Goal: Transaction & Acquisition: Purchase product/service

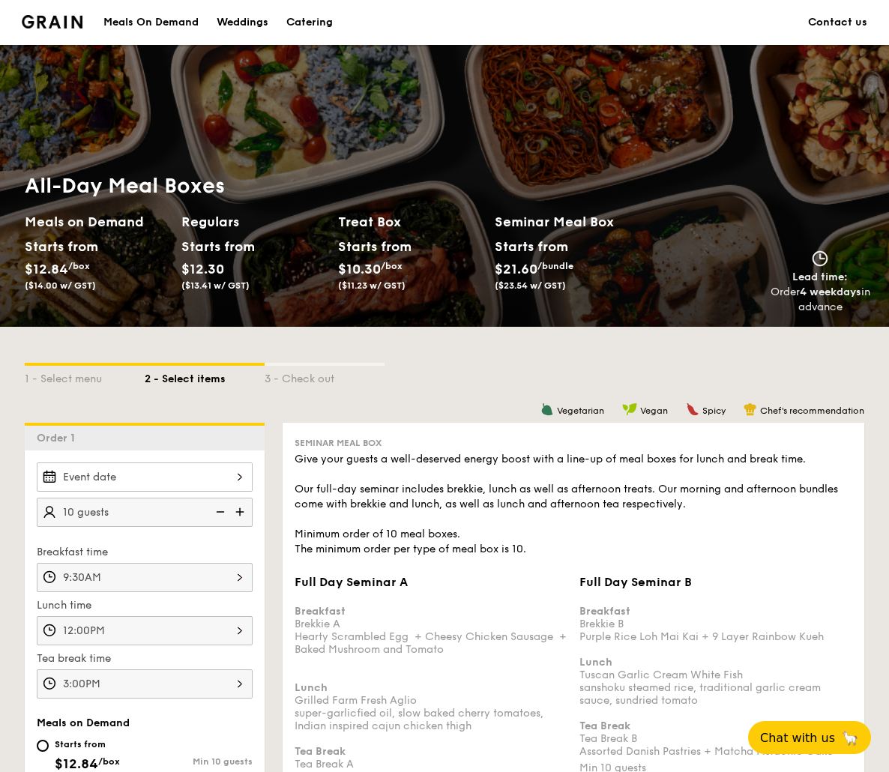
click at [217, 511] on img at bounding box center [219, 512] width 22 height 28
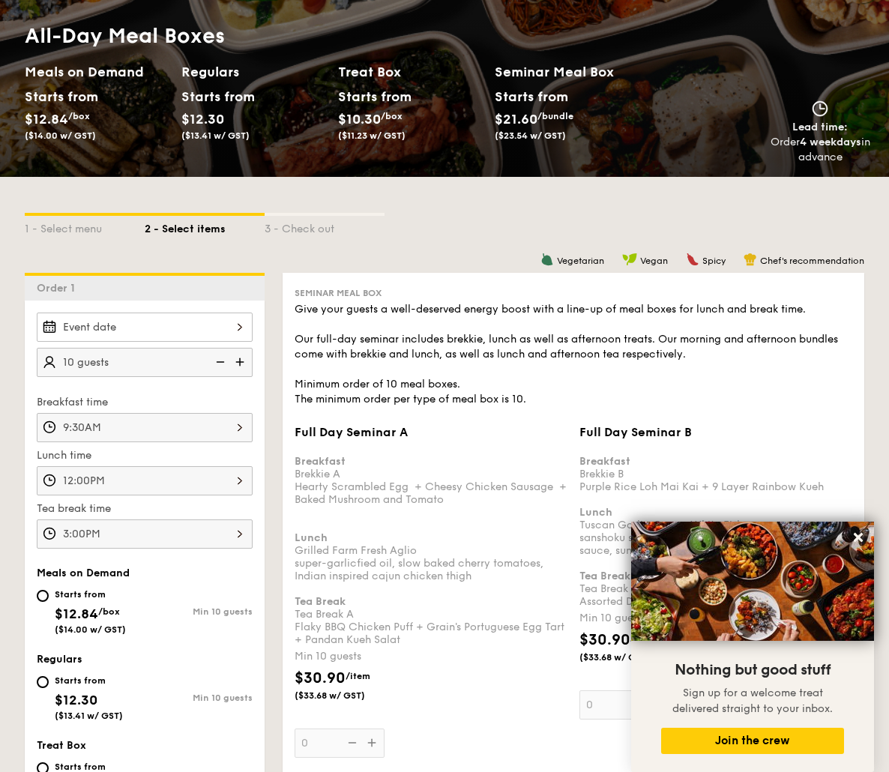
scroll to position [225, 0]
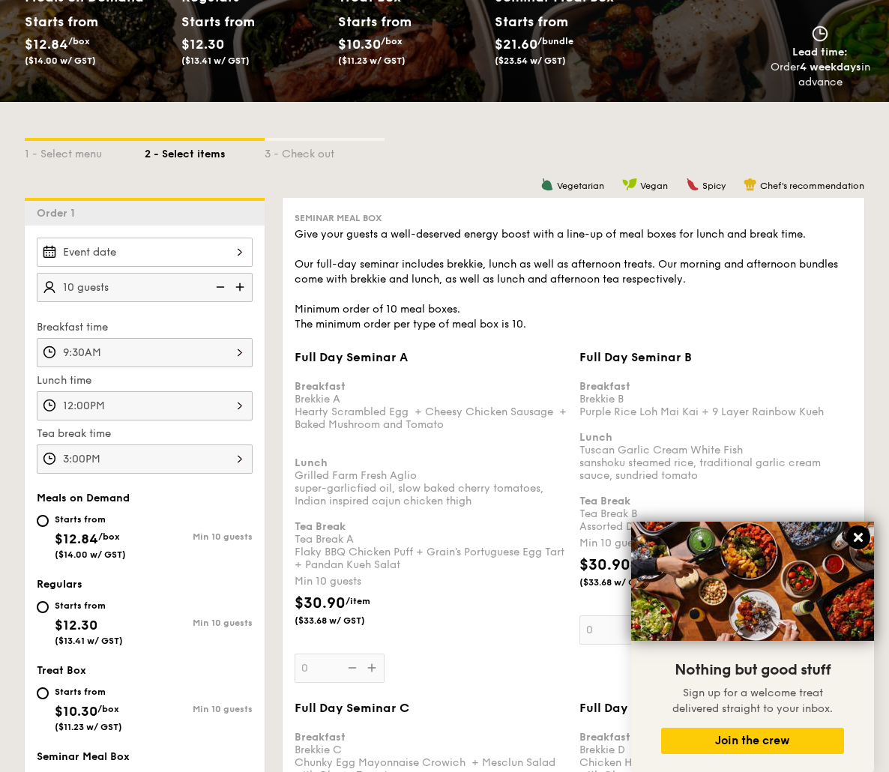
click at [863, 541] on icon at bounding box center [858, 537] width 13 height 13
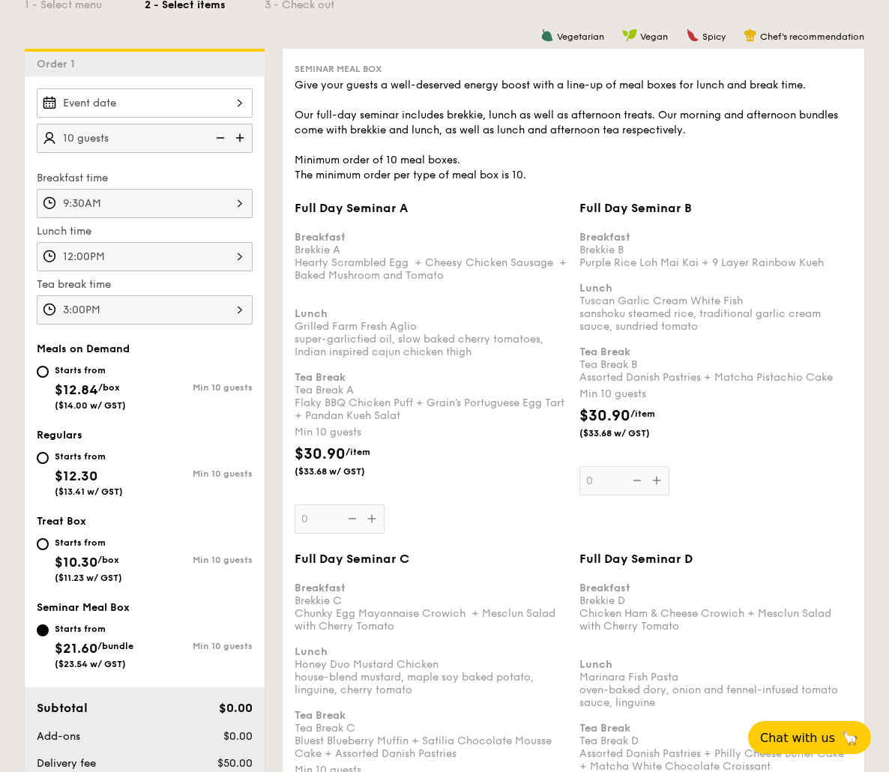
scroll to position [375, 0]
click at [46, 375] on input "Starts from $12.84 /box ($14.00 w/ GST) Min 10 guests" at bounding box center [43, 371] width 12 height 12
radio input "true"
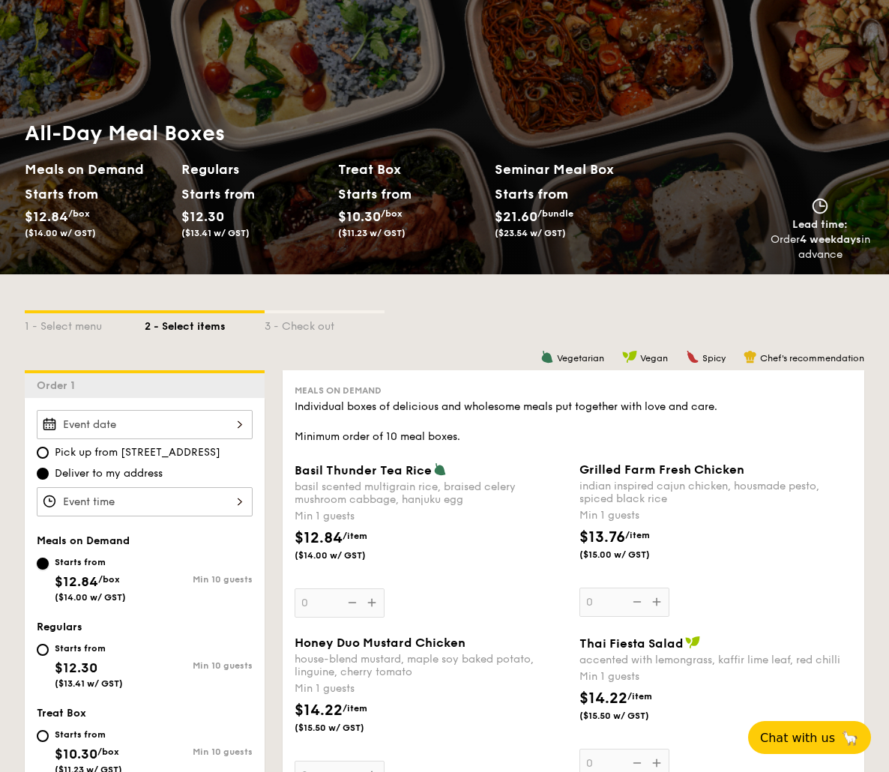
scroll to position [0, 0]
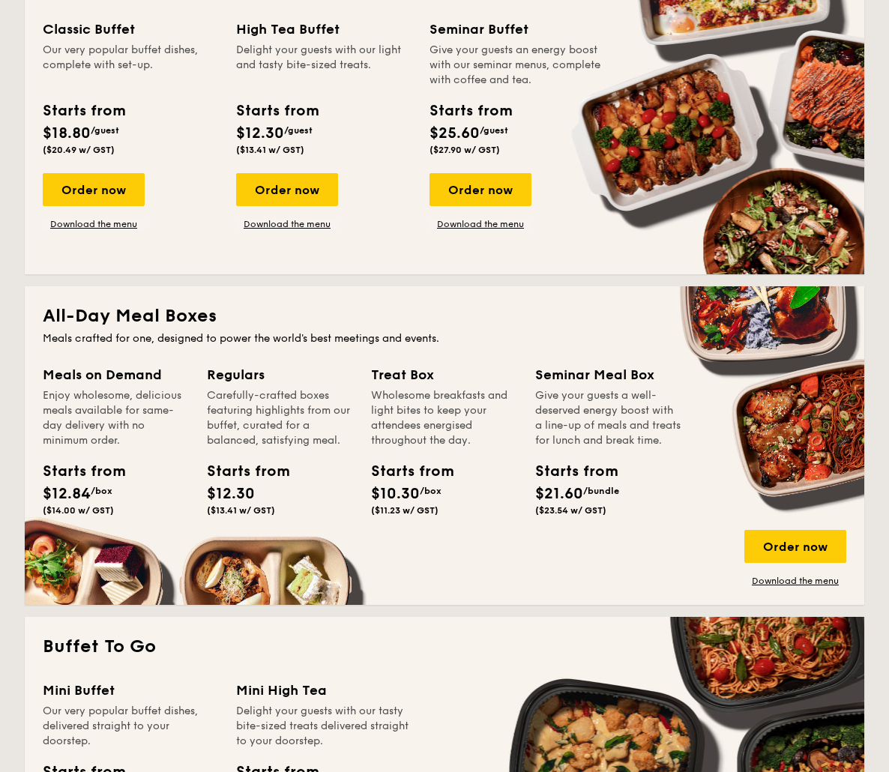
scroll to position [750, 0]
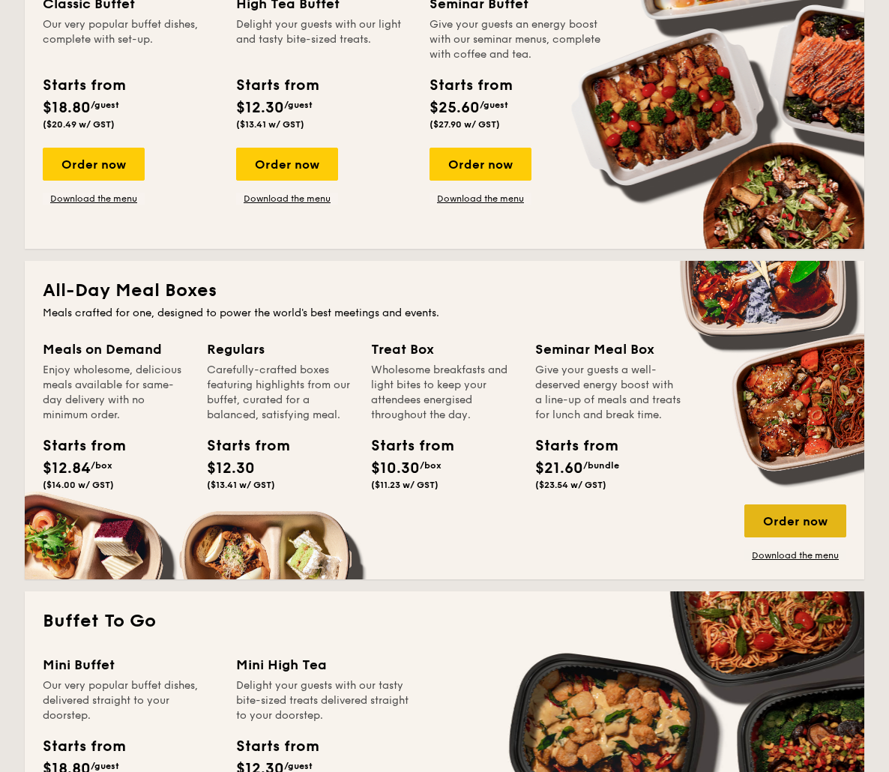
click at [798, 519] on div "Order now" at bounding box center [795, 521] width 102 height 33
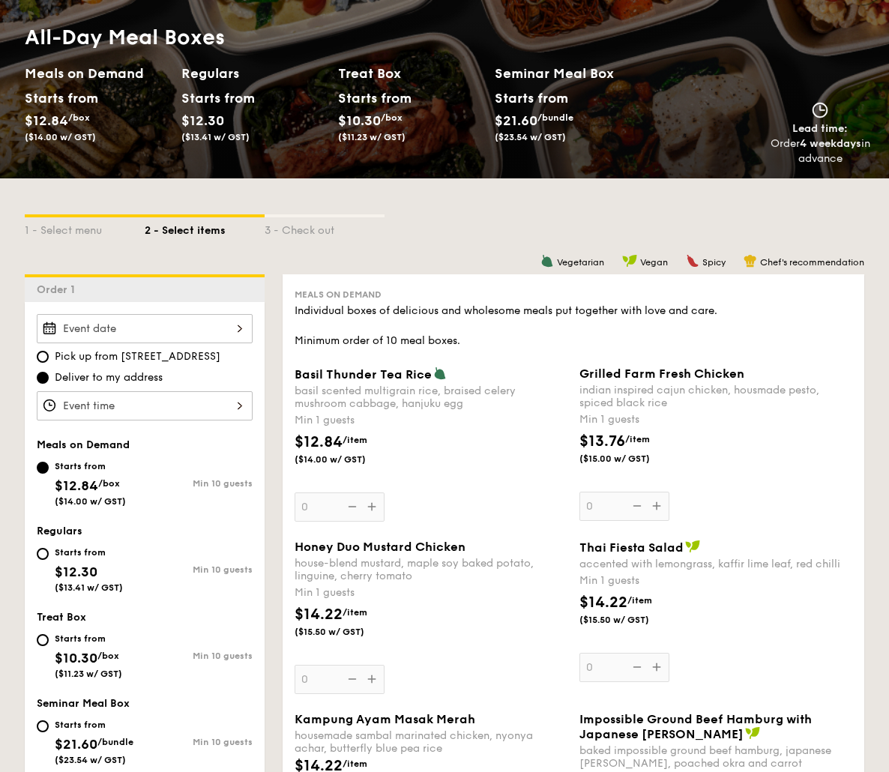
scroll to position [150, 0]
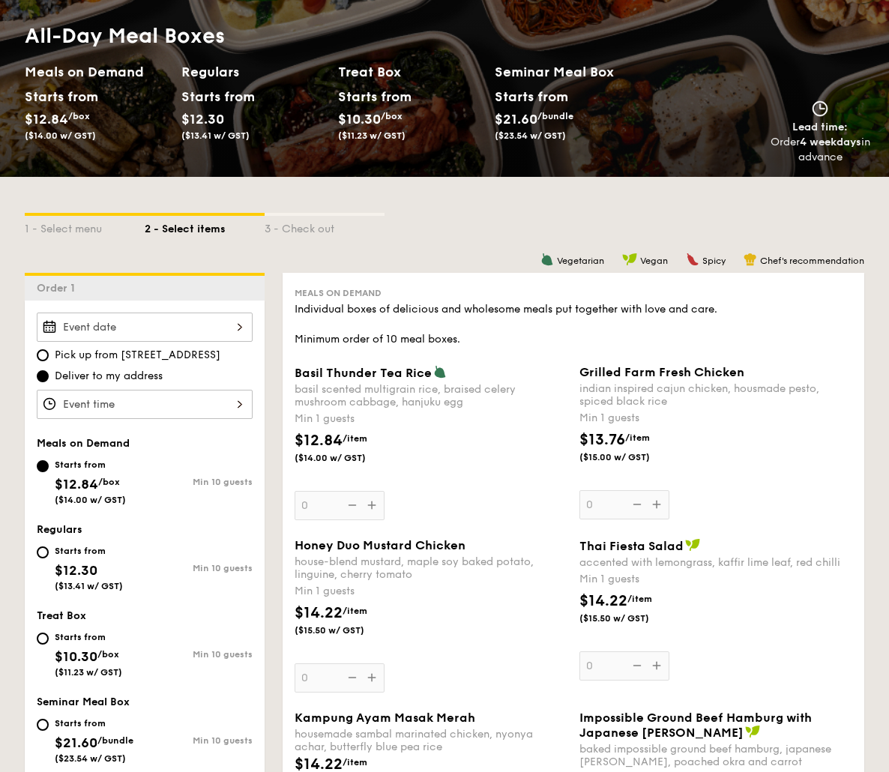
click at [220, 327] on div at bounding box center [145, 327] width 216 height 29
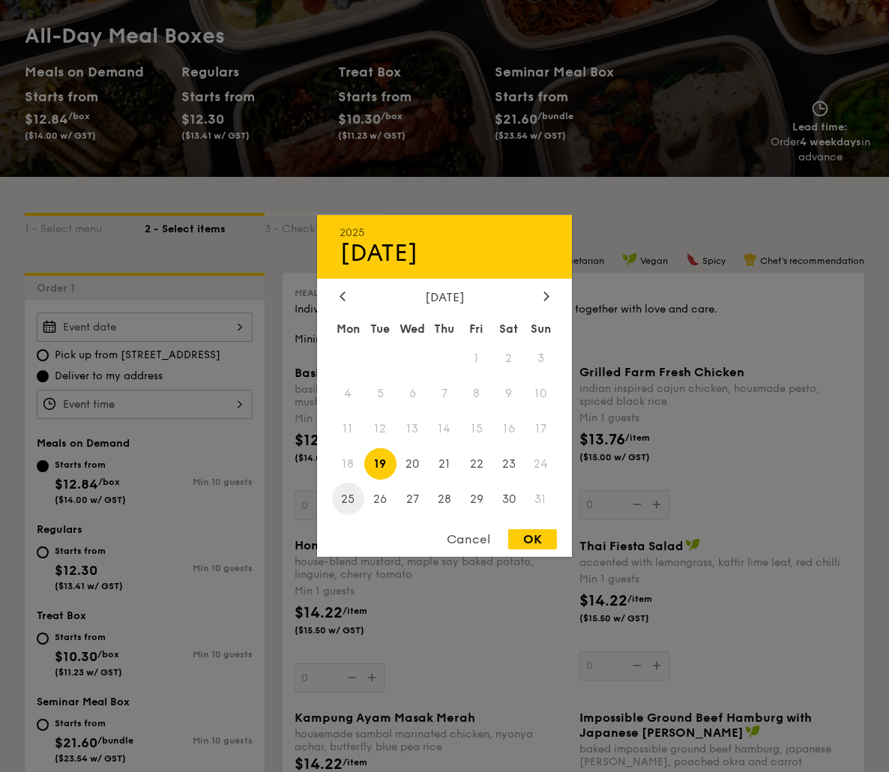
click at [343, 500] on span "25" at bounding box center [348, 499] width 32 height 32
click at [346, 458] on span "18" at bounding box center [348, 464] width 32 height 32
click at [343, 465] on span "18" at bounding box center [348, 464] width 32 height 32
click at [379, 464] on span "19" at bounding box center [380, 464] width 32 height 32
click at [547, 541] on div "OK" at bounding box center [532, 539] width 49 height 20
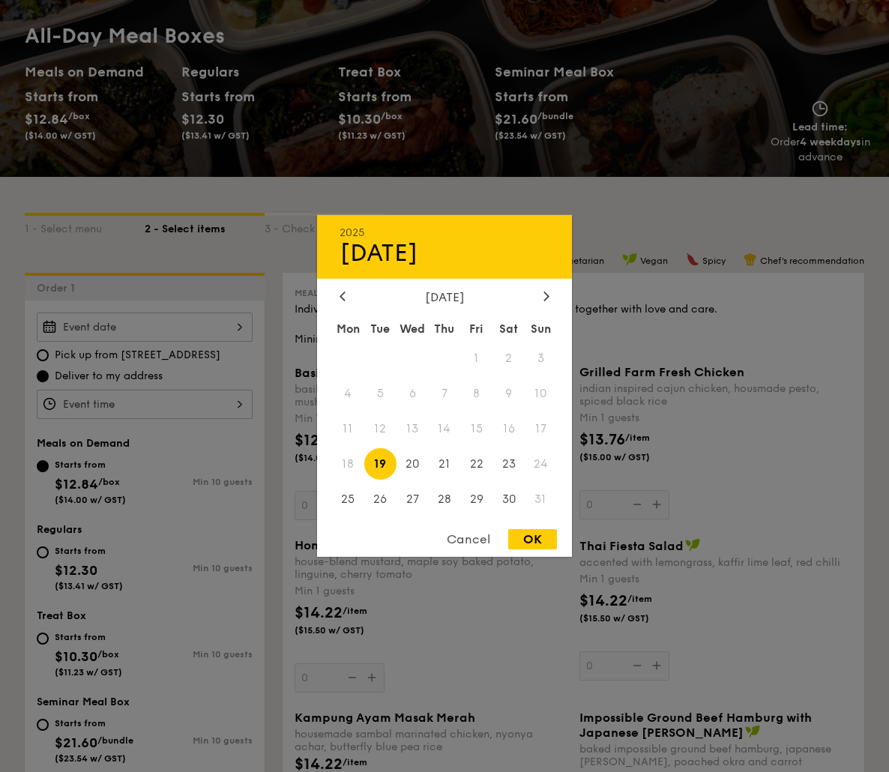
type input "Aug 19, 2025"
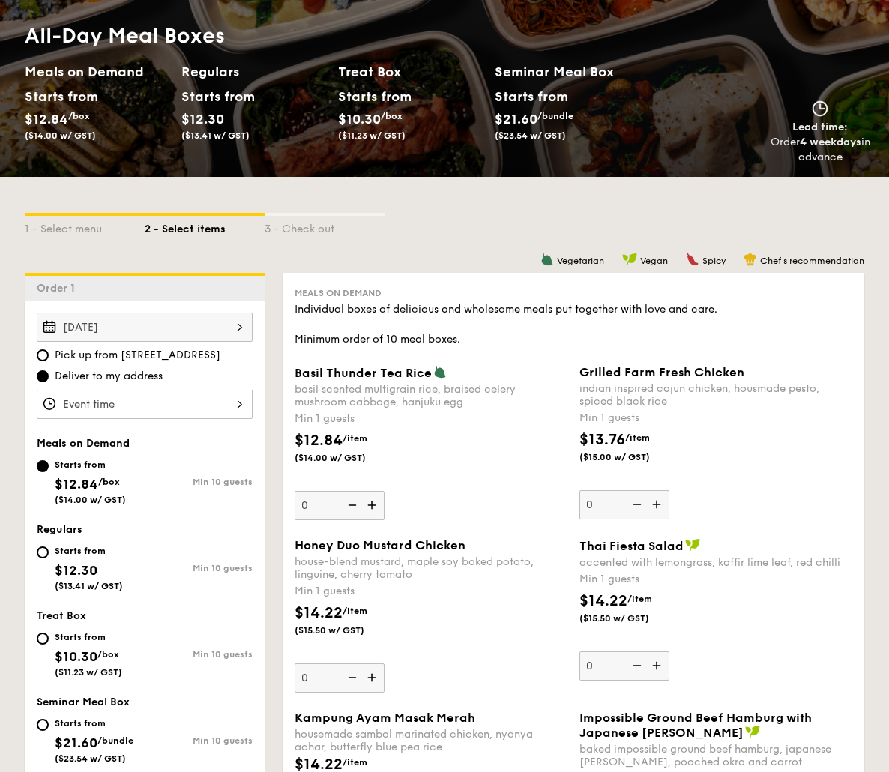
click at [104, 414] on div at bounding box center [145, 404] width 216 height 29
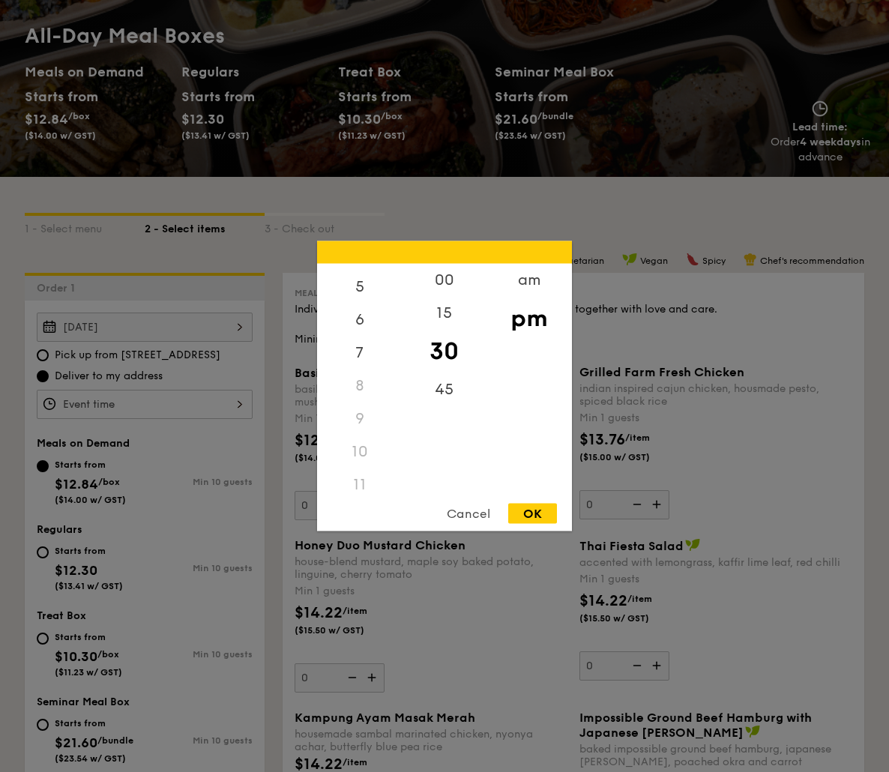
scroll to position [178, 0]
click at [359, 472] on div "11" at bounding box center [359, 476] width 85 height 33
click at [357, 473] on div "11" at bounding box center [359, 476] width 85 height 33
click at [508, 282] on div "am" at bounding box center [529, 285] width 85 height 43
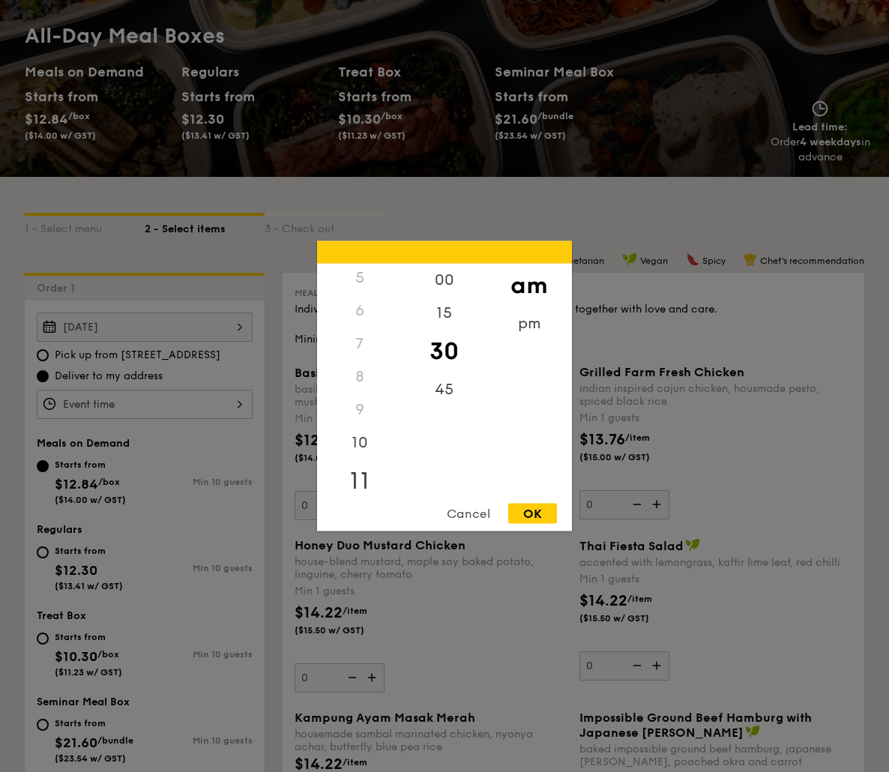
click at [357, 474] on div "11" at bounding box center [359, 481] width 85 height 43
click at [440, 311] on div "15" at bounding box center [444, 318] width 85 height 43
click at [451, 355] on div "30" at bounding box center [444, 361] width 85 height 43
click at [535, 514] on div "OK" at bounding box center [532, 514] width 49 height 20
type input "11:30AM"
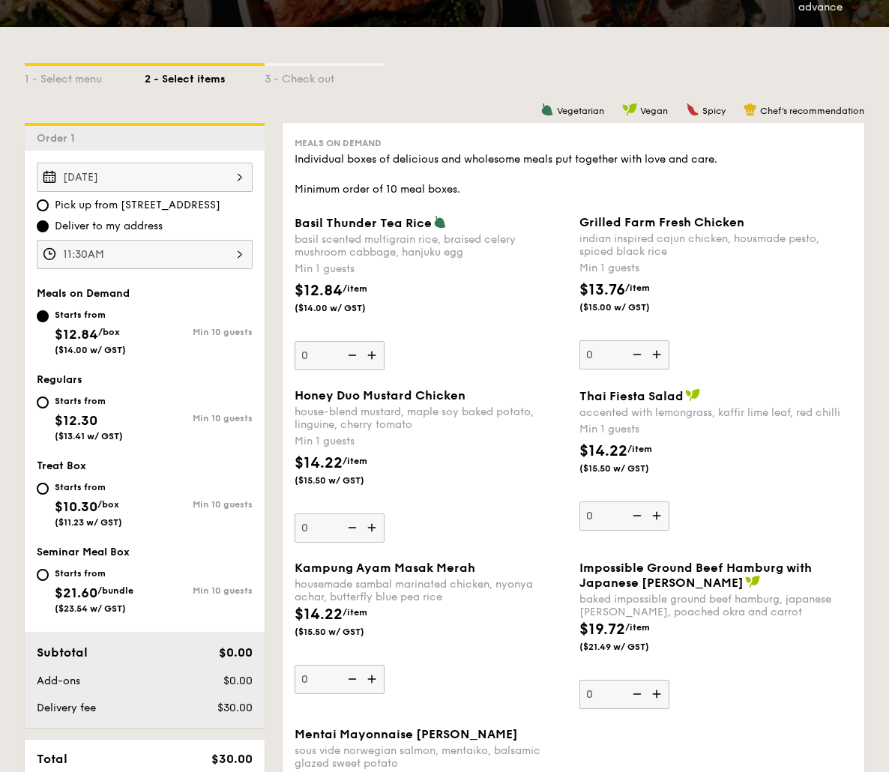
scroll to position [150, 0]
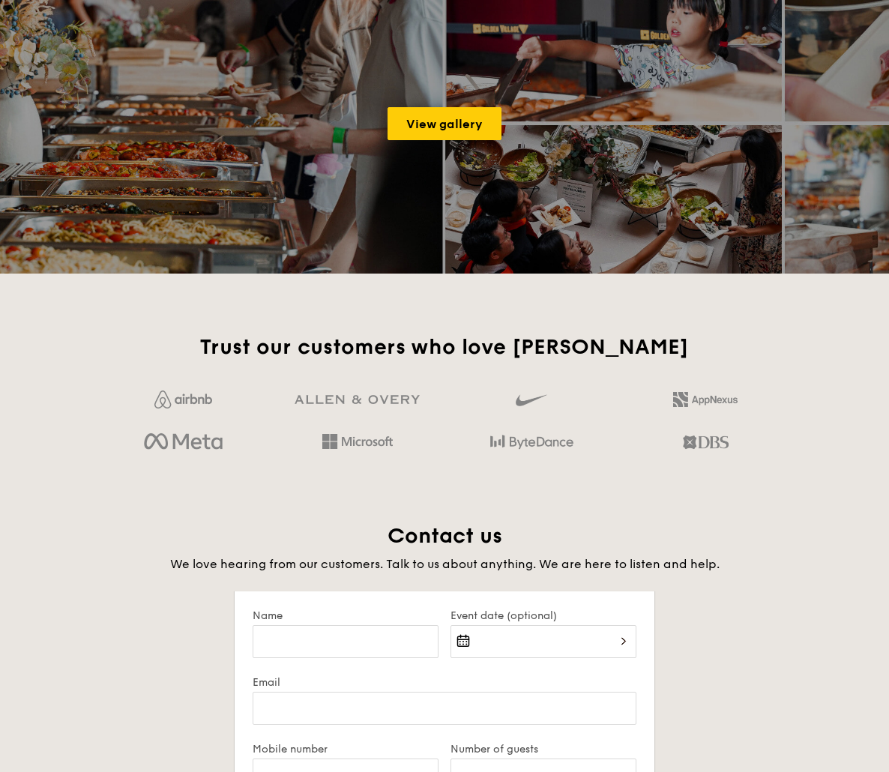
scroll to position [2388, 0]
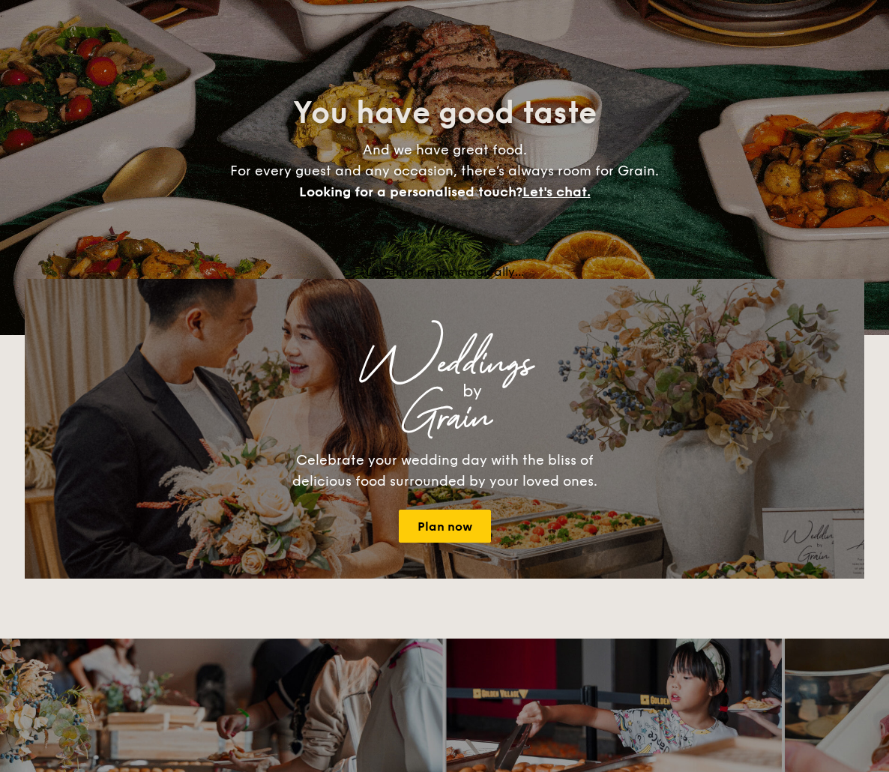
scroll to position [3293, 0]
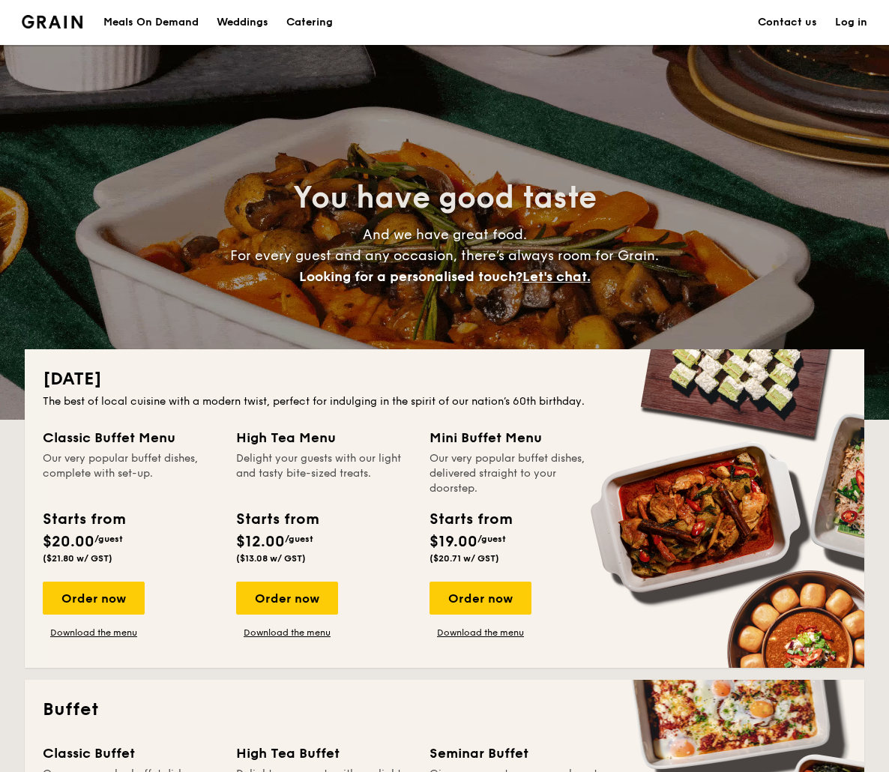
click at [139, 20] on div "Meals On Demand" at bounding box center [150, 22] width 95 height 45
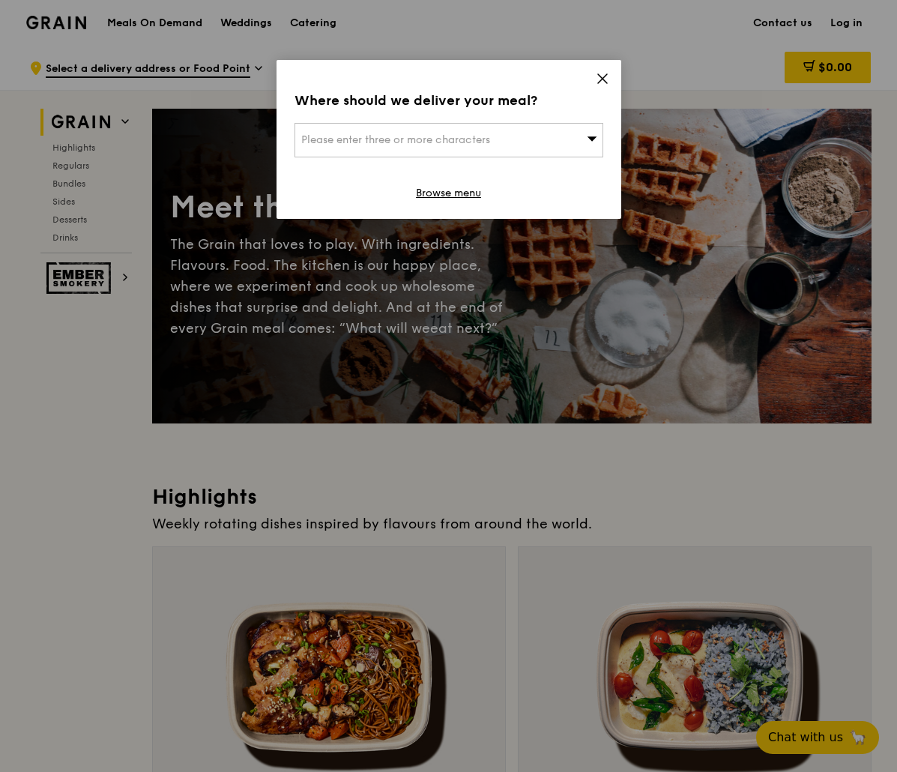
click at [502, 148] on div "Please enter three or more characters" at bounding box center [449, 140] width 309 height 34
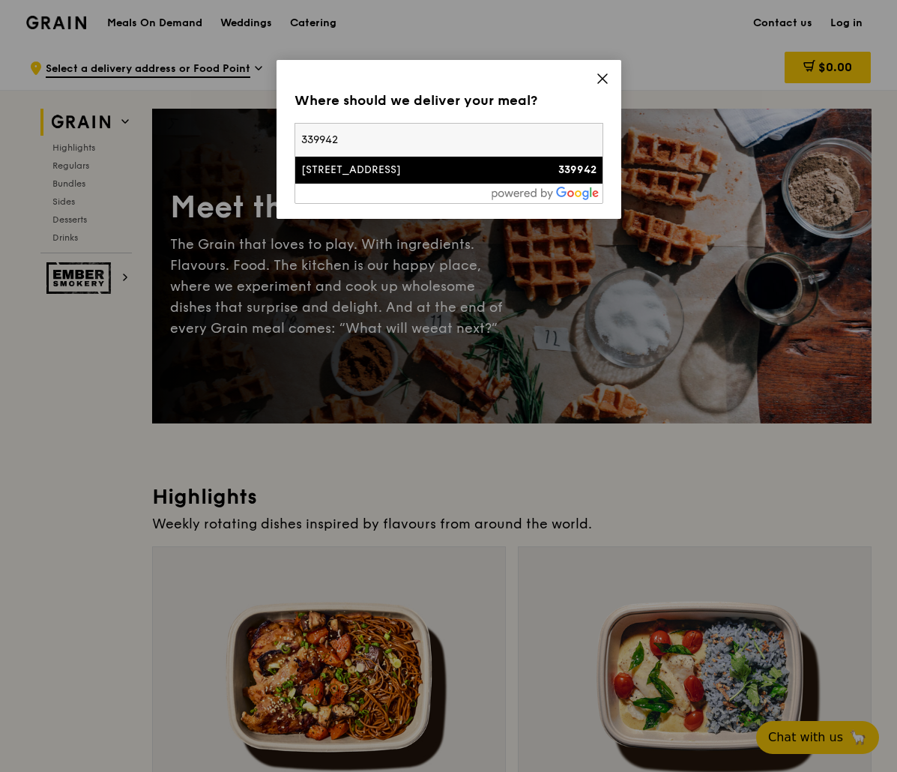
type input "339942"
click at [494, 172] on div "[STREET_ADDRESS]" at bounding box center [412, 170] width 222 height 15
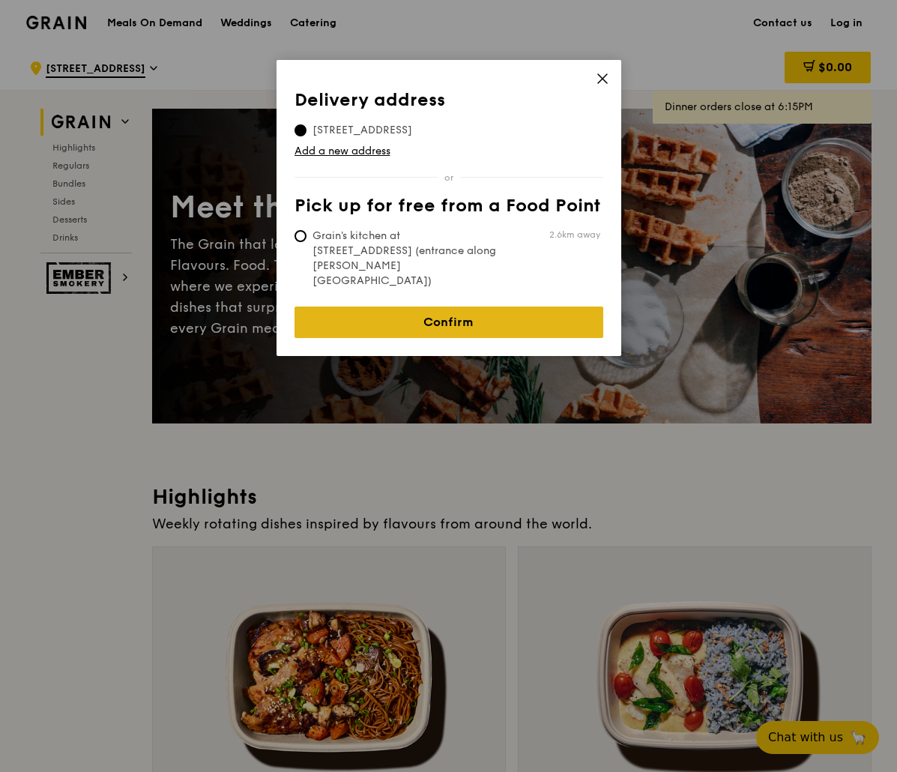
click at [343, 307] on link "Confirm" at bounding box center [449, 322] width 309 height 31
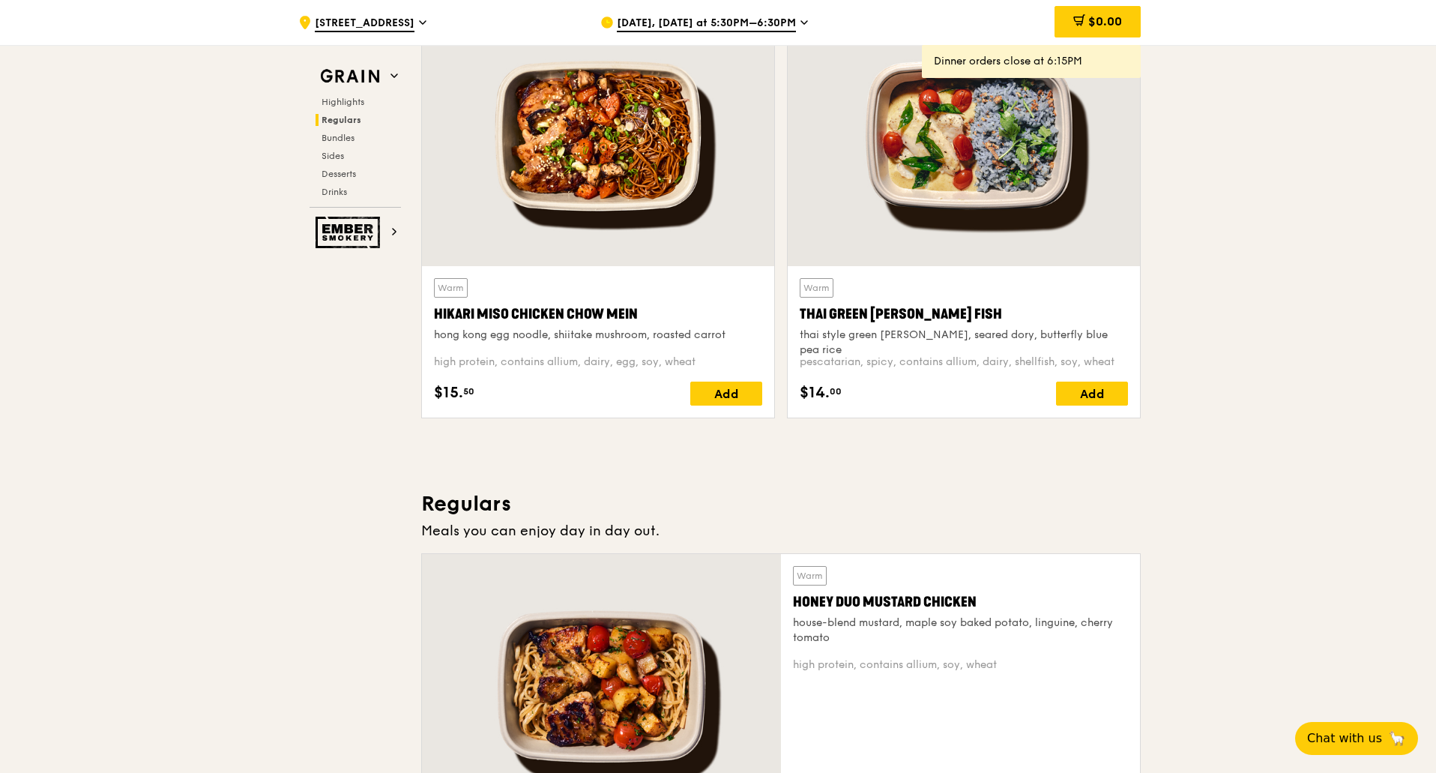
scroll to position [1050, 0]
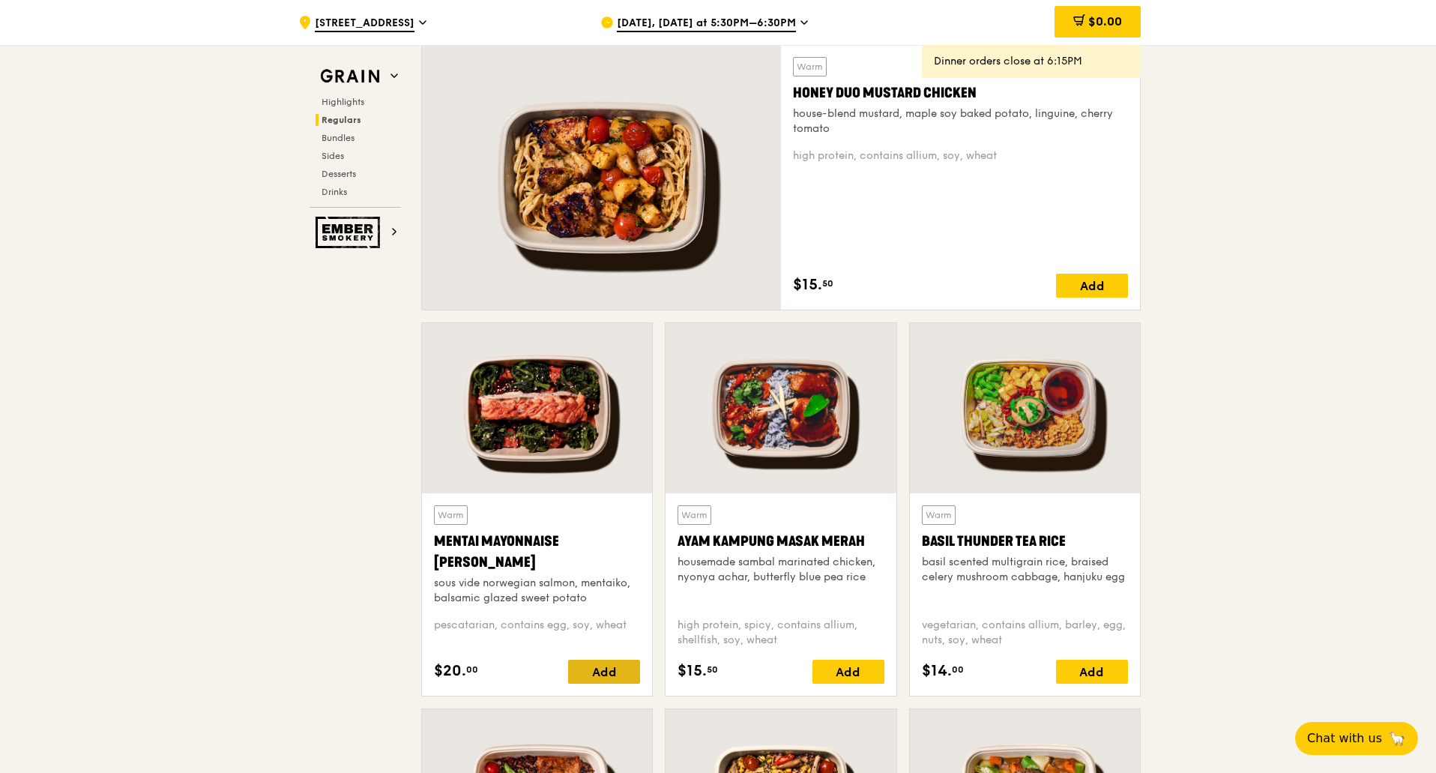
click at [603, 672] on div "Add" at bounding box center [604, 672] width 72 height 24
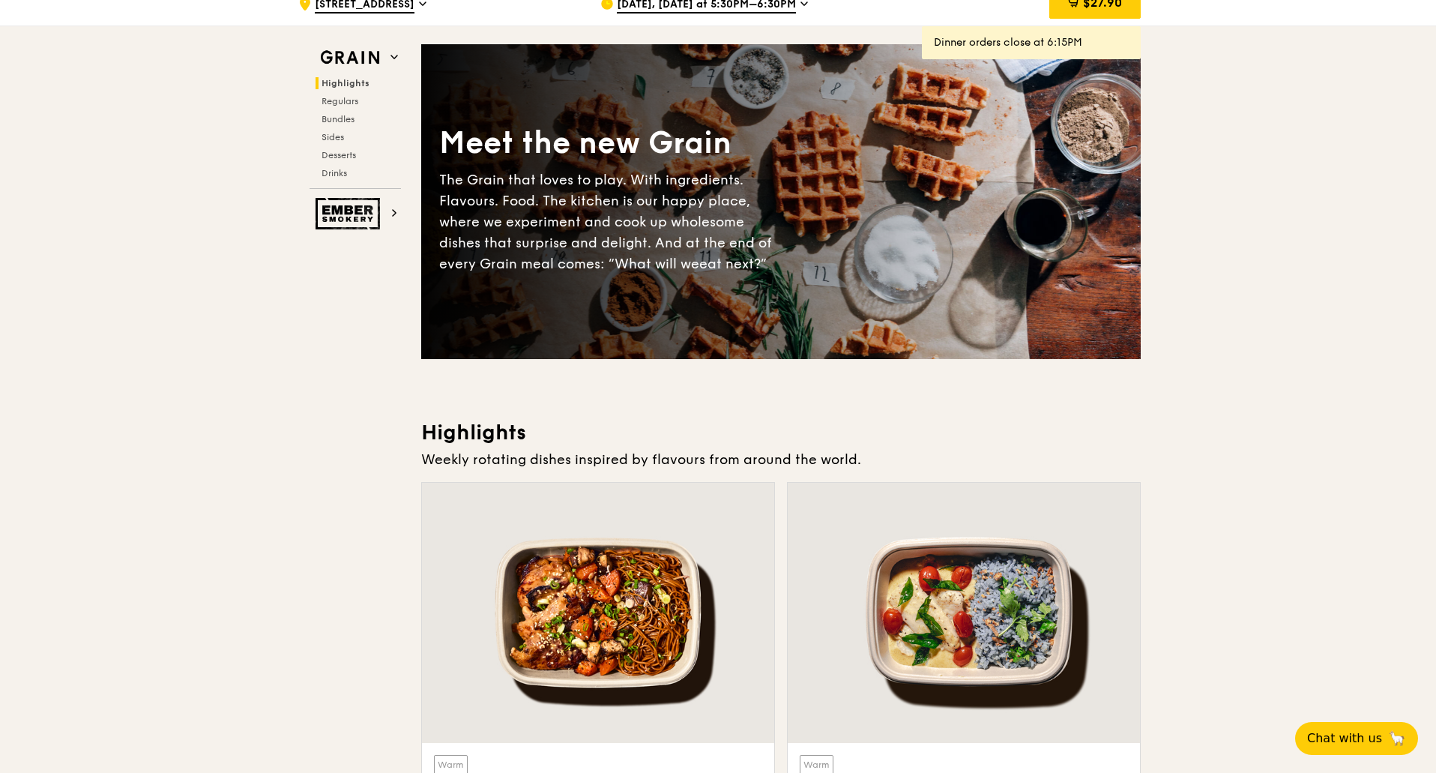
scroll to position [0, 0]
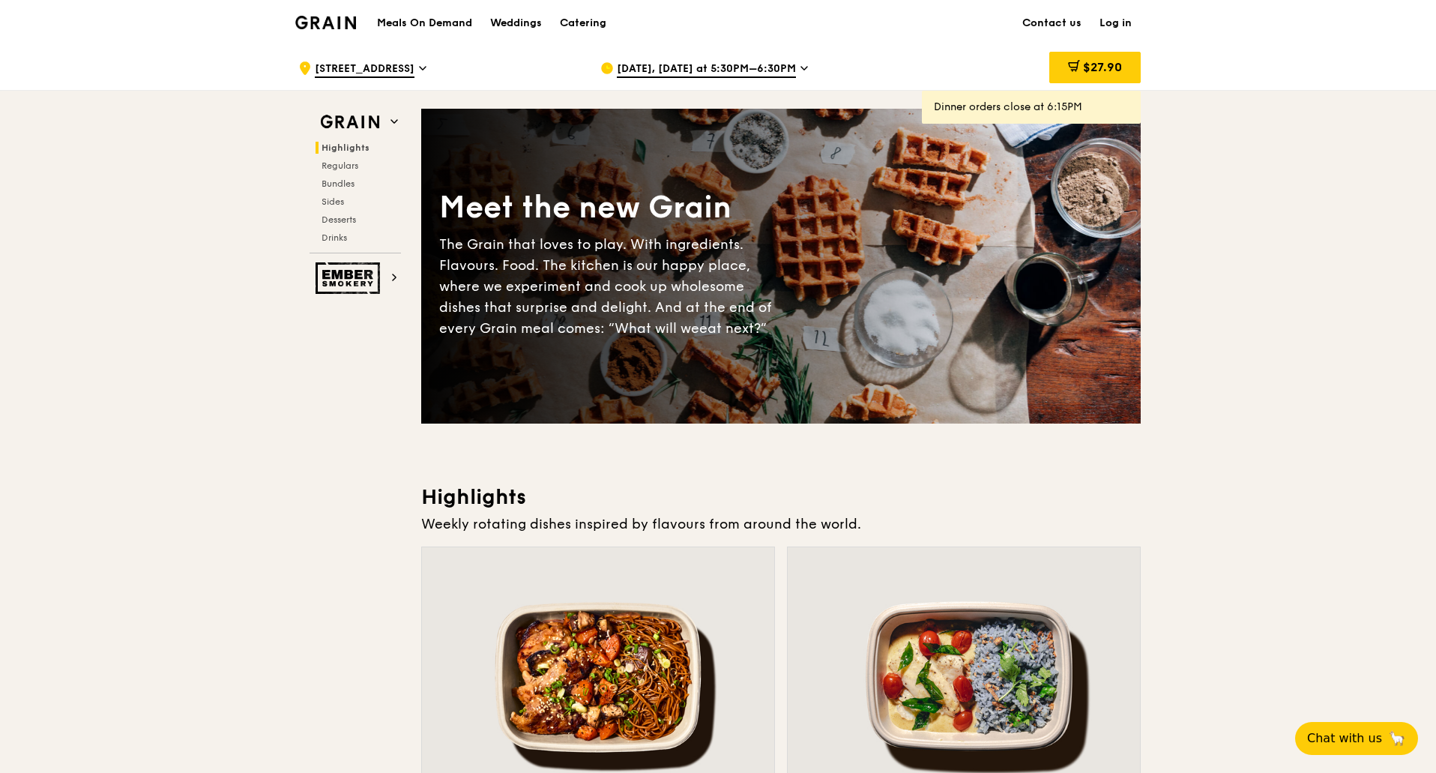
click at [747, 70] on span "Aug 13, Today at 5:30PM–6:30PM" at bounding box center [706, 69] width 179 height 16
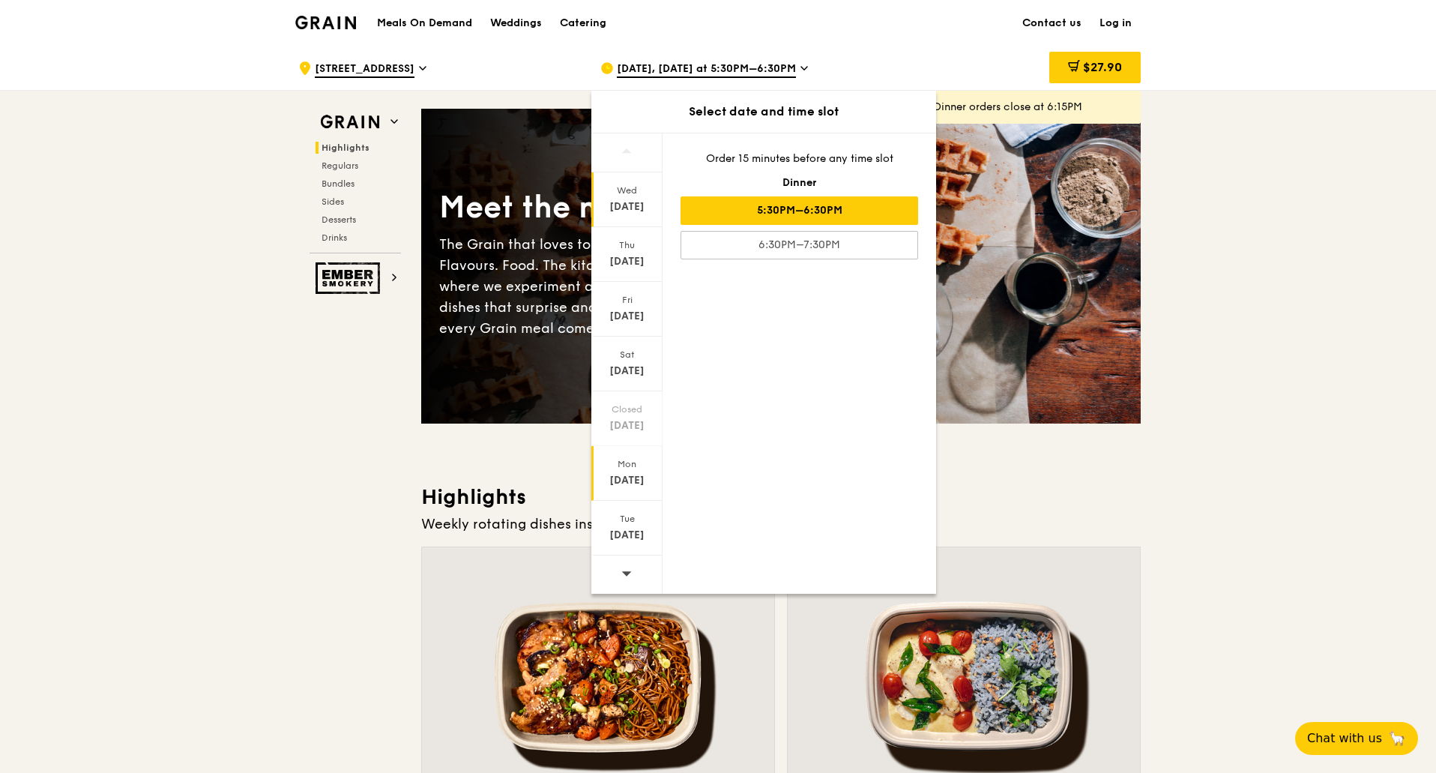
click at [632, 481] on div "Aug 18" at bounding box center [627, 480] width 67 height 15
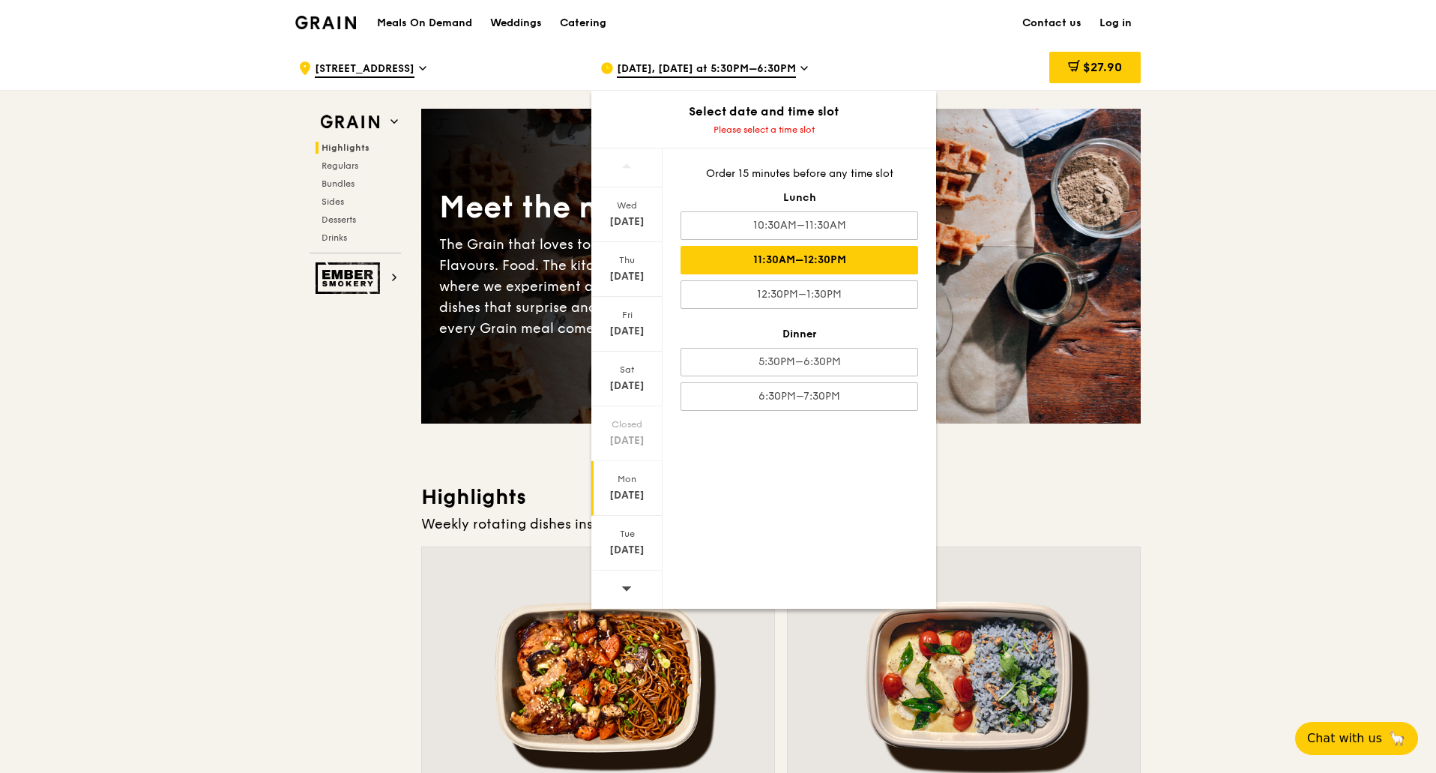
click at [815, 260] on div "11:30AM–12:30PM" at bounding box center [800, 260] width 238 height 28
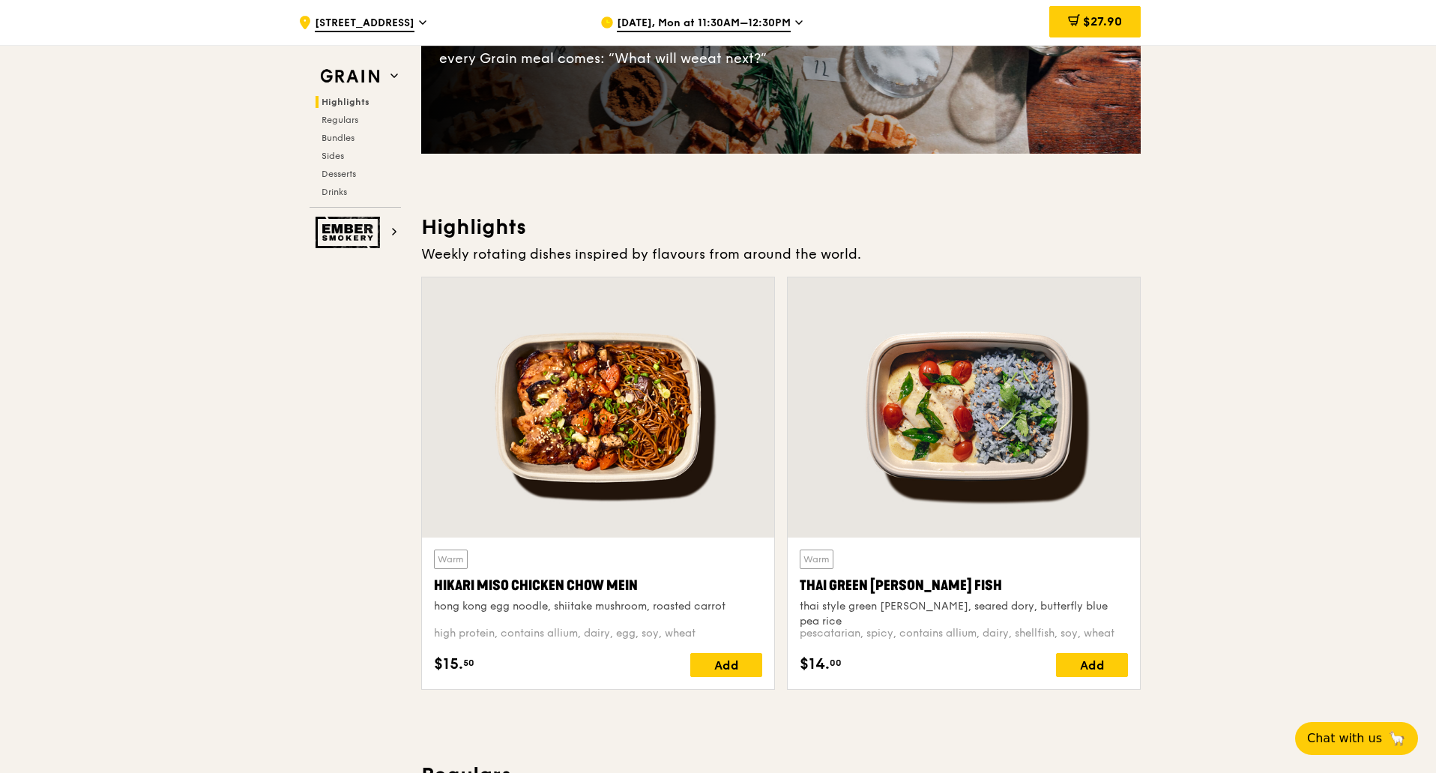
scroll to position [300, 0]
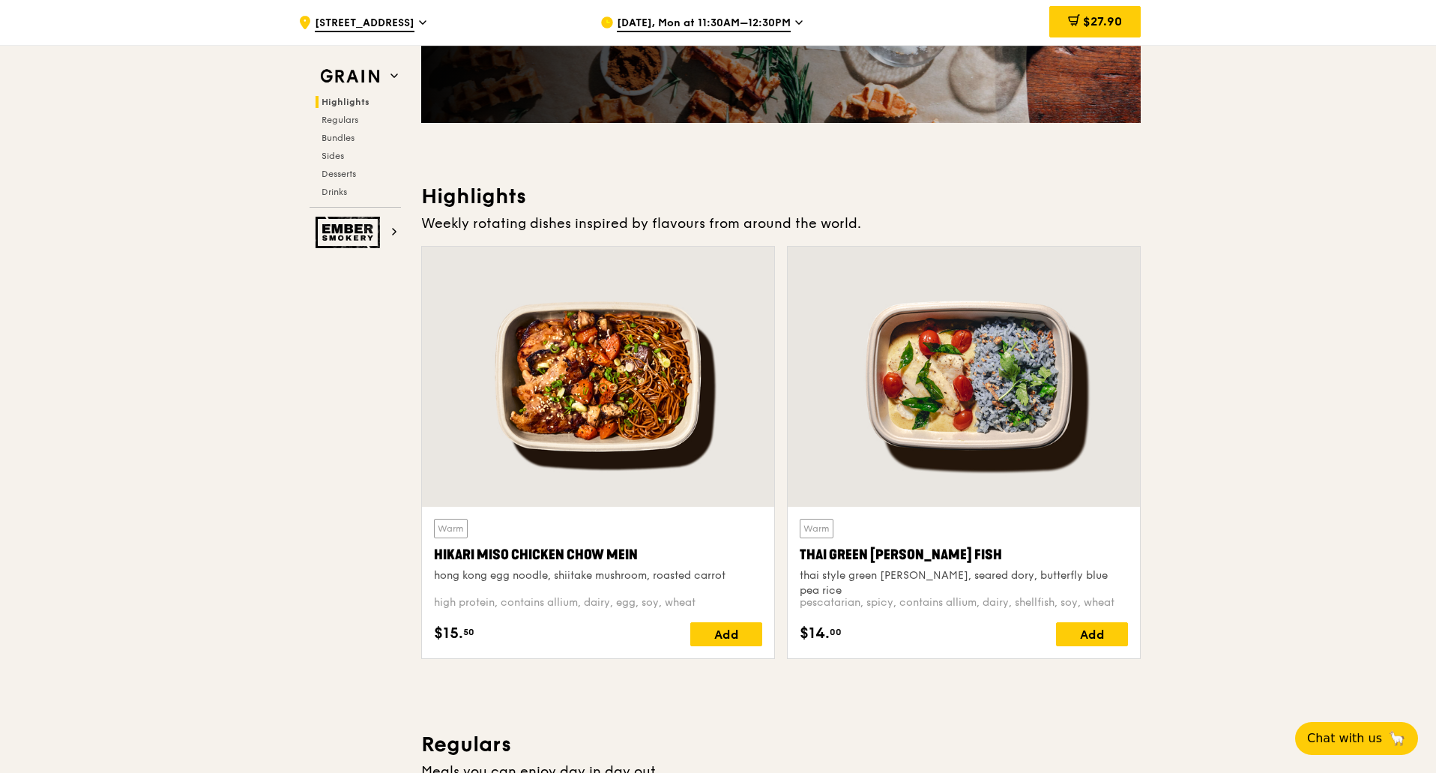
drag, startPoint x: 43, startPoint y: 580, endPoint x: 143, endPoint y: 580, distance: 99.7
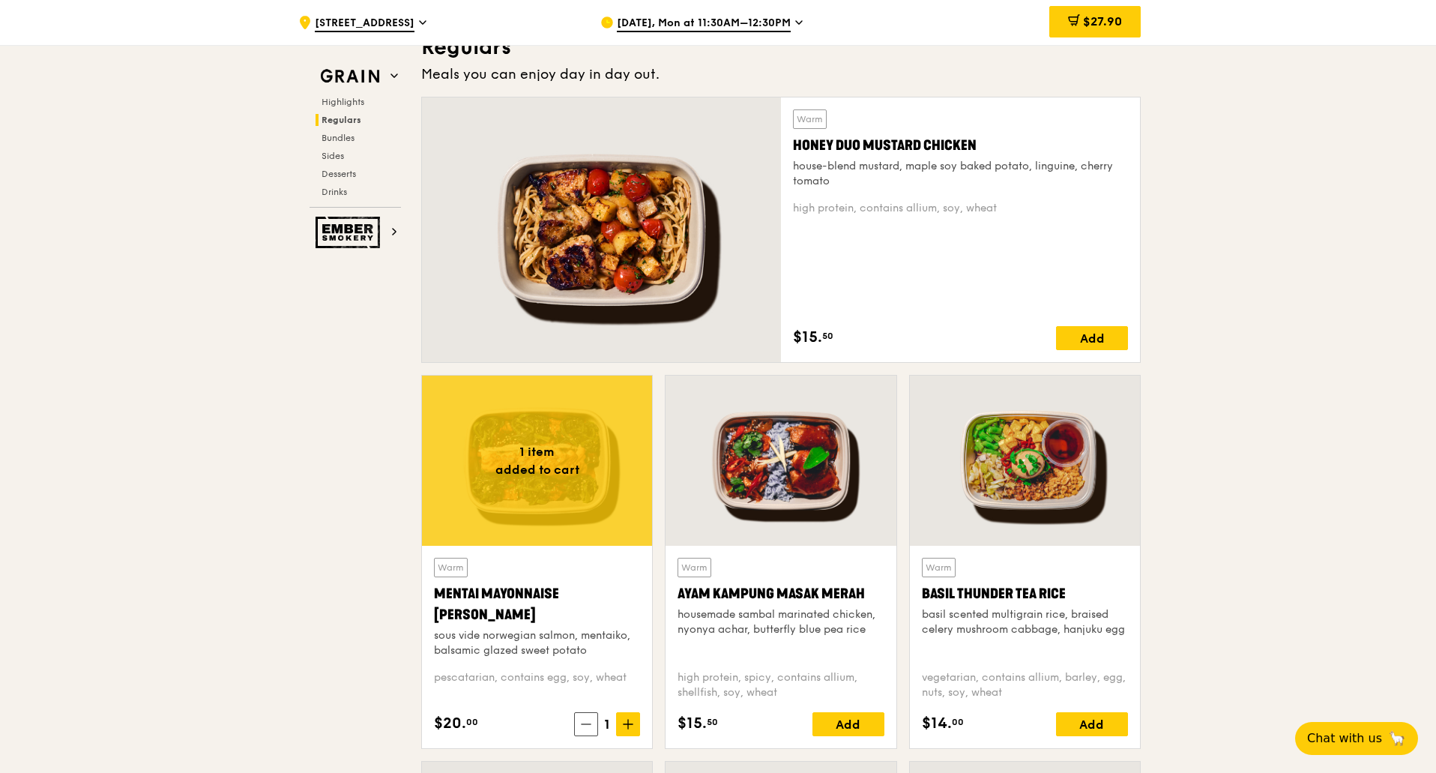
scroll to position [975, 0]
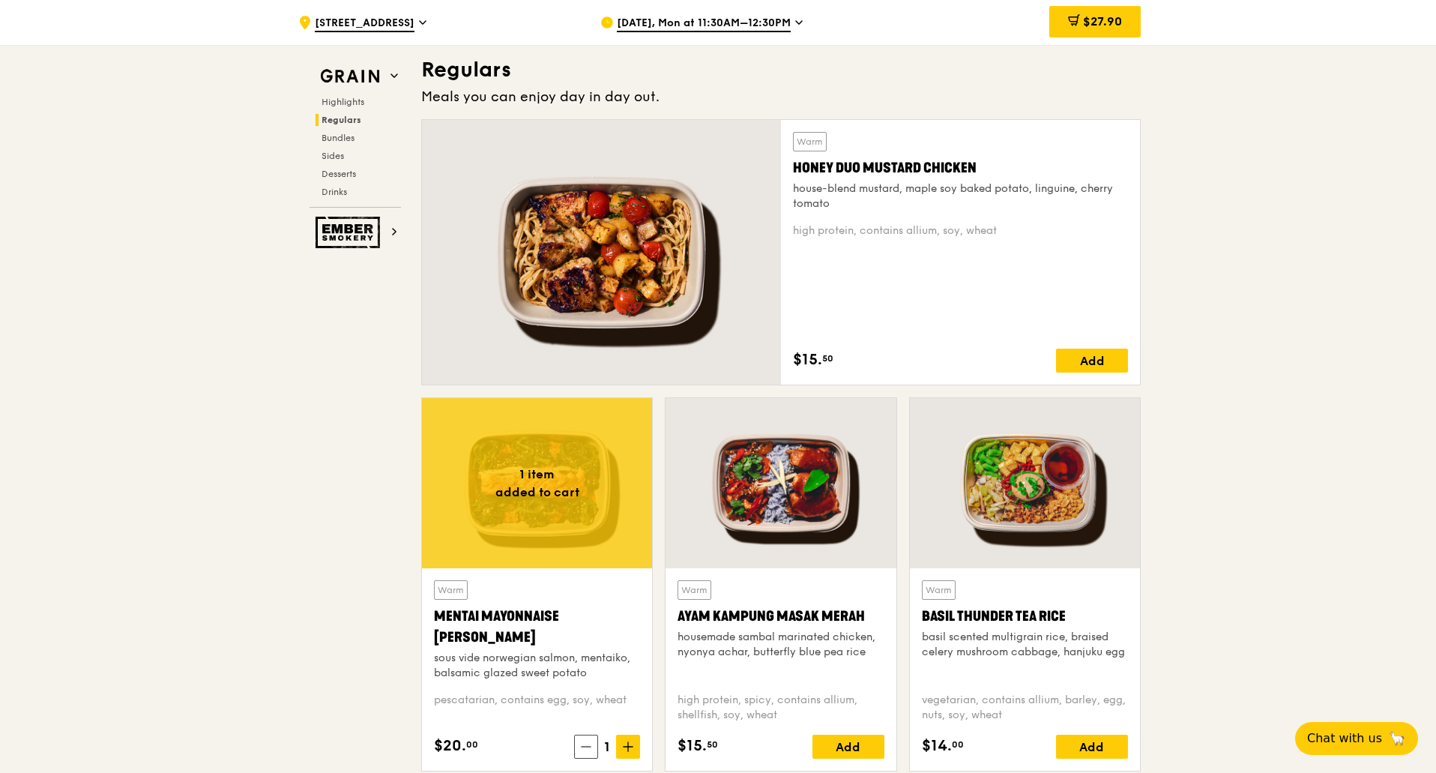
click at [579, 746] on span at bounding box center [586, 747] width 24 height 24
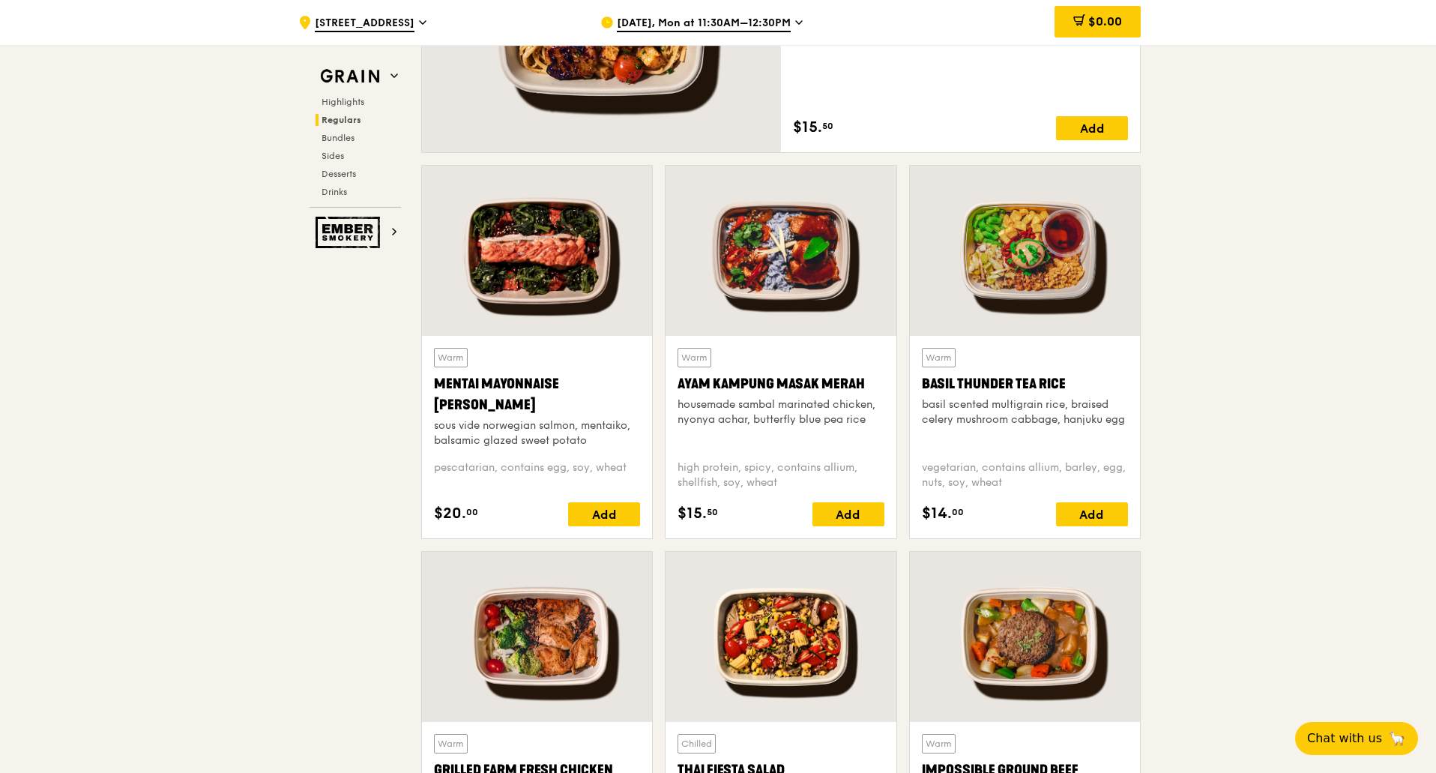
scroll to position [1199, 0]
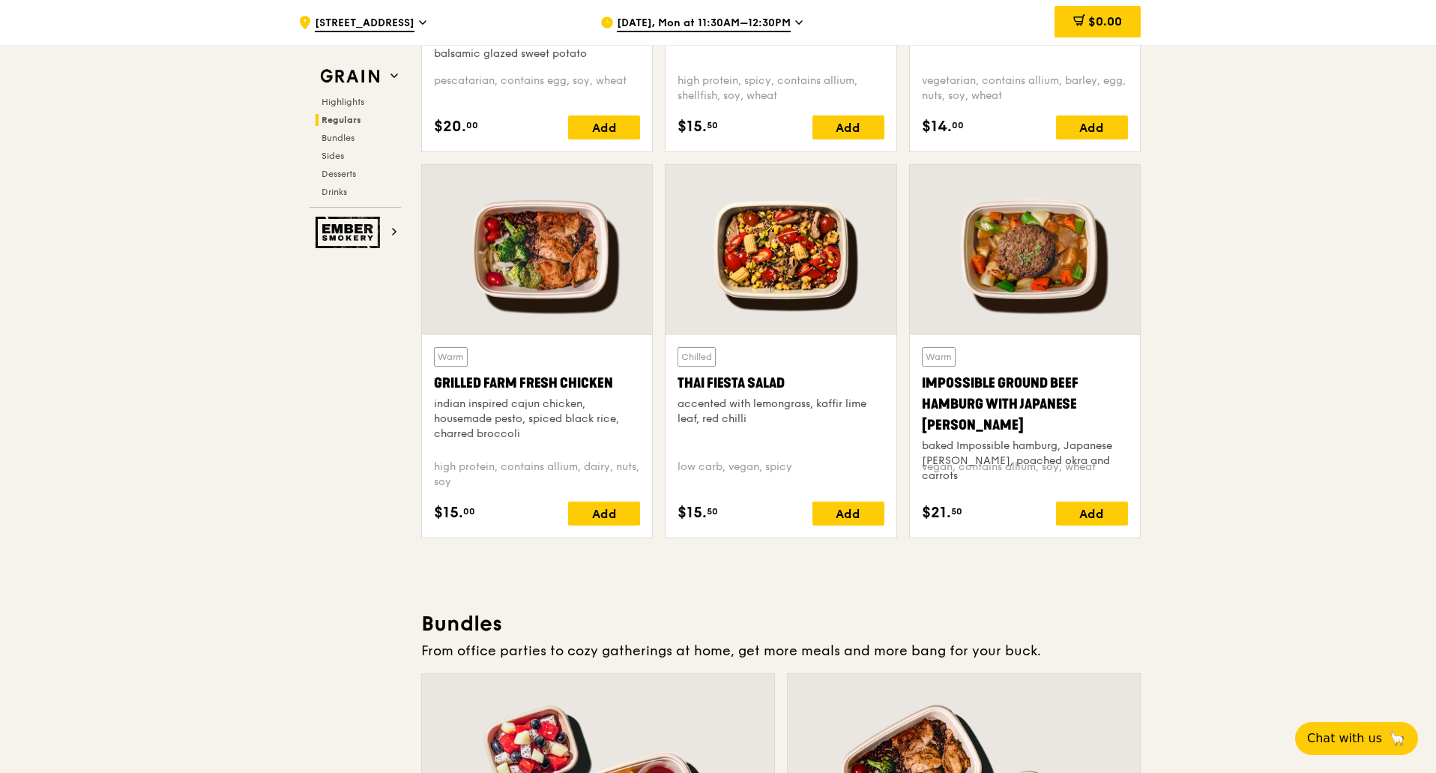
scroll to position [1649, 0]
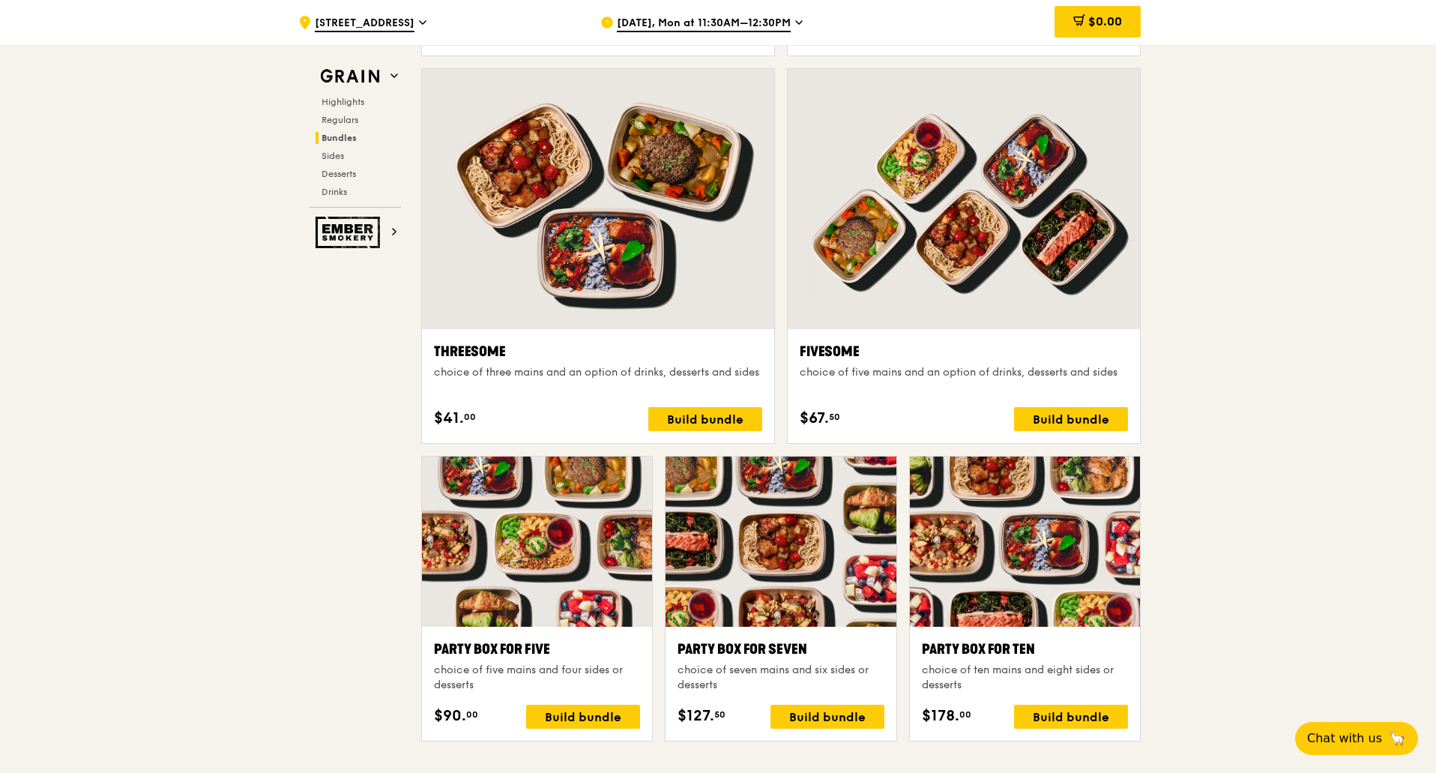
scroll to position [2549, 0]
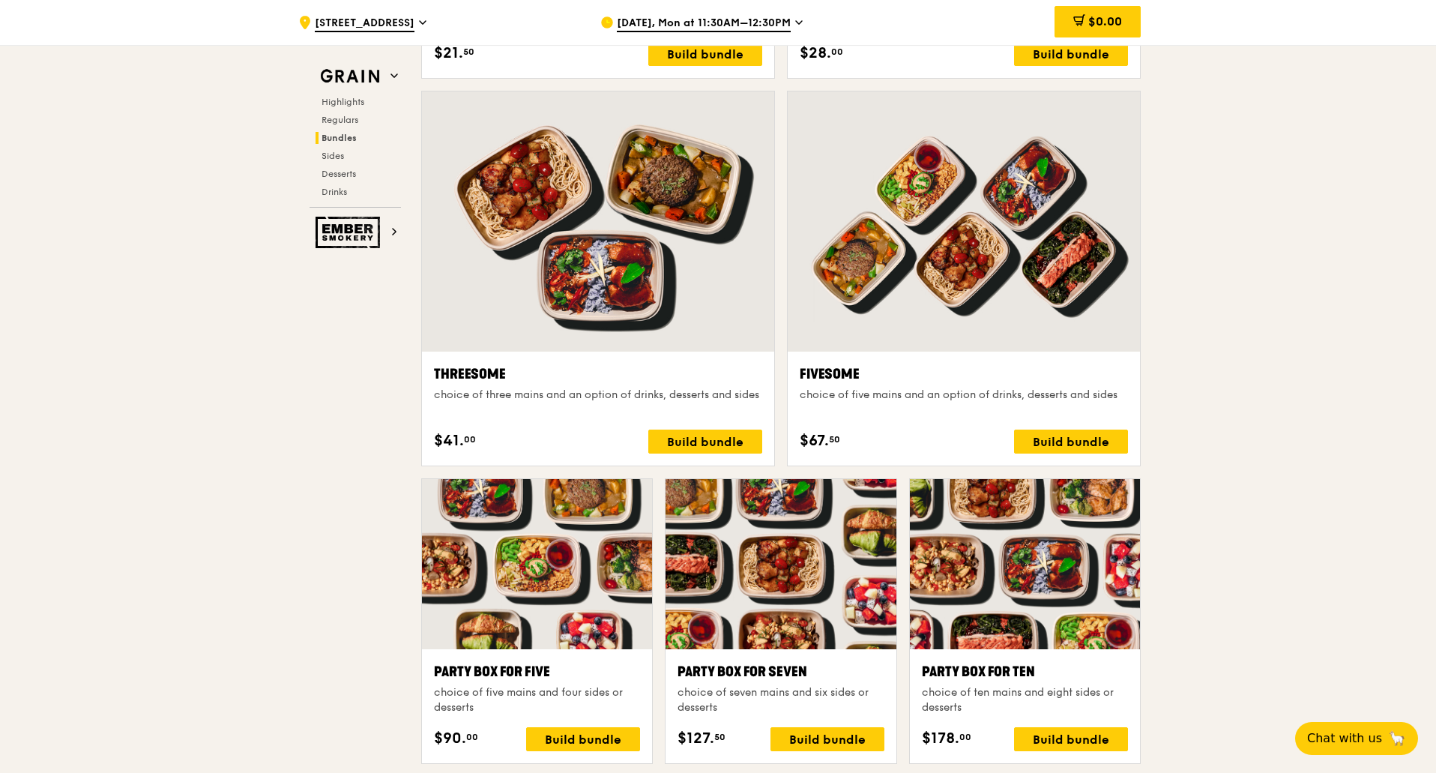
click at [164, 386] on div ".cls-1 { fill: none; stroke: #fff; stroke-linecap: round; stroke-linejoin: roun…" at bounding box center [718, 653] width 1436 height 6315
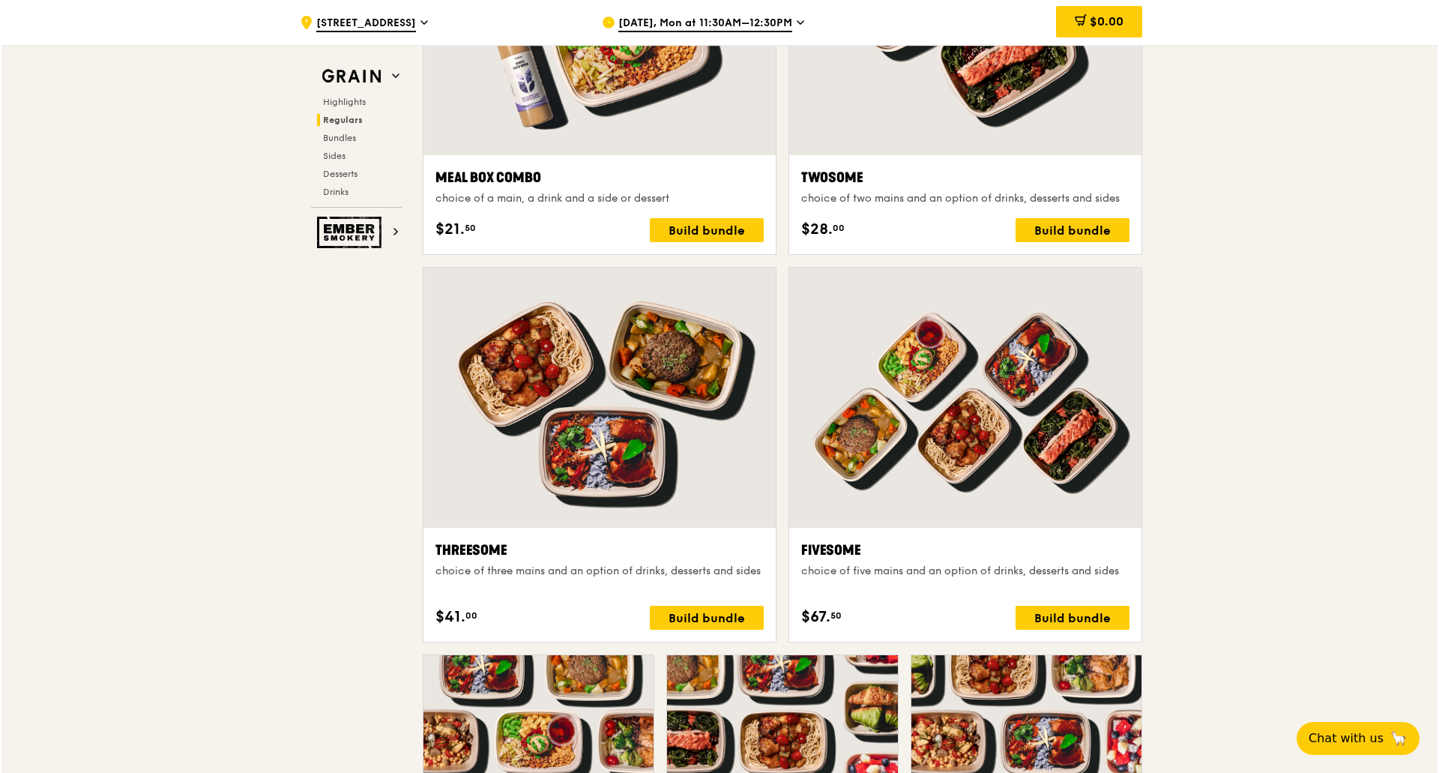
scroll to position [2099, 0]
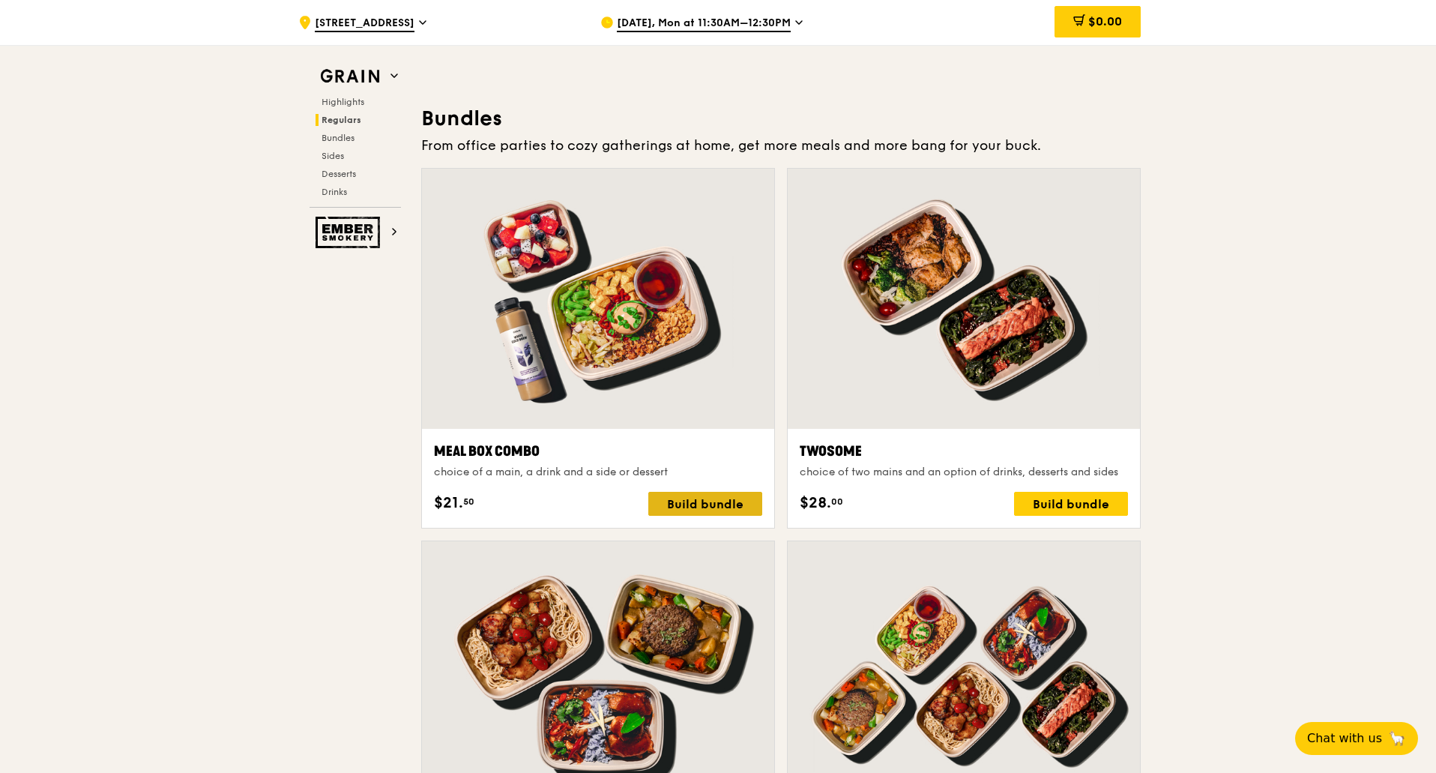
click at [717, 504] on div "Build bundle" at bounding box center [705, 504] width 114 height 24
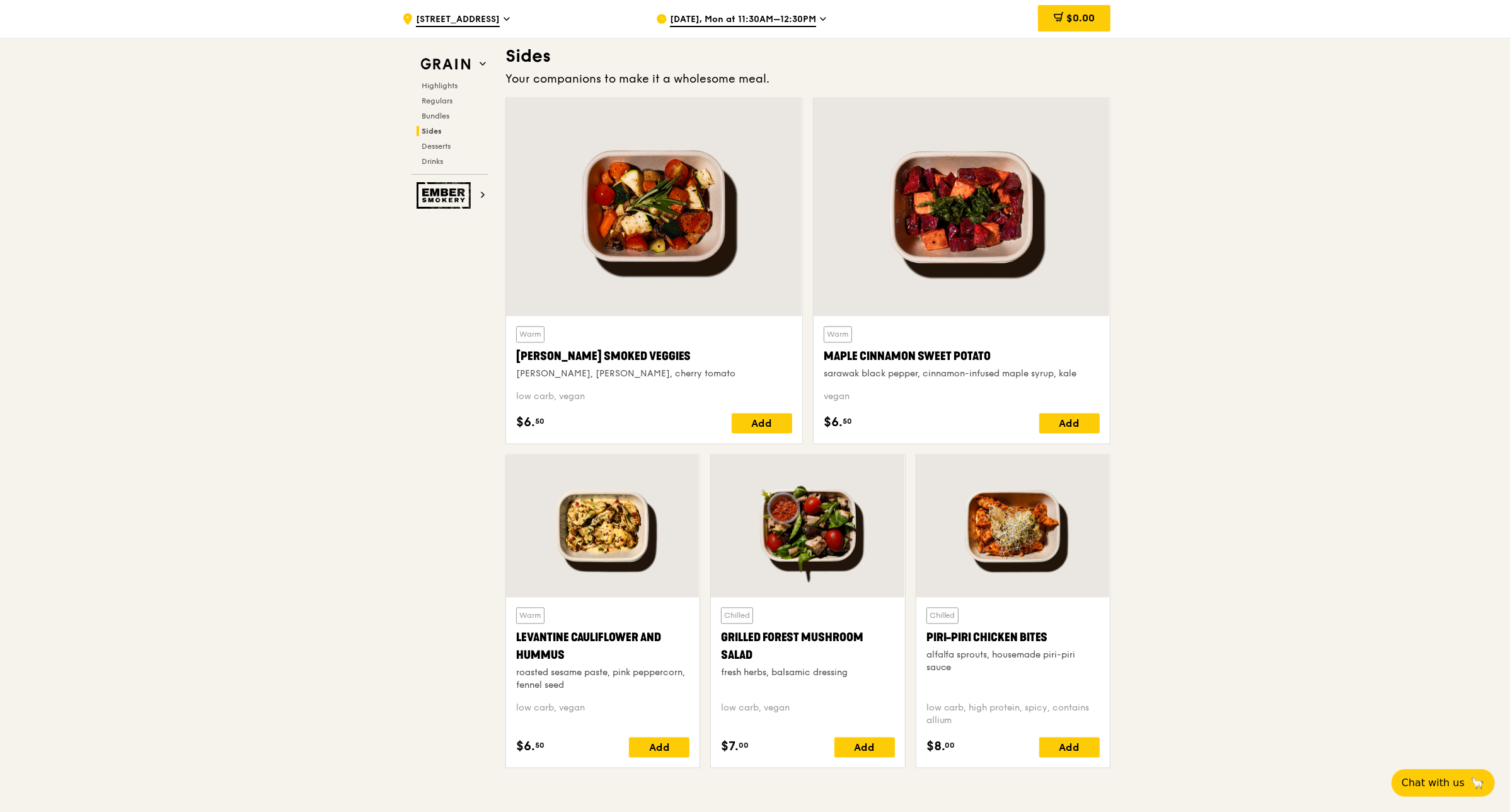
scroll to position [2824, 0]
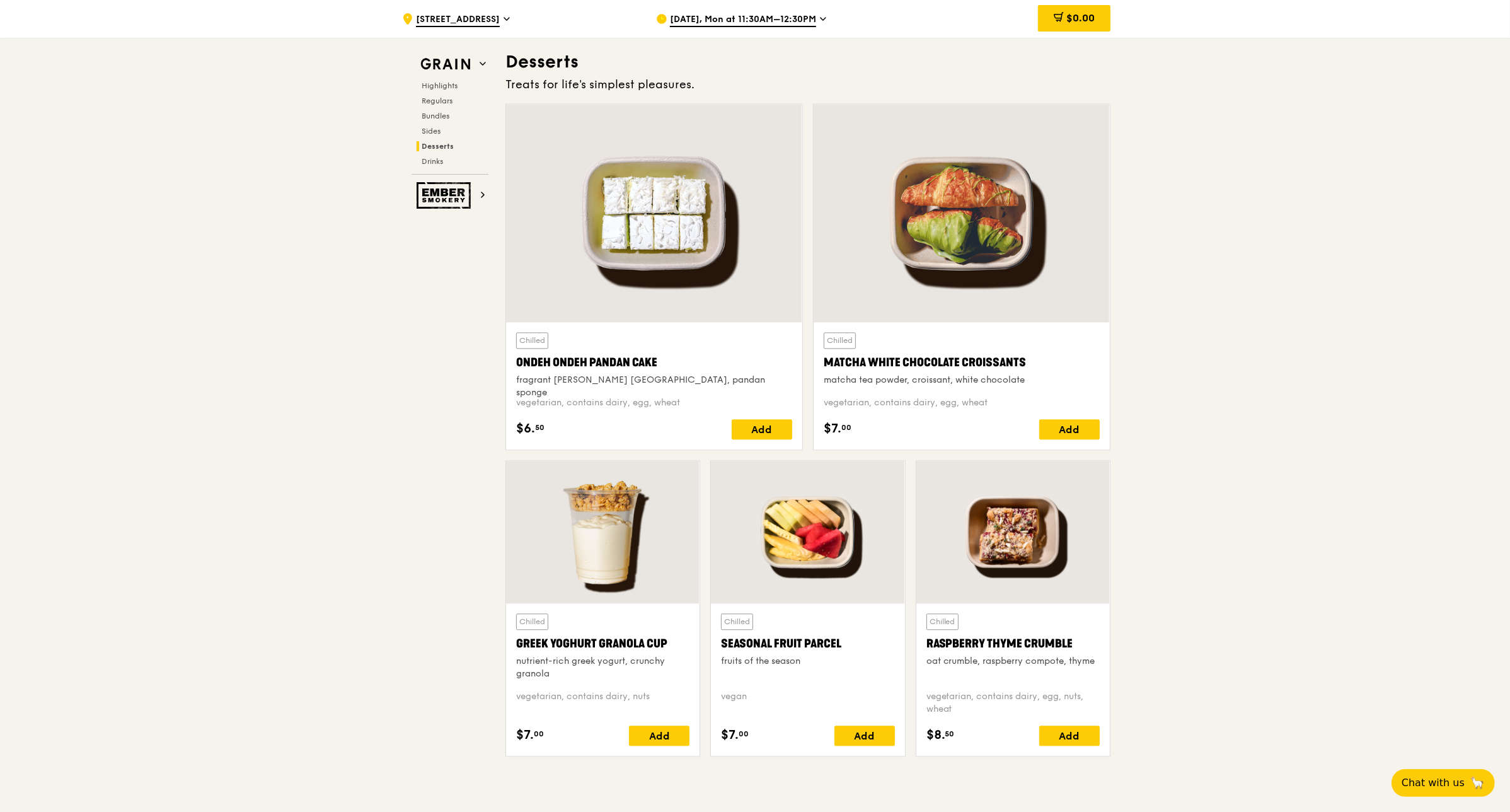
scroll to position [3599, 0]
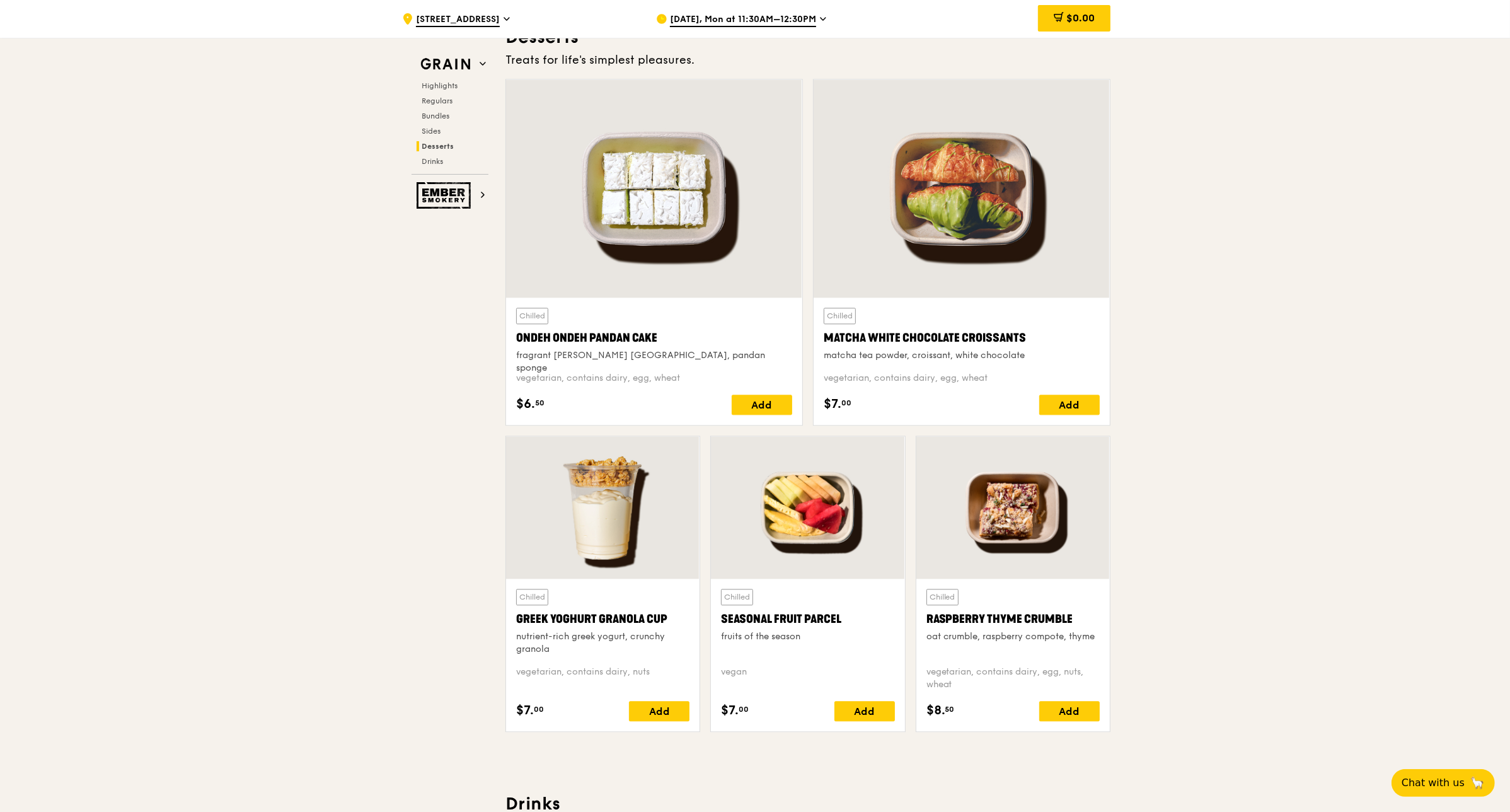
drag, startPoint x: 1509, startPoint y: 587, endPoint x: 1512, endPoint y: 577, distance: 10.4
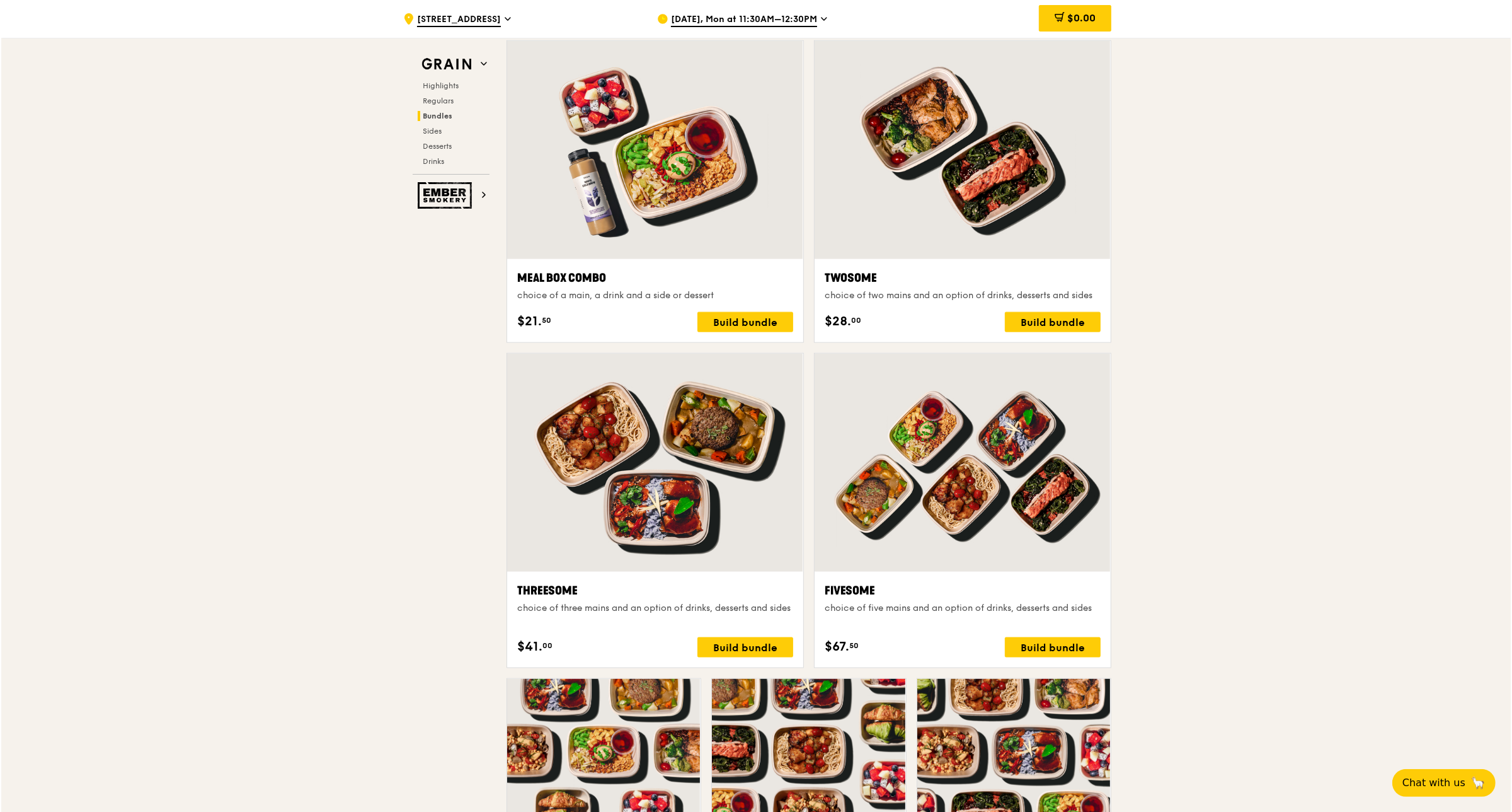
scroll to position [1854, 0]
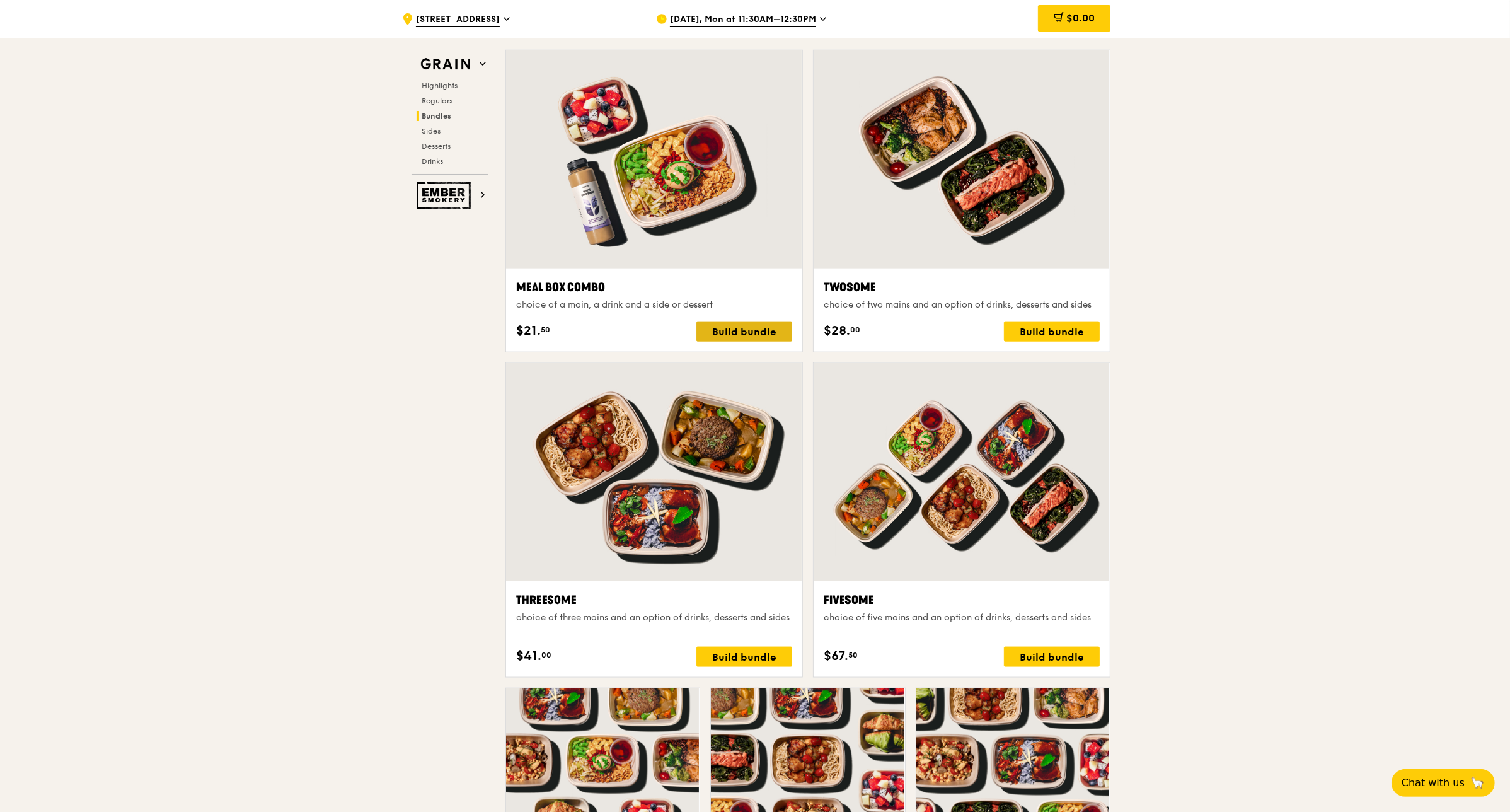
click at [757, 335] on div "Build bundle" at bounding box center [744, 331] width 96 height 20
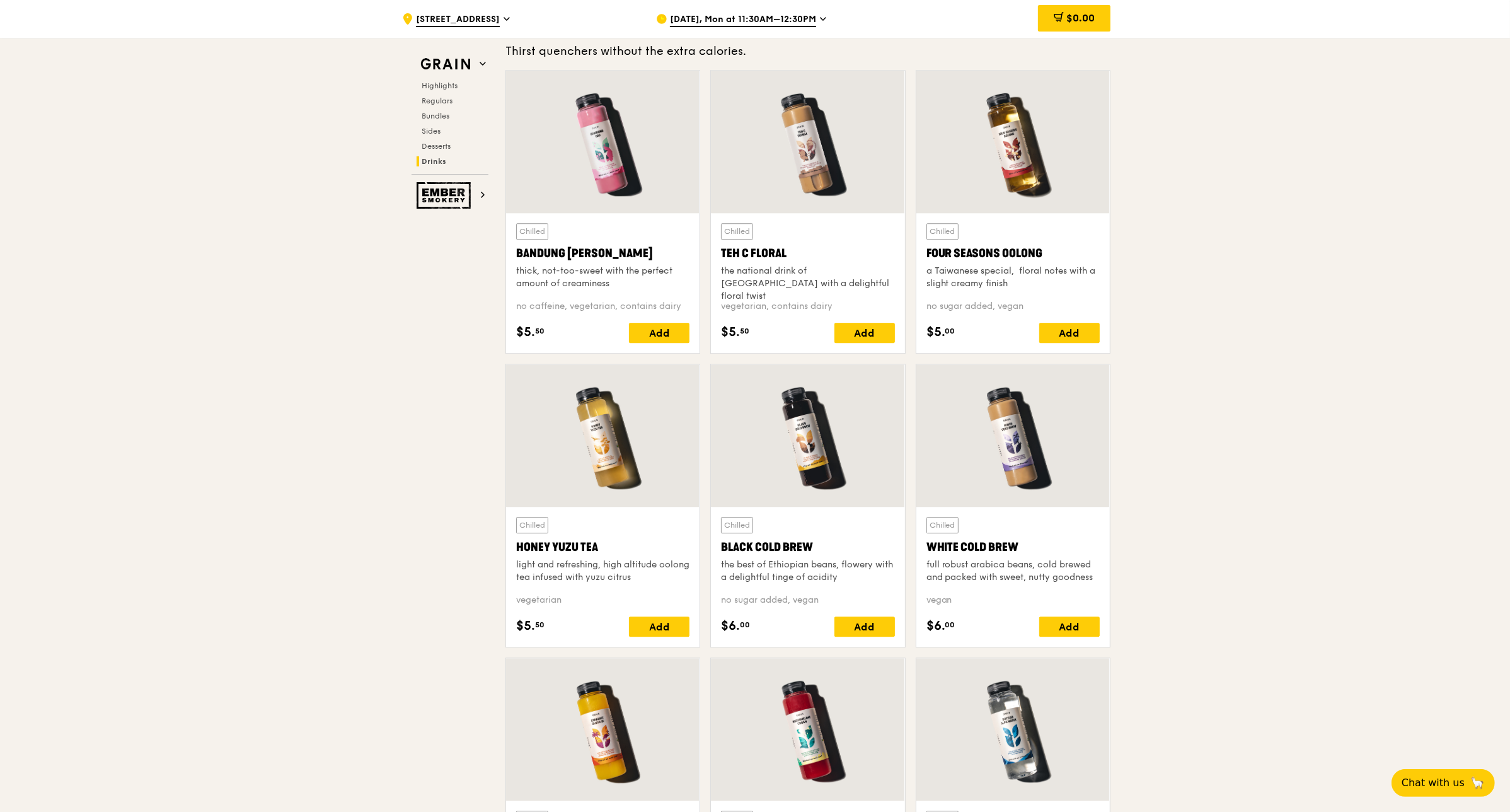
scroll to position [4296, 0]
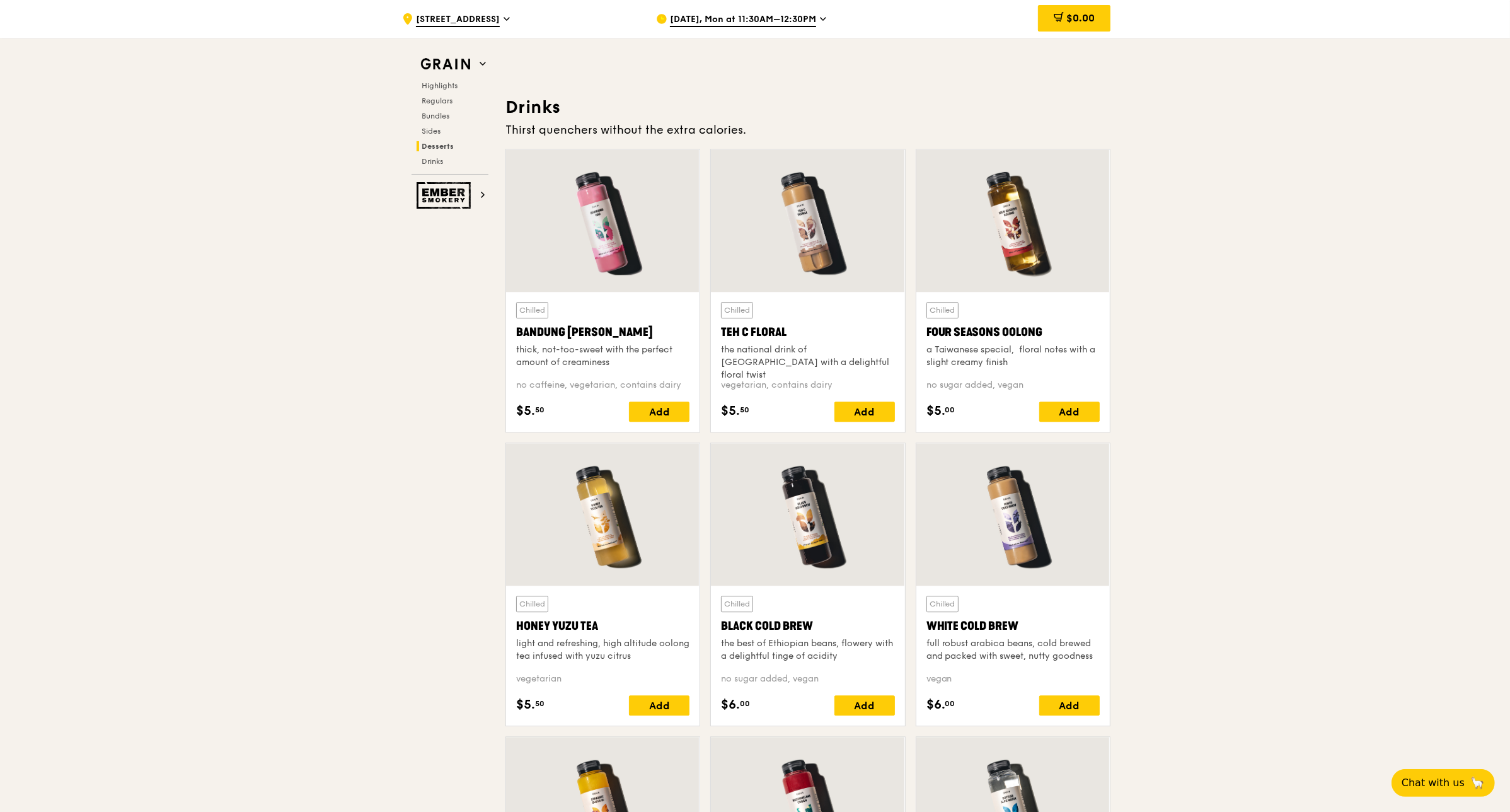
drag, startPoint x: 1444, startPoint y: 609, endPoint x: 1137, endPoint y: 610, distance: 307.0
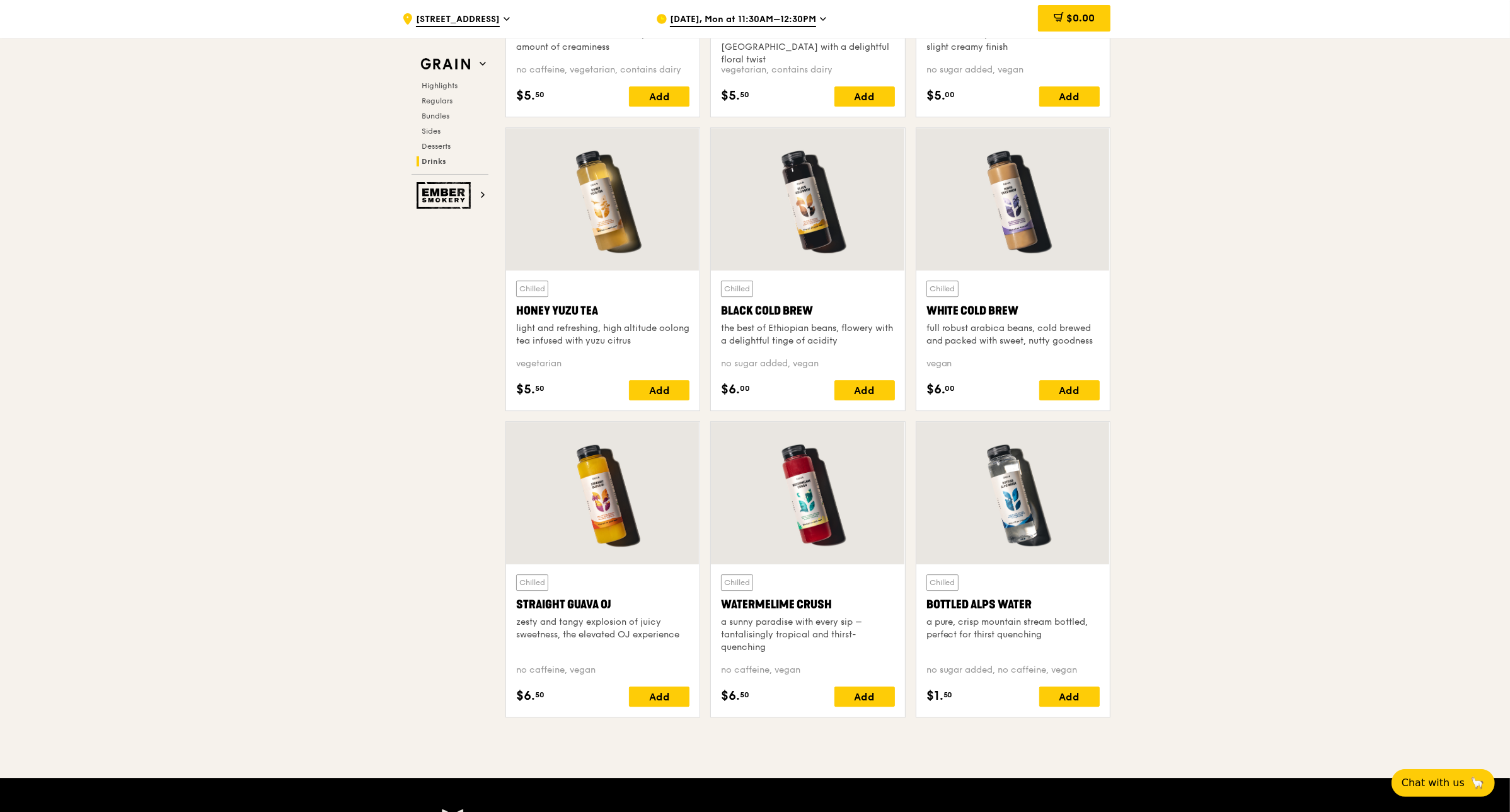
scroll to position [4690, 0]
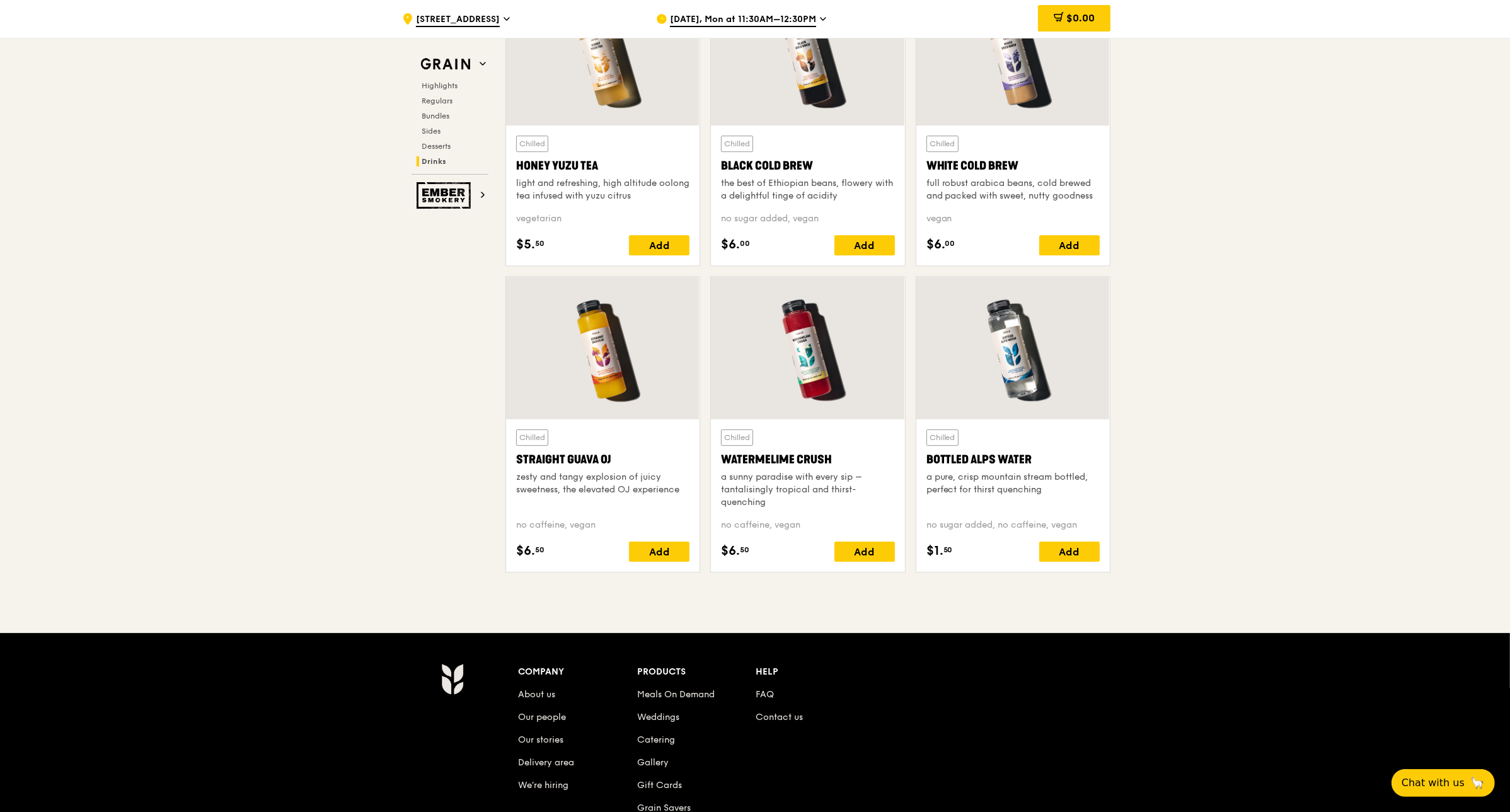
scroll to position [4884, 0]
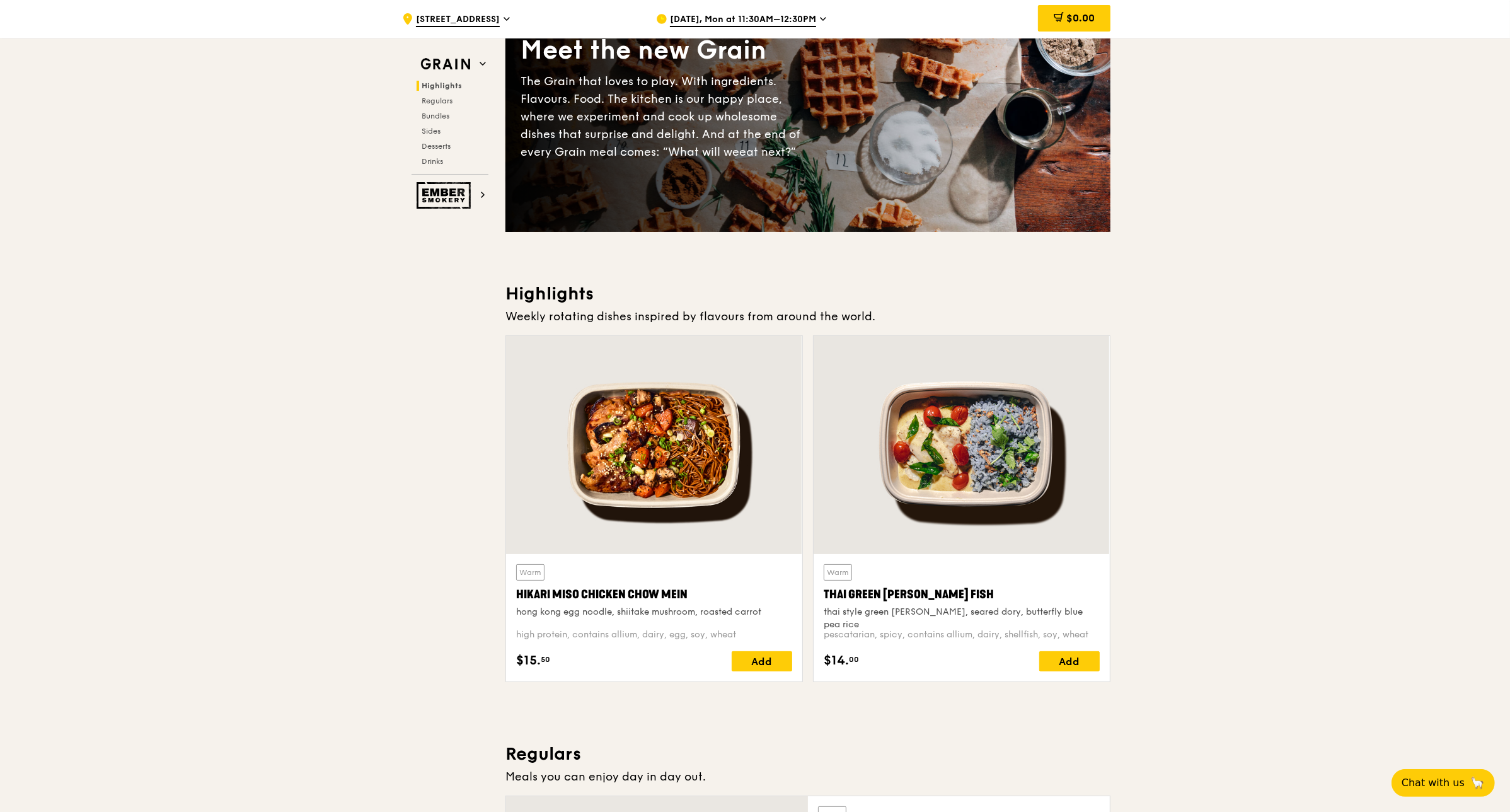
scroll to position [0, 0]
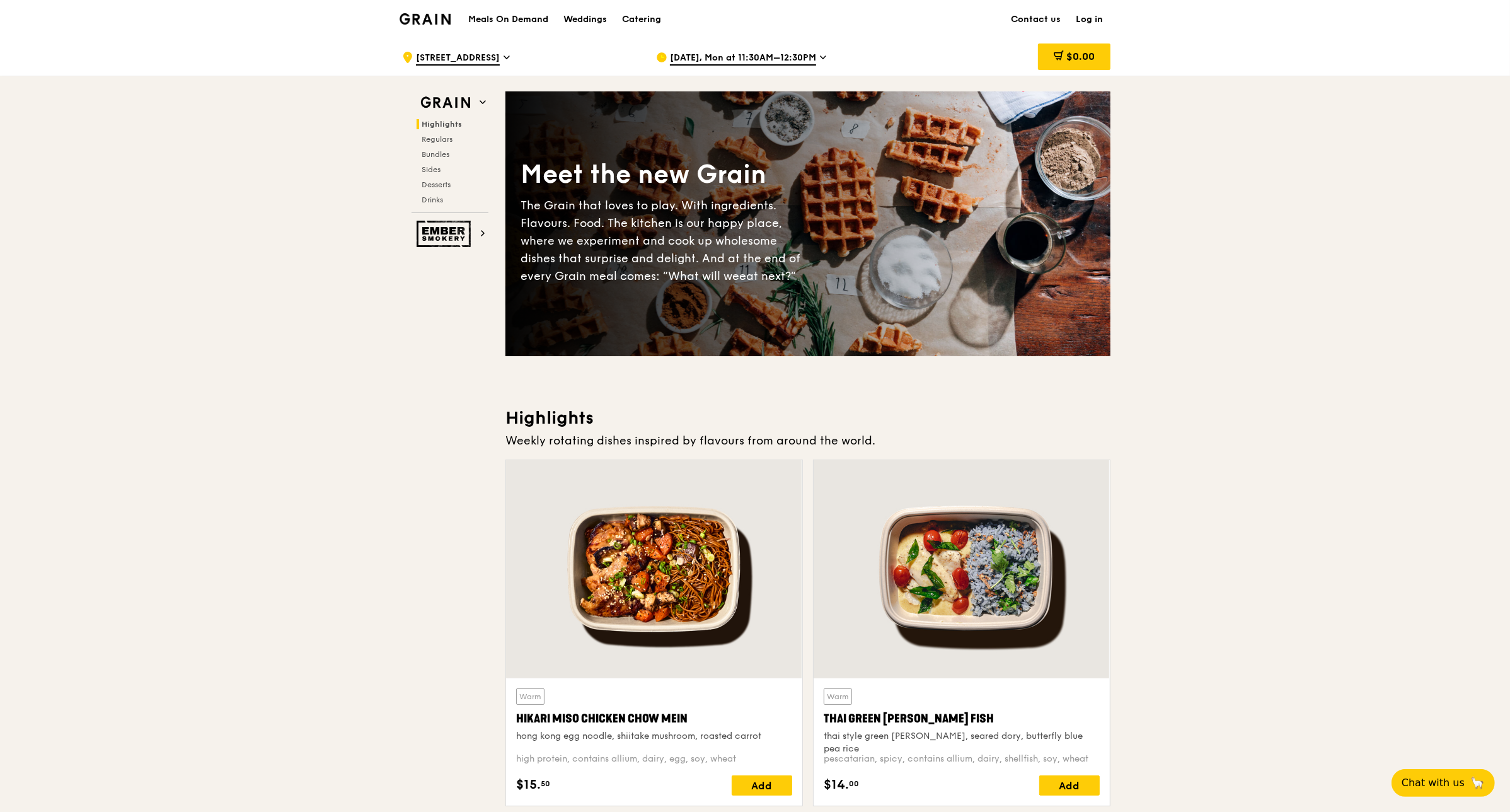
click at [757, 61] on span "[DATE], Mon at 11:30AM–12:30PM" at bounding box center [743, 58] width 146 height 13
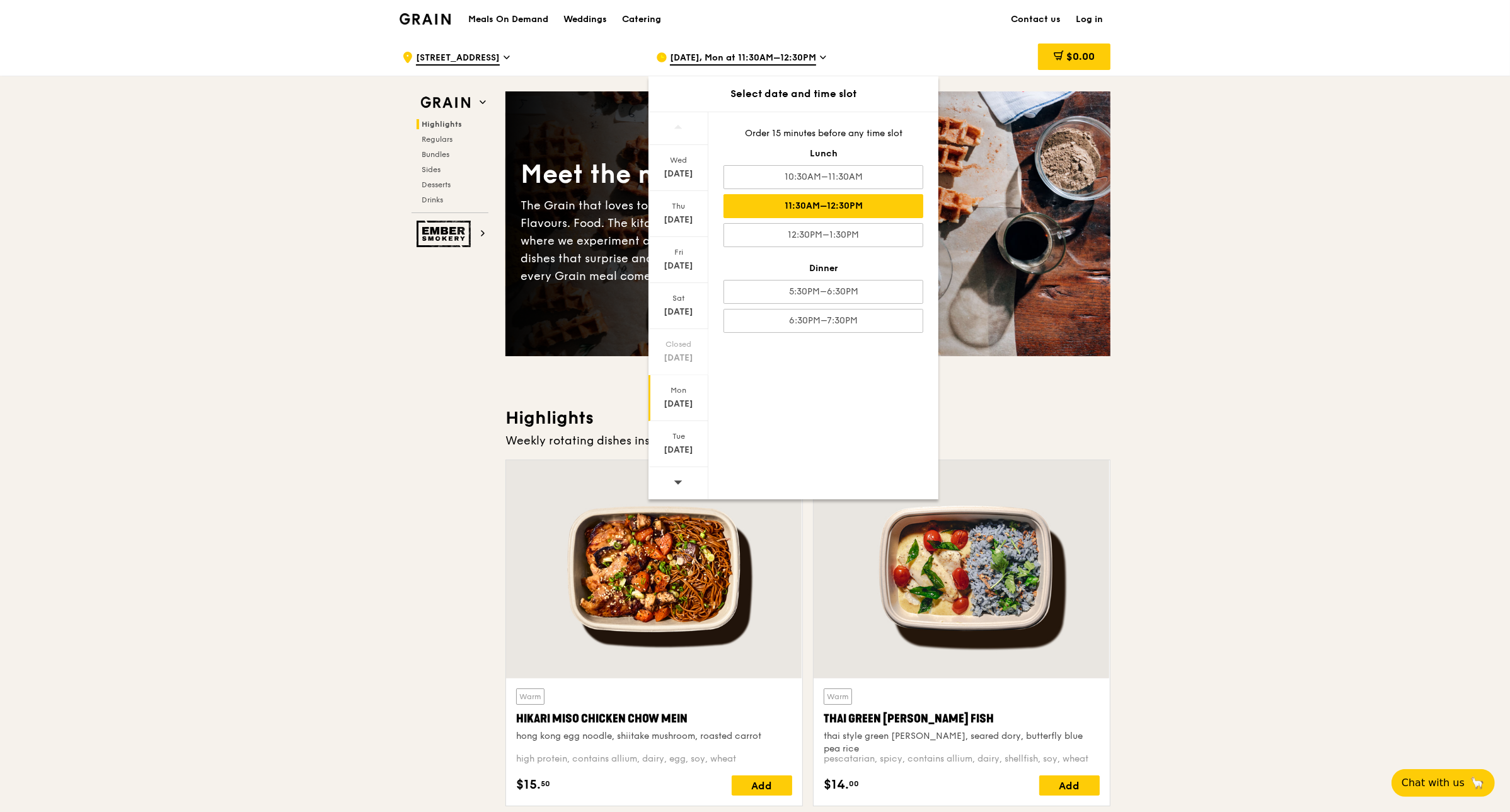
click at [678, 402] on div "Aug 18" at bounding box center [678, 403] width 56 height 13
click at [757, 203] on div "11:30AM–12:30PM" at bounding box center [824, 206] width 200 height 24
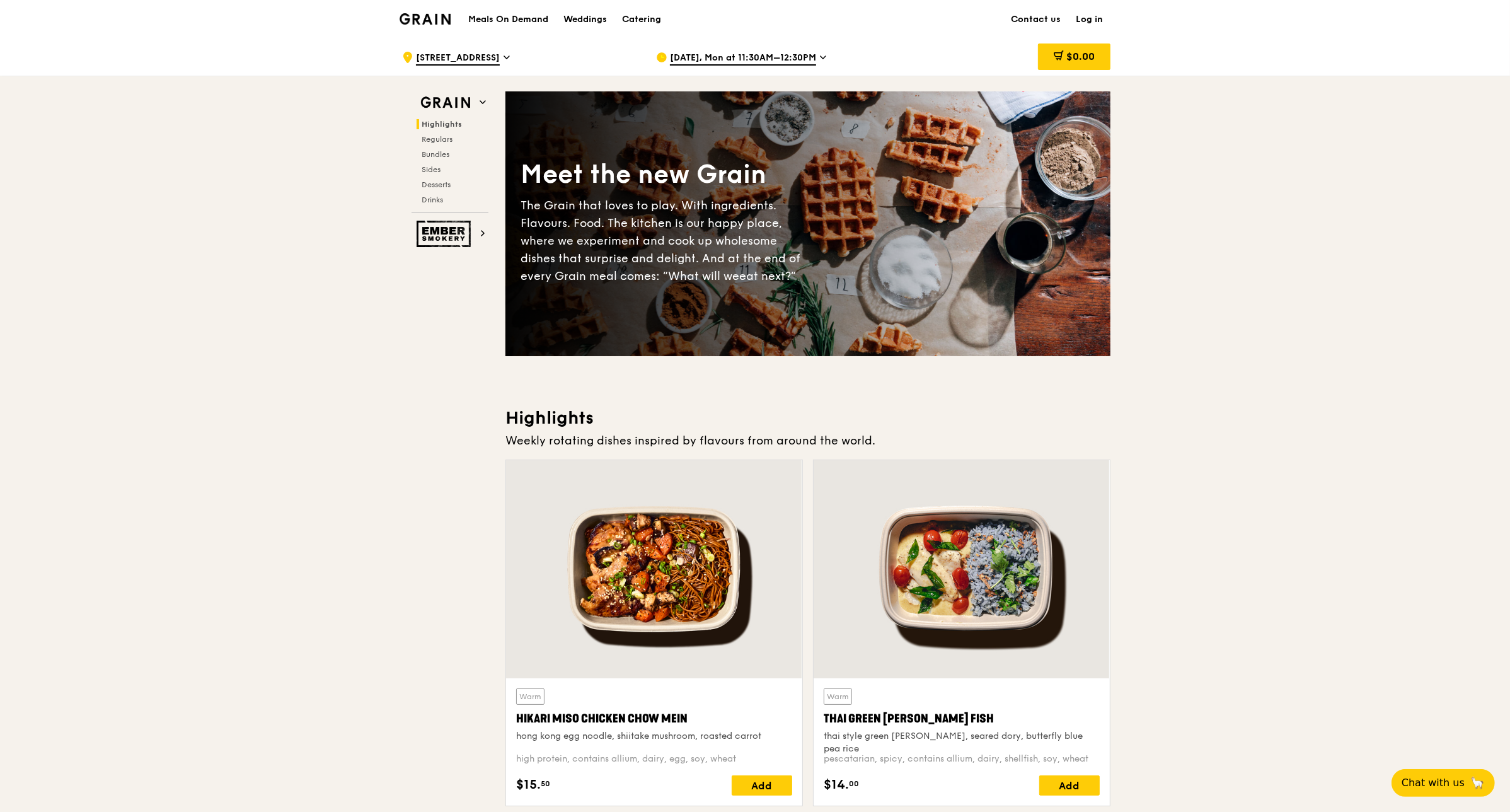
click at [757, 51] on div "[DATE], Mon at 11:30AM–12:30PM" at bounding box center [773, 57] width 234 height 38
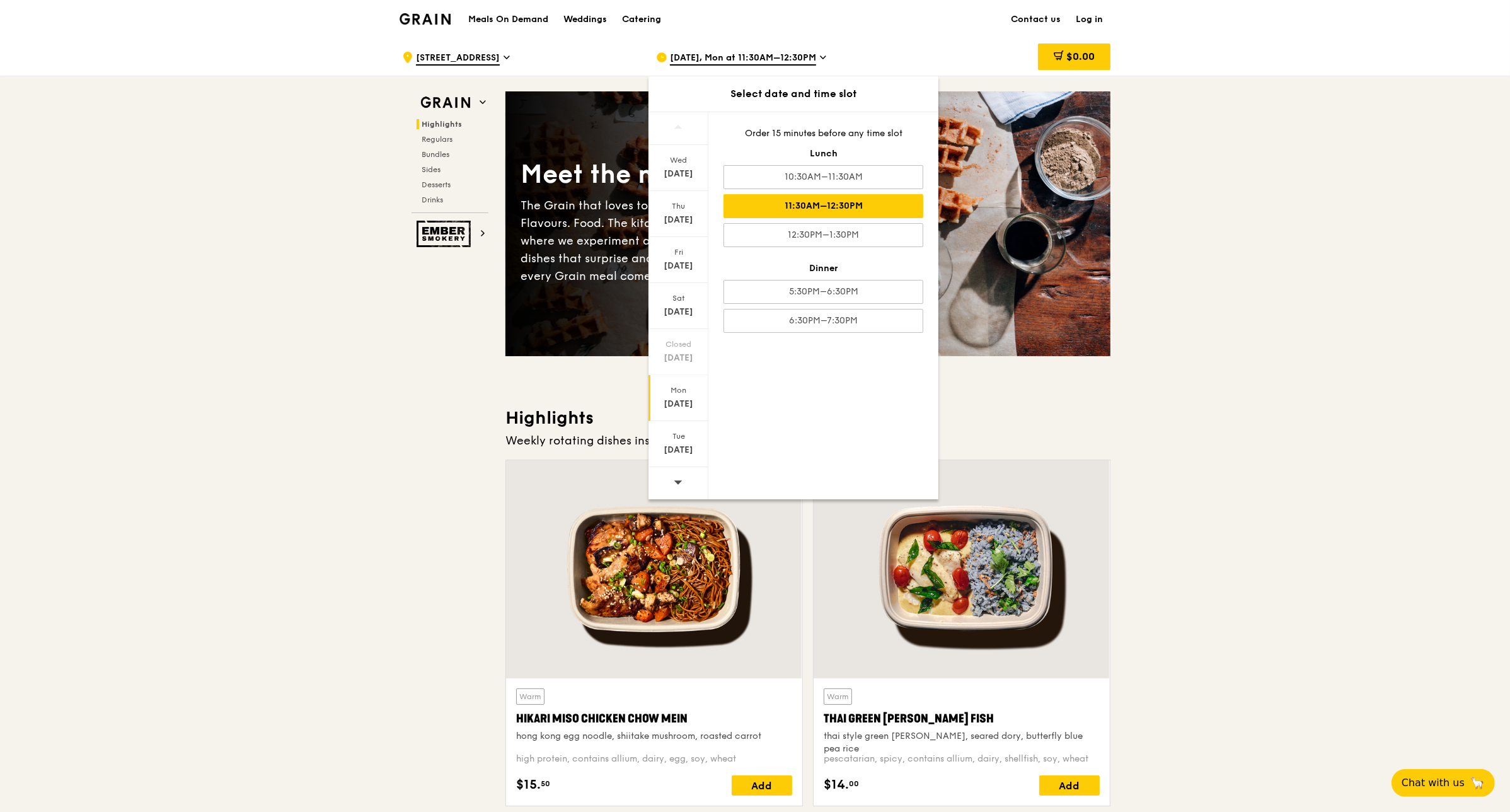
click at [757, 205] on div "11:30AM–12:30PM" at bounding box center [824, 206] width 200 height 24
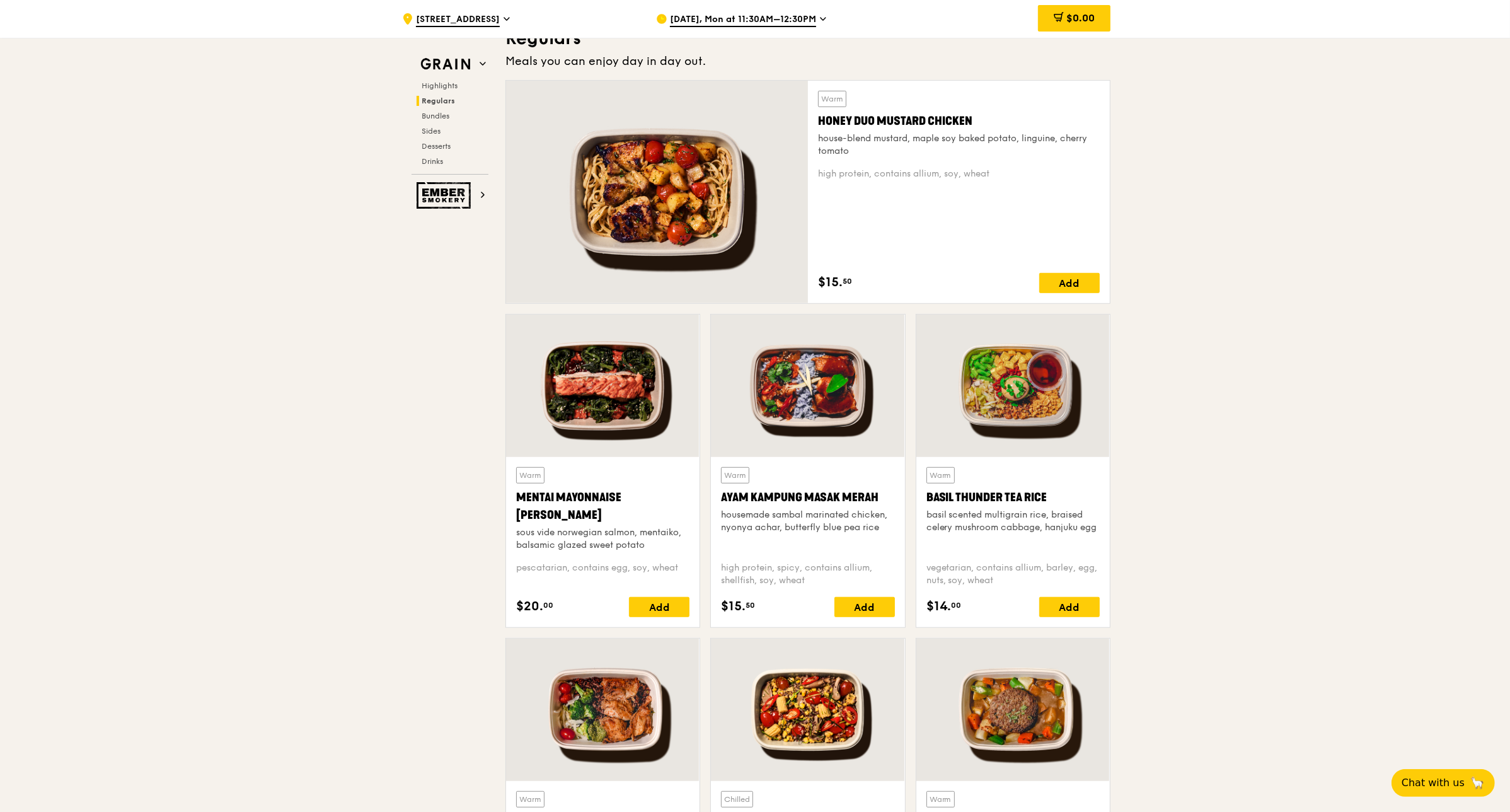
scroll to position [867, 0]
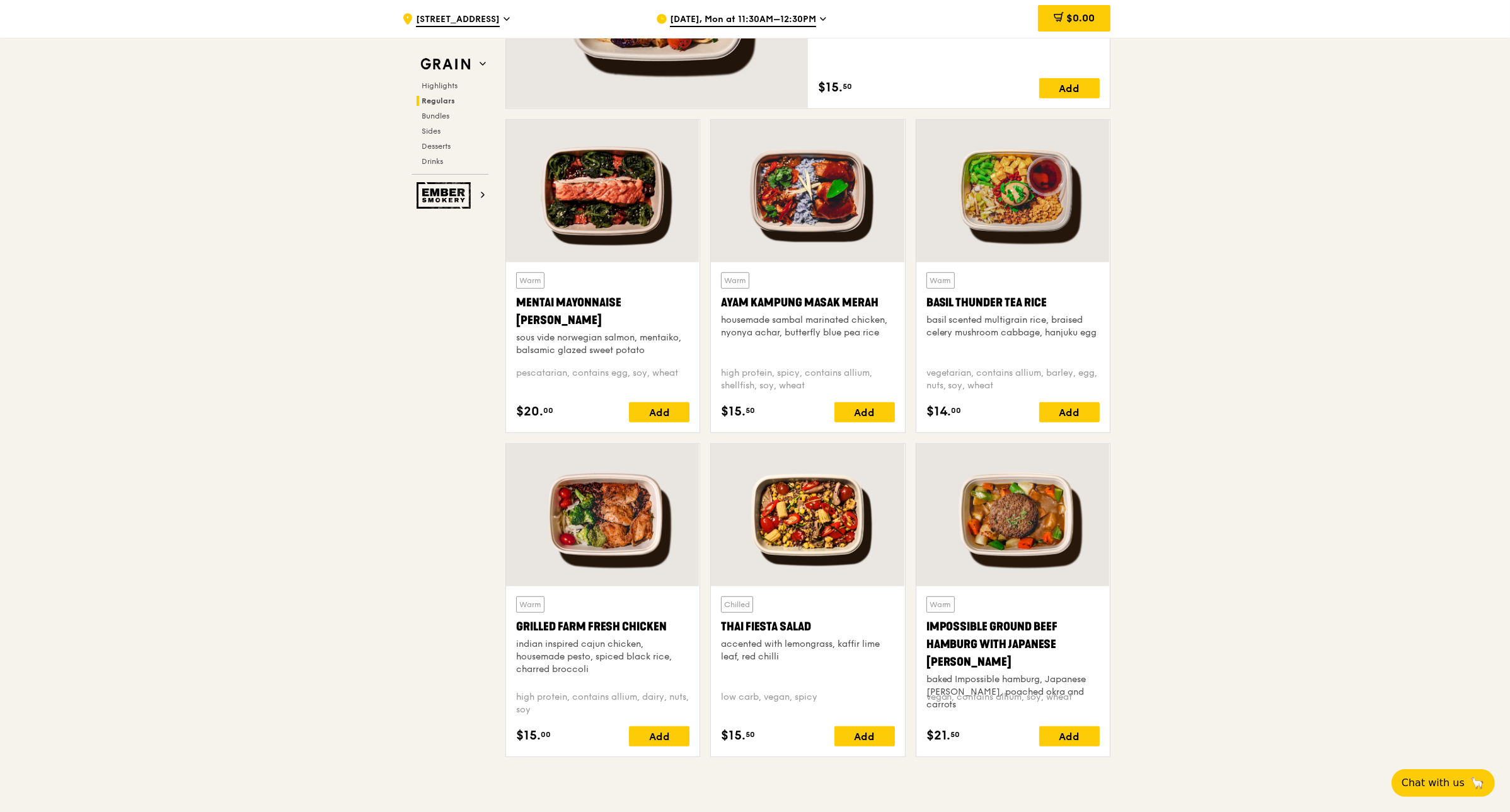
scroll to position [1024, 0]
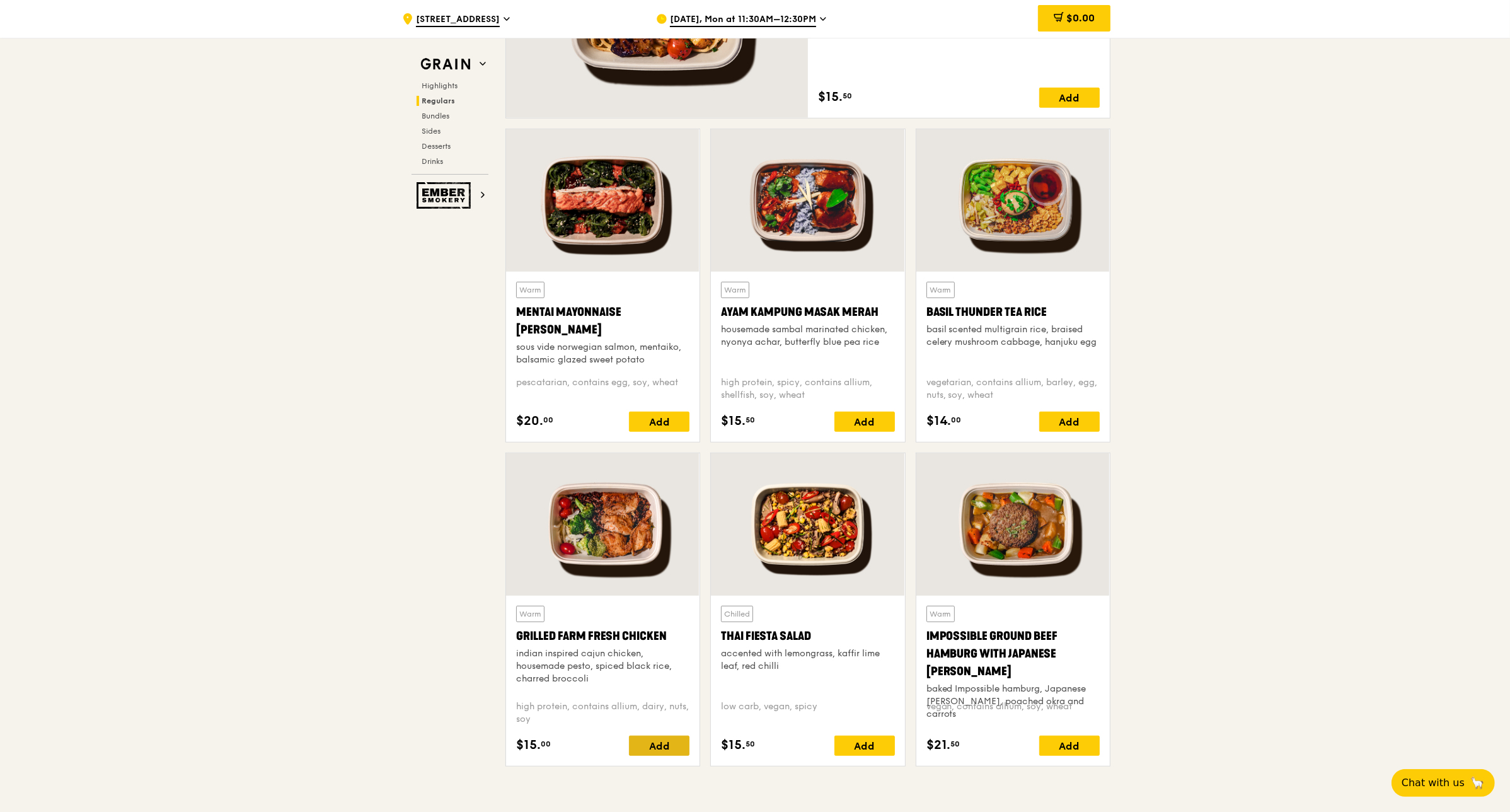
click at [652, 648] on div "Add" at bounding box center [659, 746] width 61 height 20
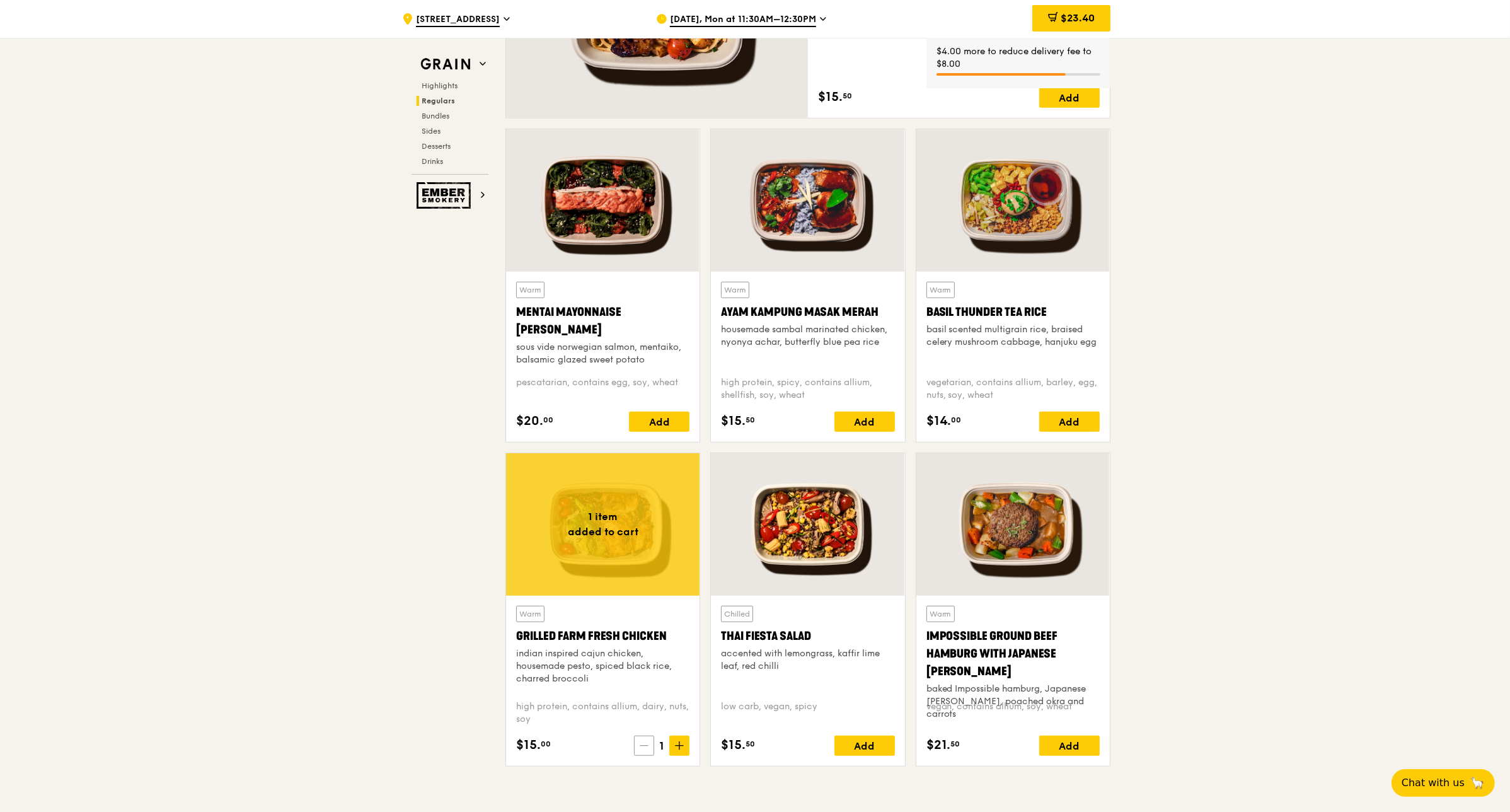
click at [641, 648] on span at bounding box center [644, 746] width 20 height 20
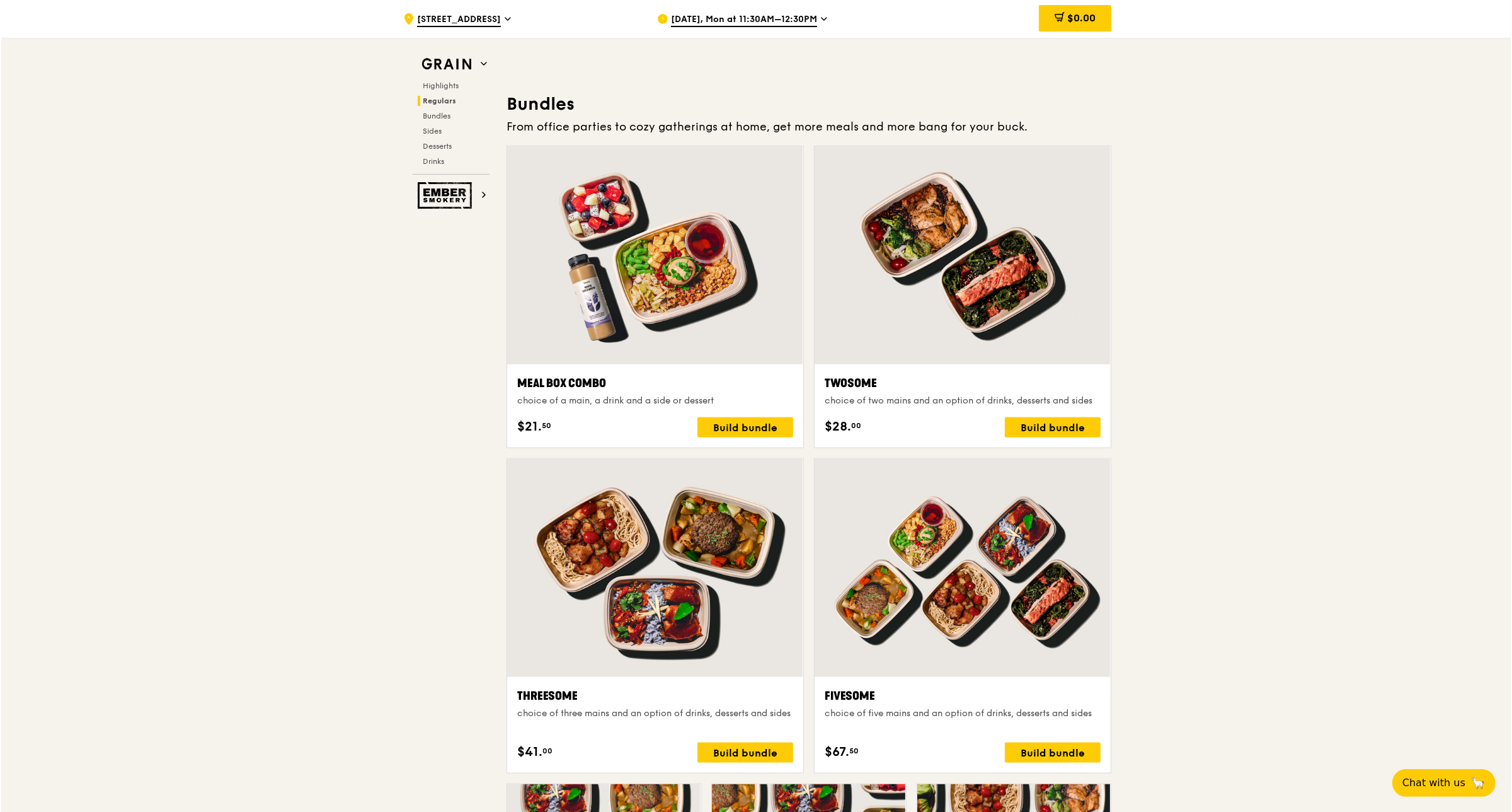
scroll to position [1969, 0]
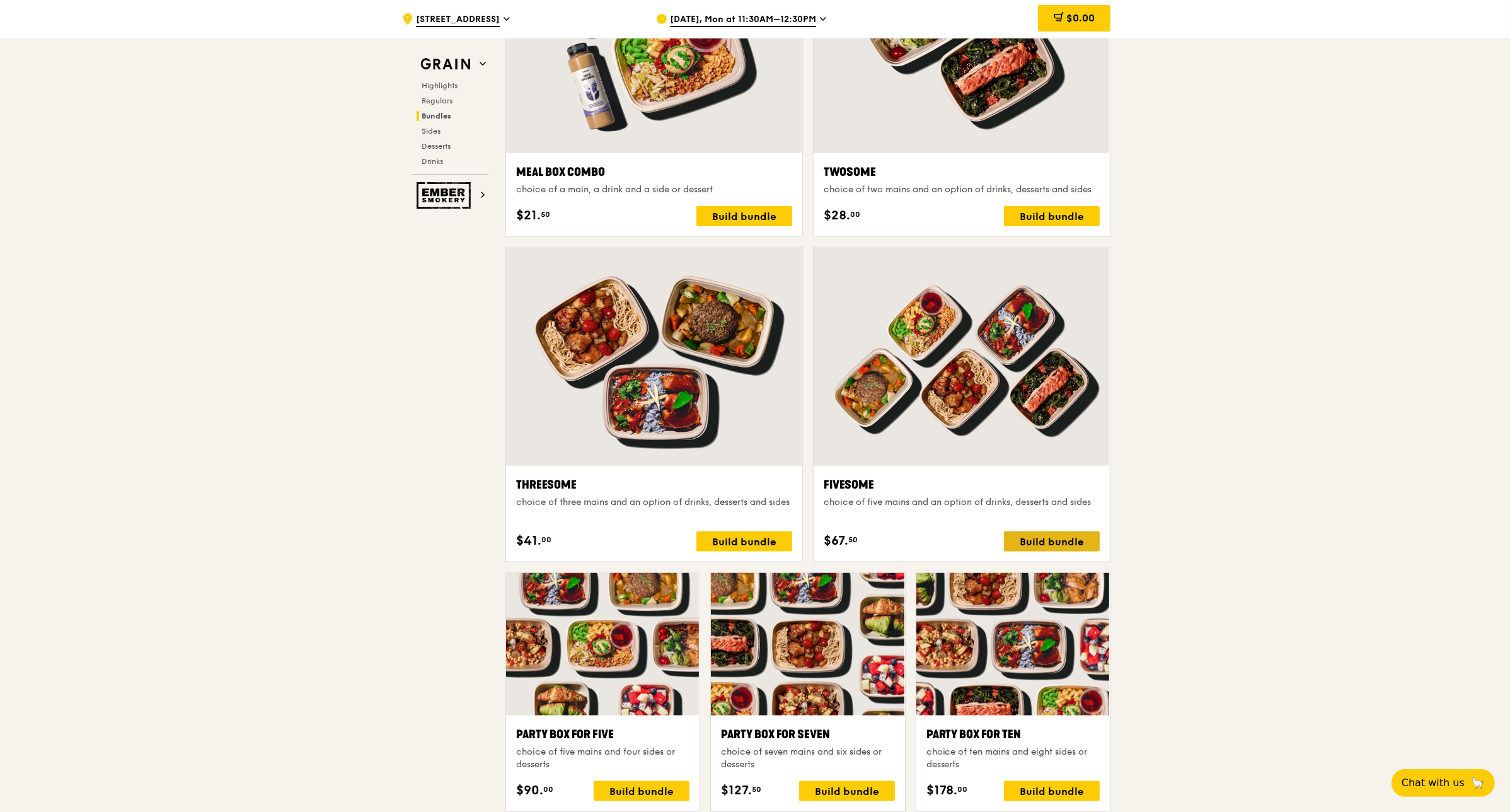
click at [757, 540] on div "Build bundle" at bounding box center [1052, 541] width 96 height 20
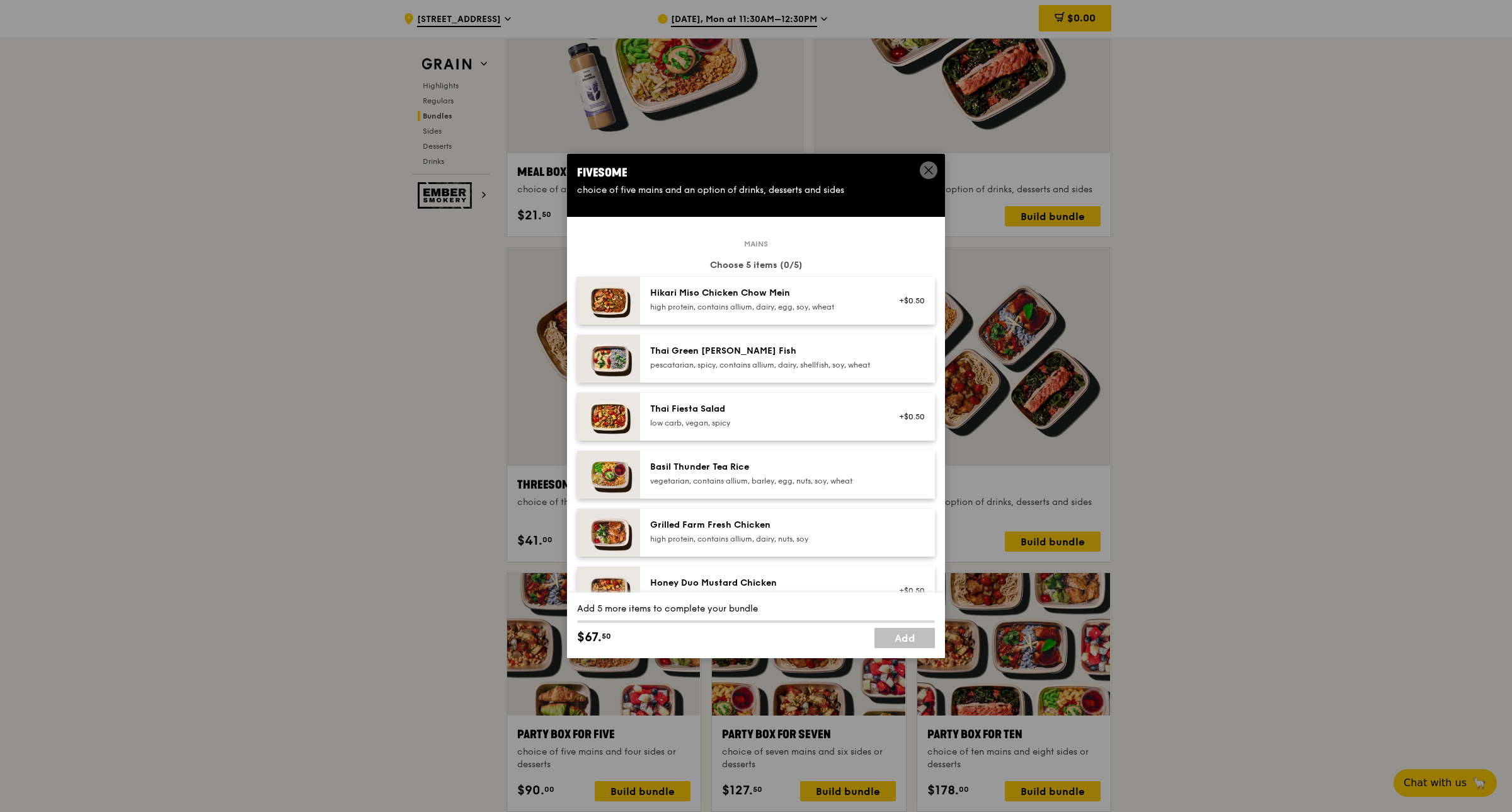
click at [756, 167] on icon at bounding box center [928, 170] width 11 height 11
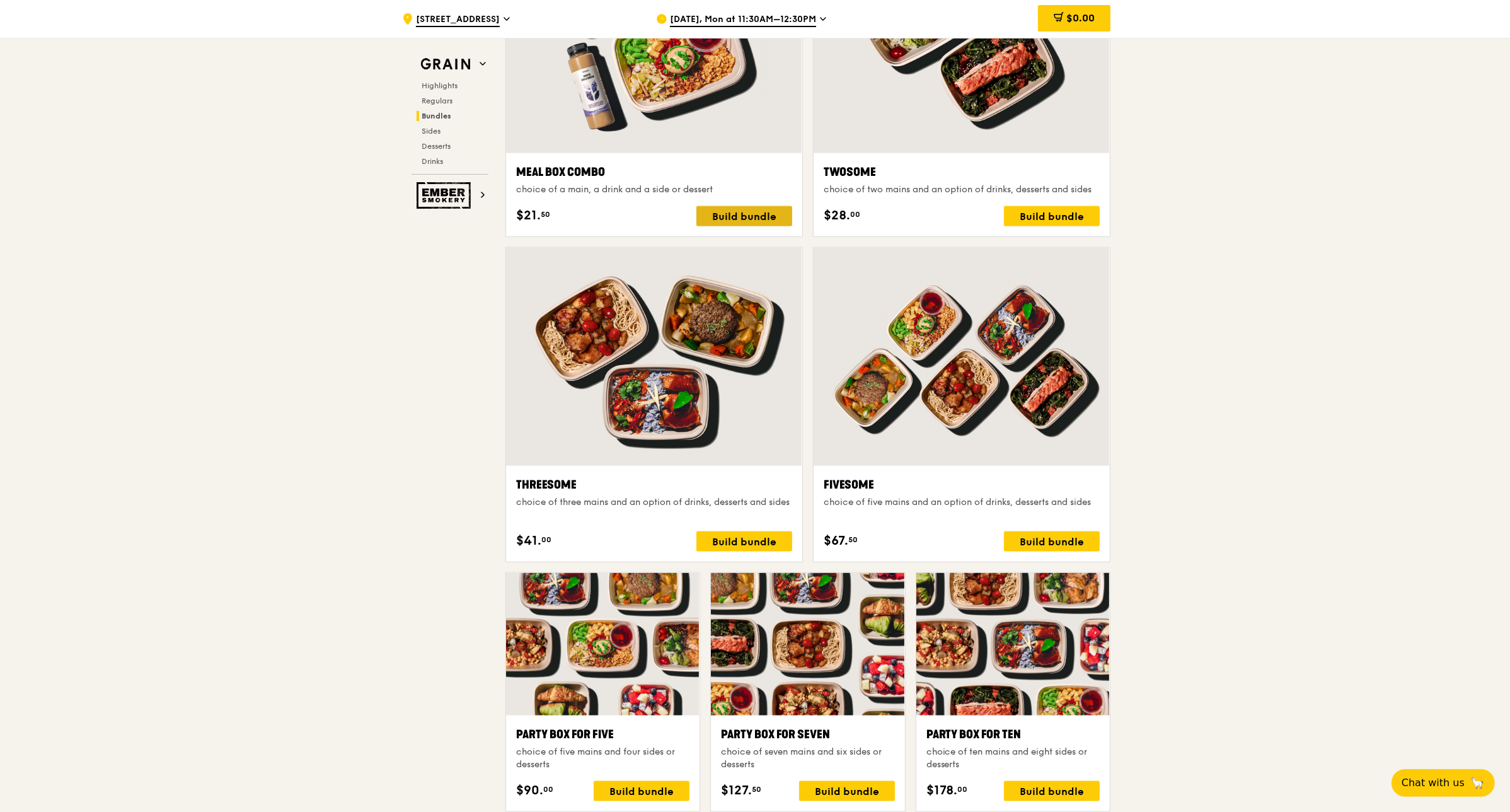
click at [752, 214] on div "Build bundle" at bounding box center [744, 216] width 96 height 20
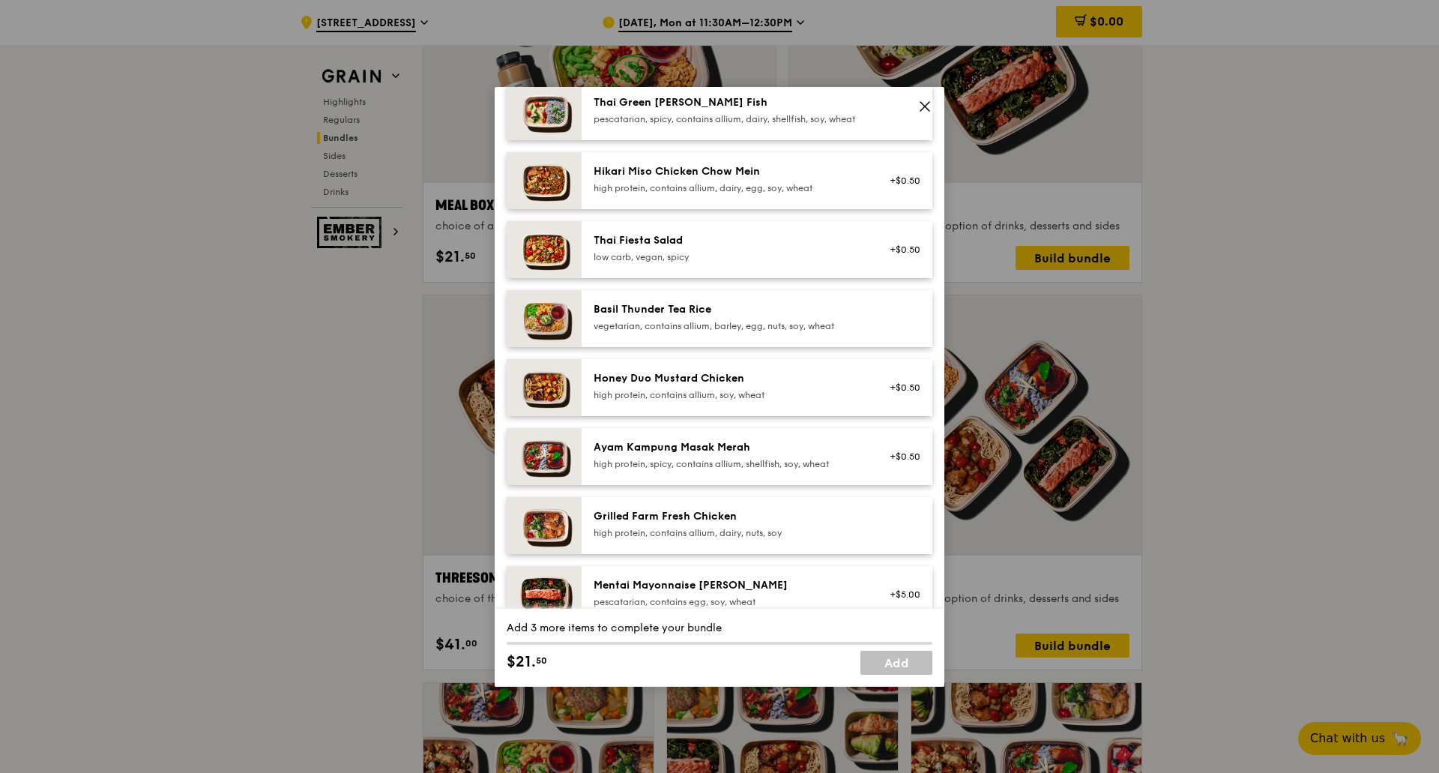
scroll to position [225, 0]
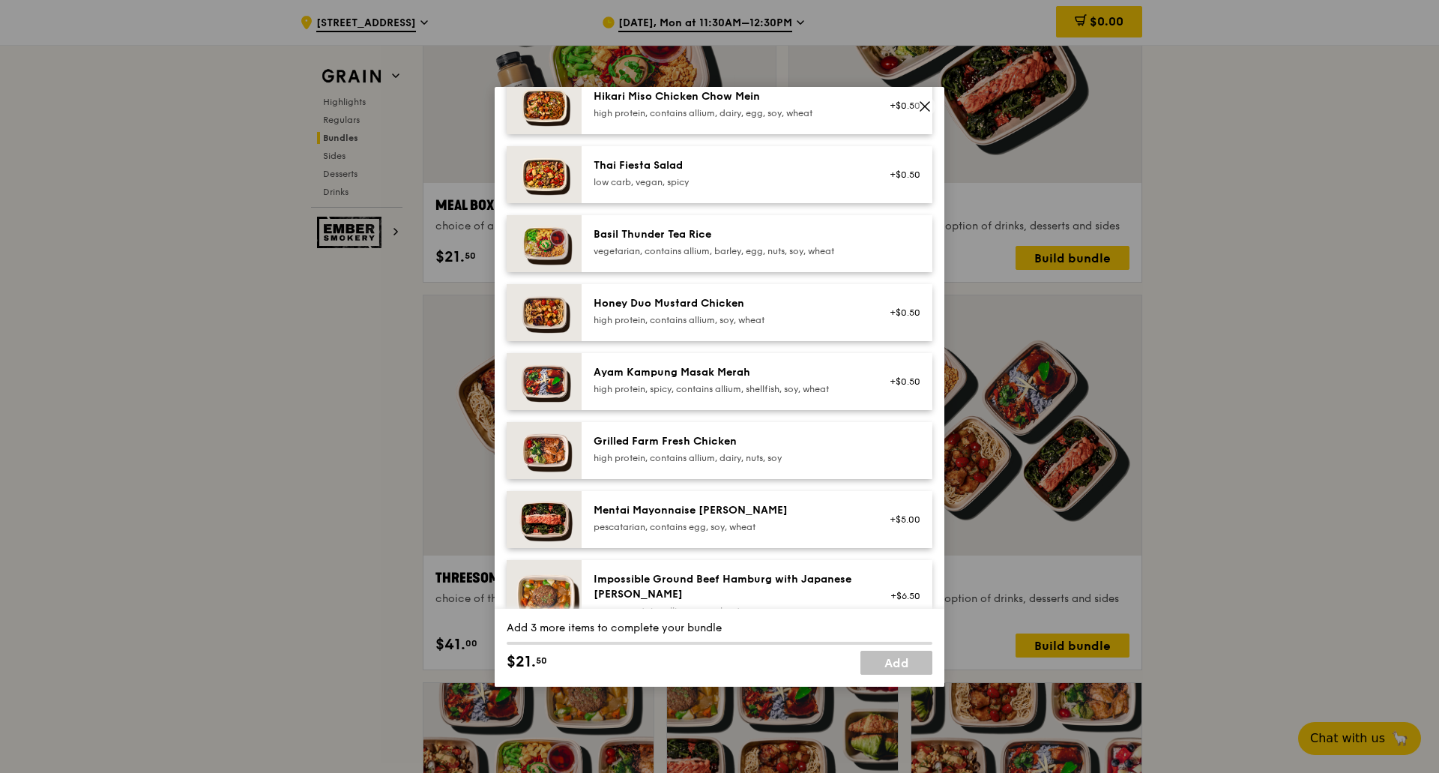
click at [648, 464] on div "high protein, contains allium, dairy, nuts, soy" at bounding box center [728, 458] width 269 height 12
click at [717, 462] on div "Grilled Farm Fresh Chicken high protein, contains allium, dairy, nuts, soy" at bounding box center [728, 449] width 269 height 30
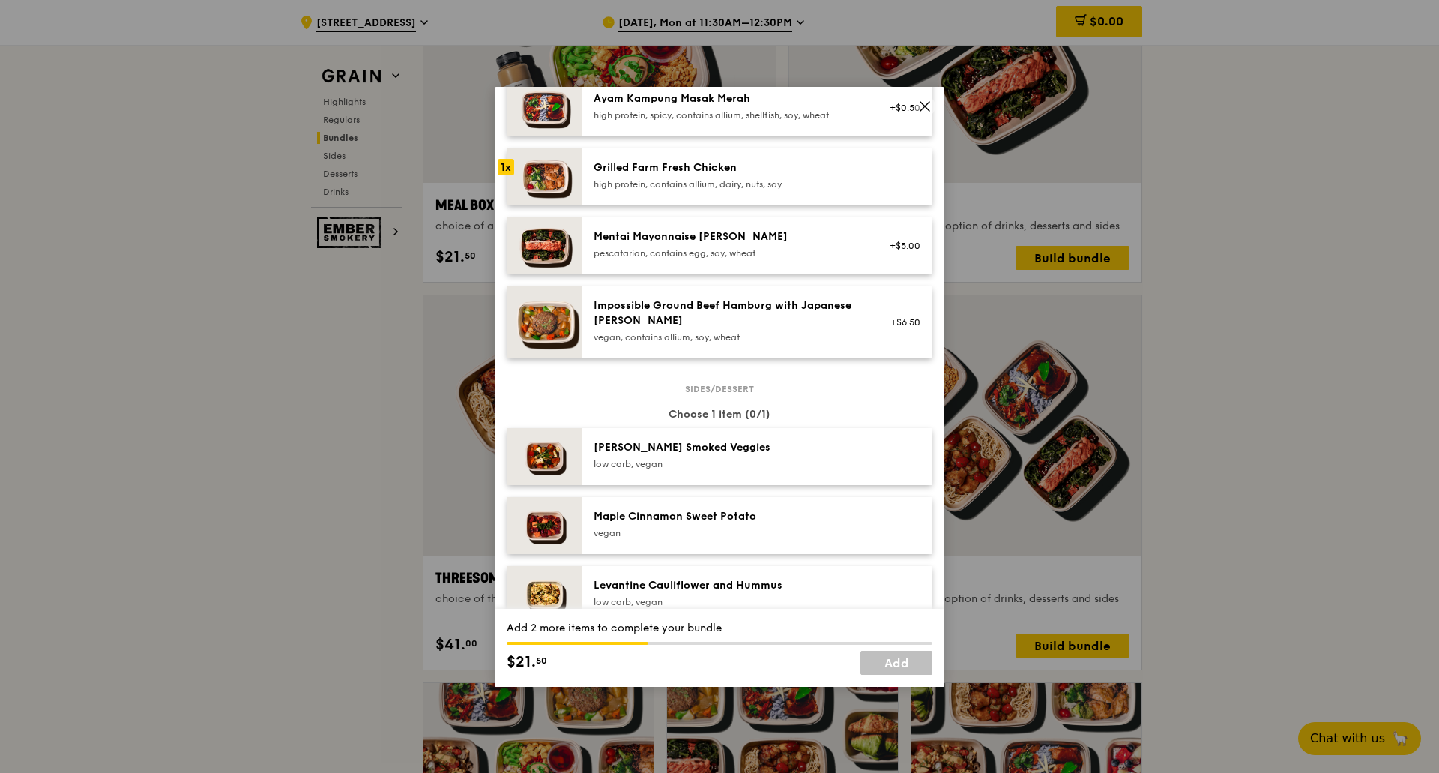
scroll to position [525, 0]
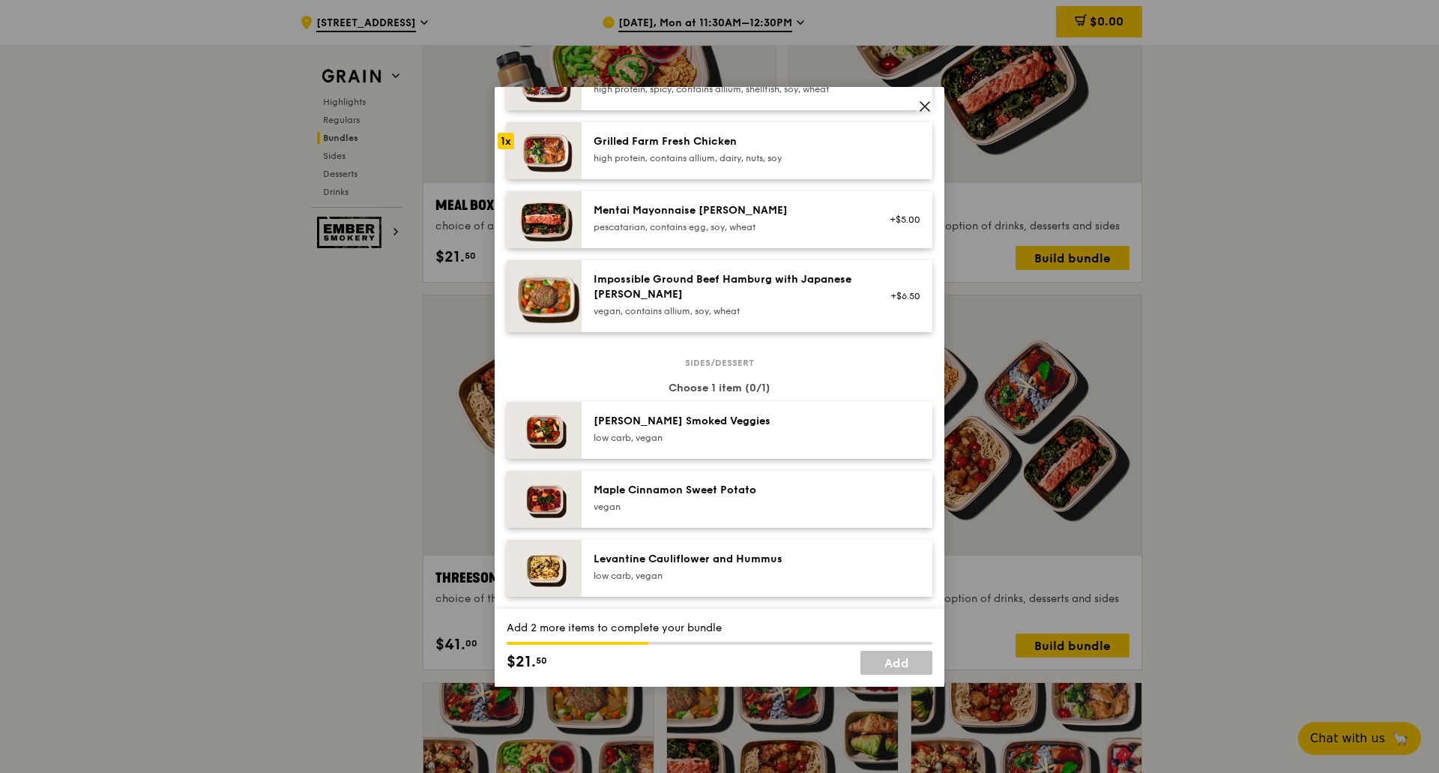
click at [779, 447] on div "Rosemary Smoked Veggies low carb, vegan" at bounding box center [728, 430] width 287 height 33
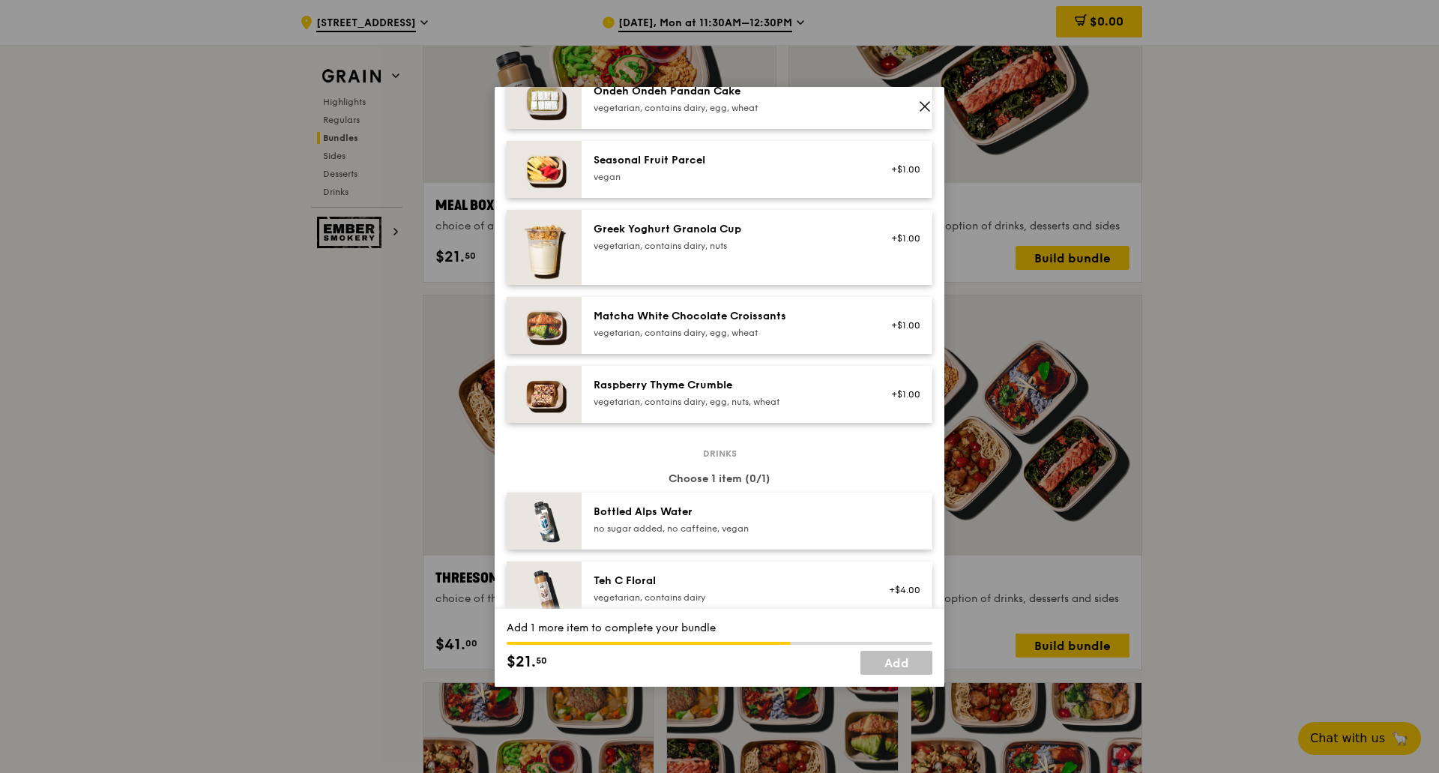
scroll to position [1424, 0]
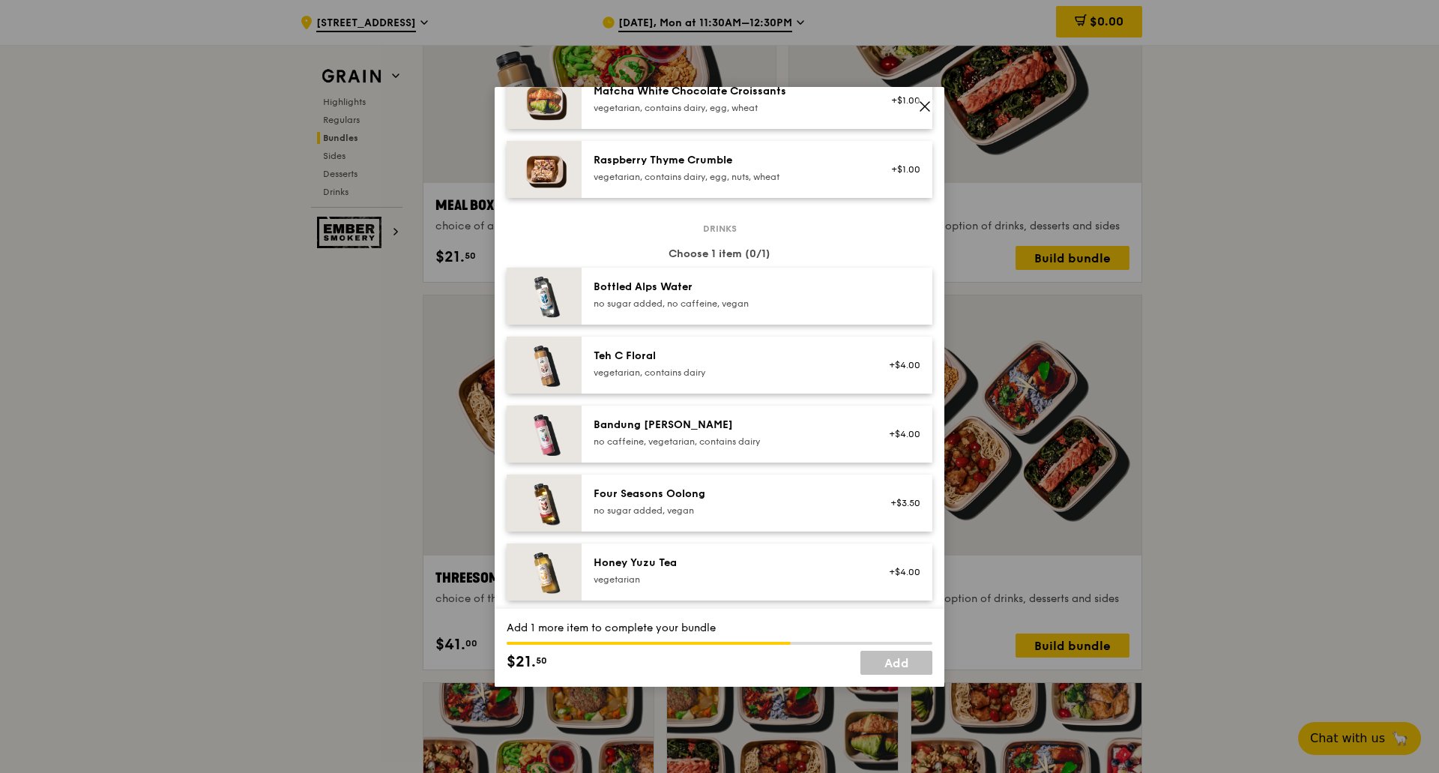
click at [712, 517] on div "no sugar added, vegan" at bounding box center [728, 511] width 269 height 12
click at [900, 664] on link "Add" at bounding box center [897, 663] width 72 height 24
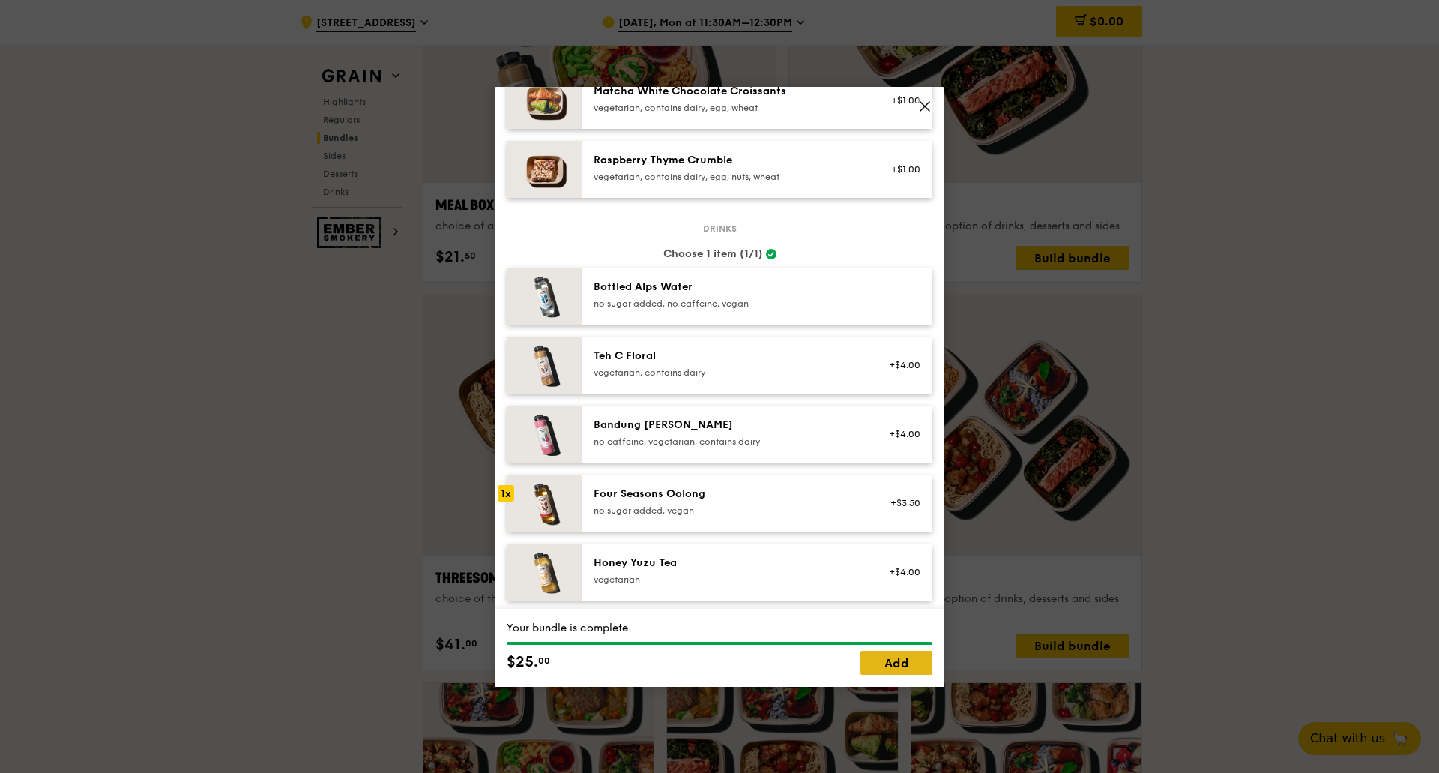
scroll to position [2343, 0]
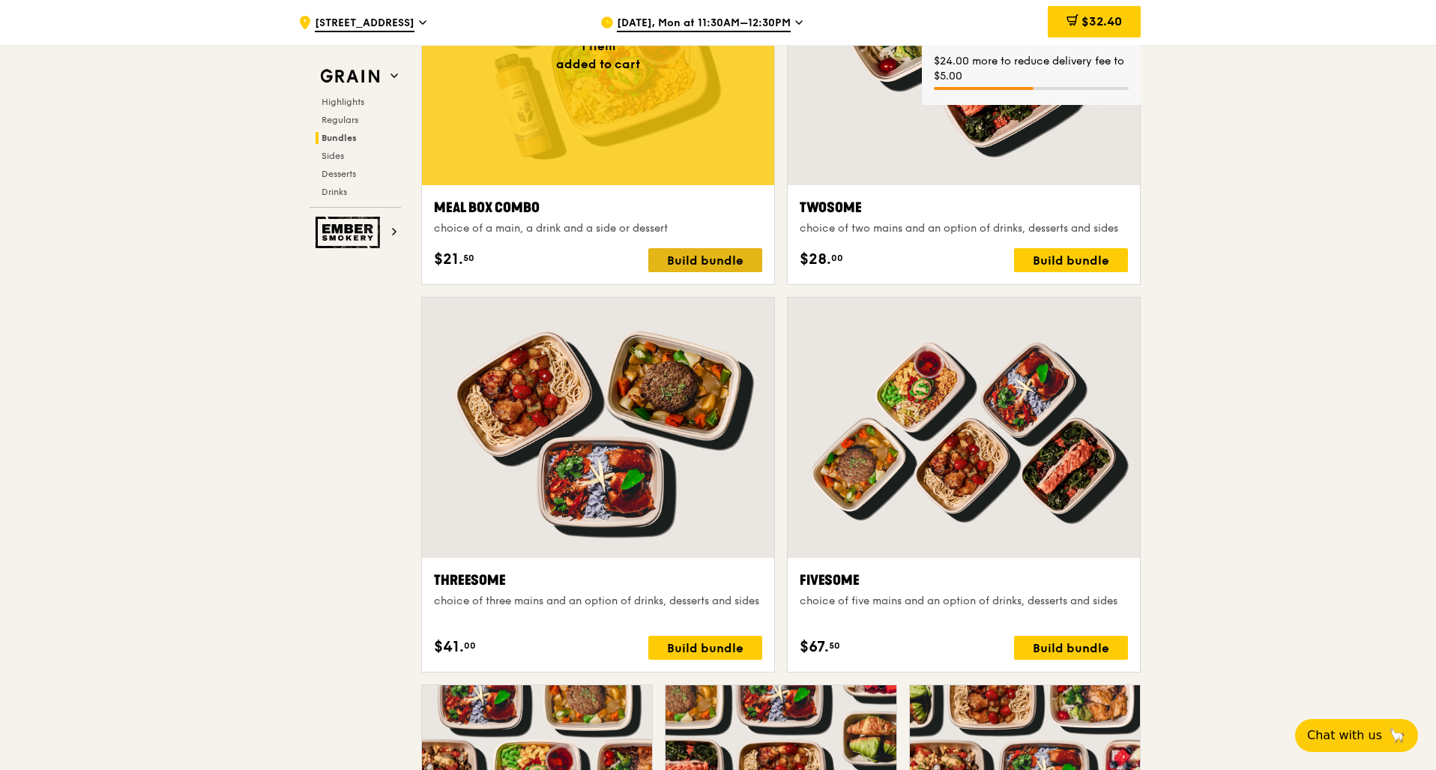
click at [721, 248] on div "Build bundle" at bounding box center [705, 260] width 114 height 24
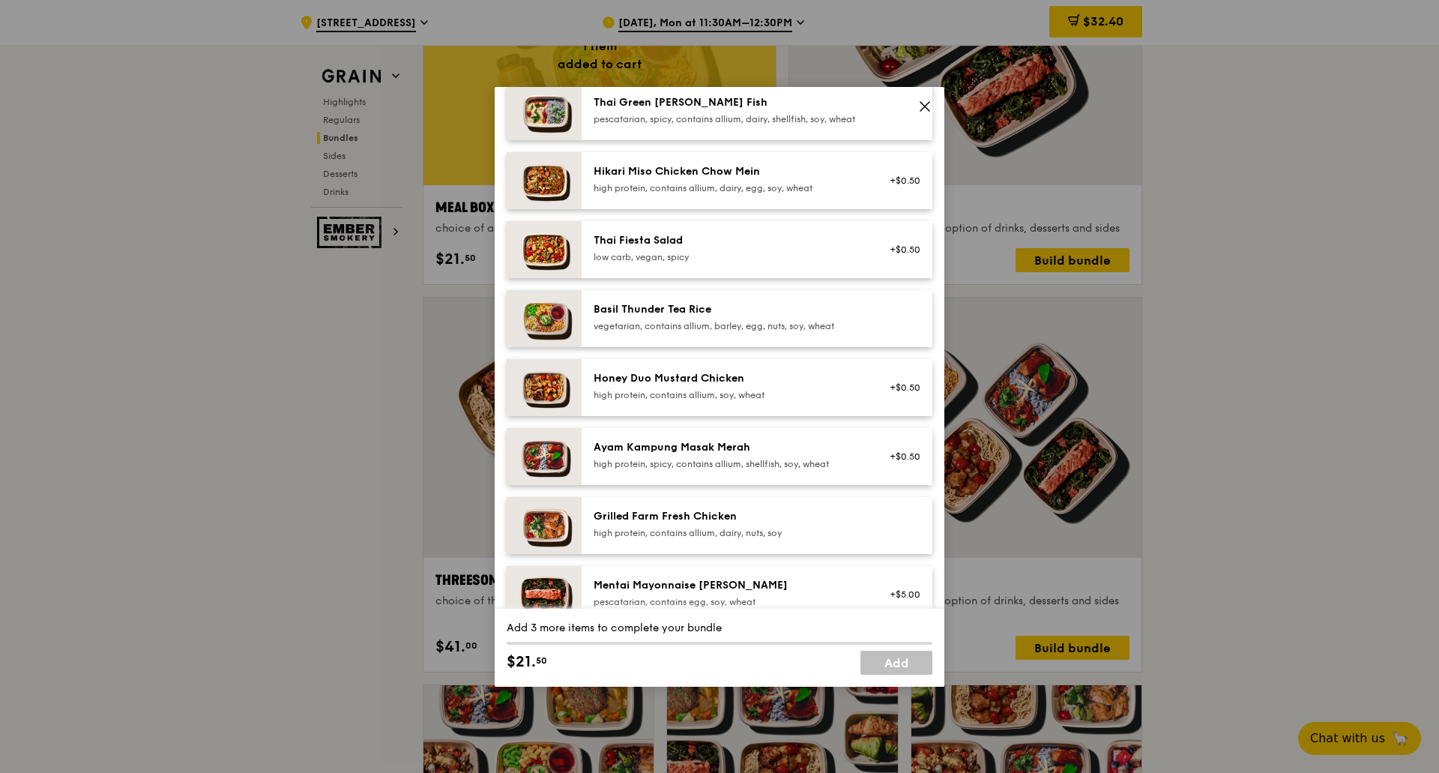
scroll to position [225, 0]
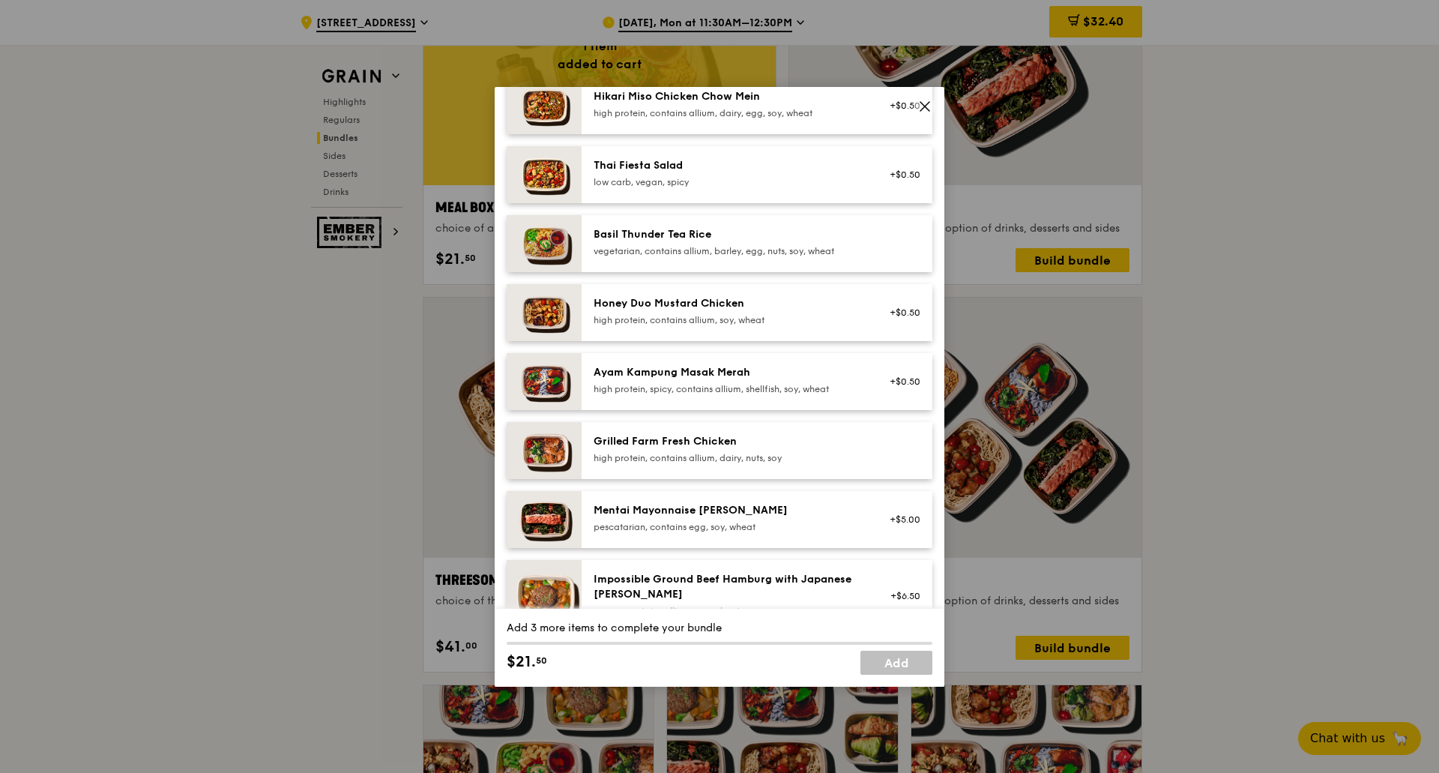
click at [701, 464] on div "high protein, contains allium, dairy, nuts, soy" at bounding box center [728, 458] width 269 height 12
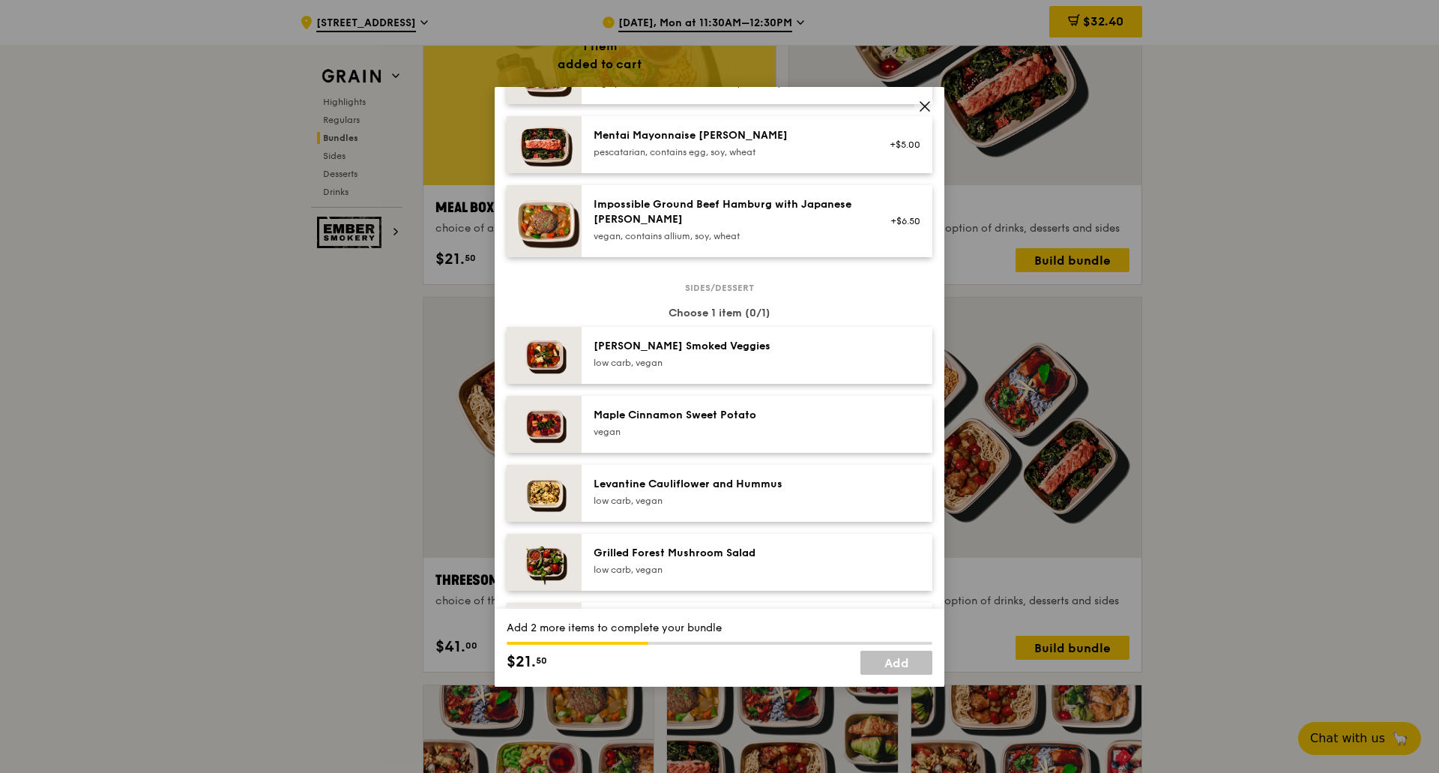
scroll to position [675, 0]
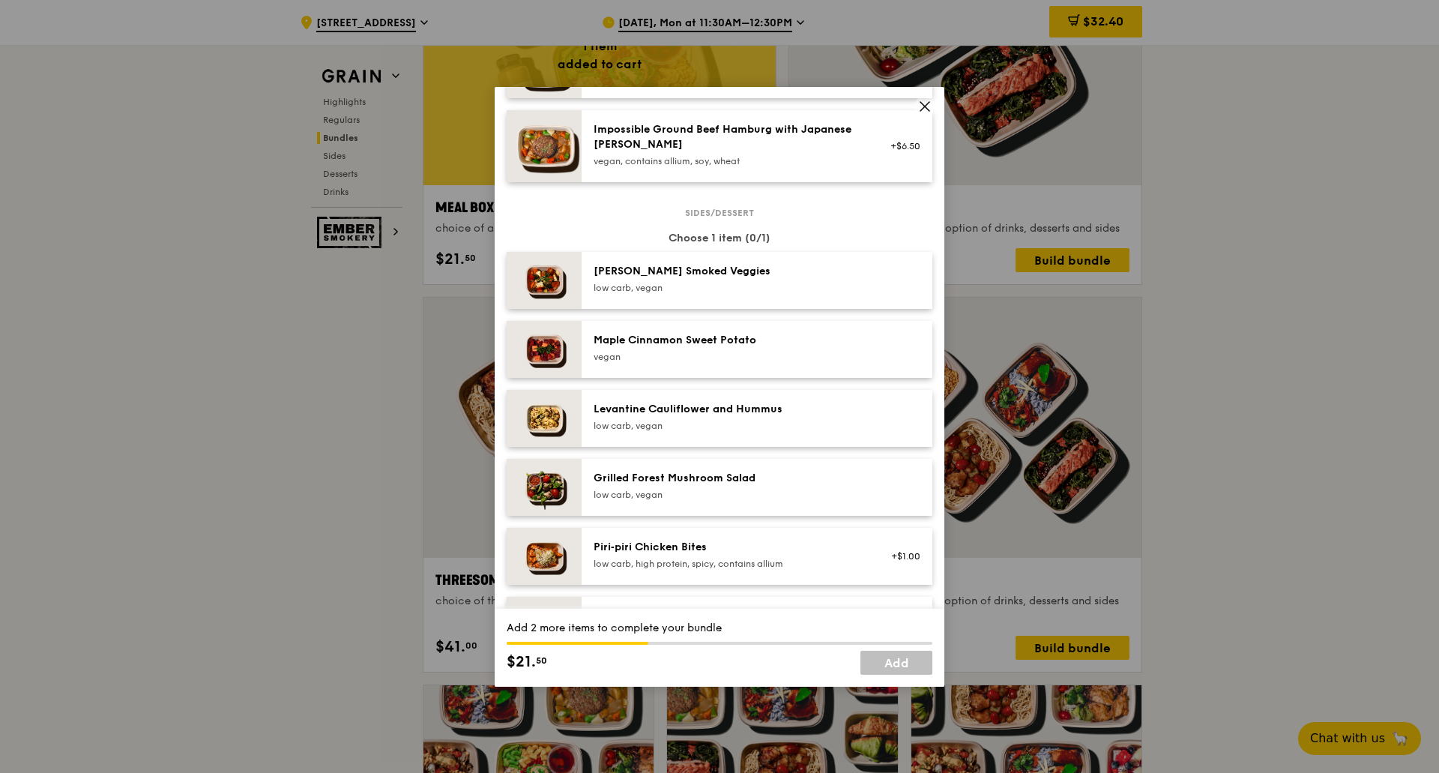
click at [786, 363] on div "vegan" at bounding box center [728, 357] width 269 height 12
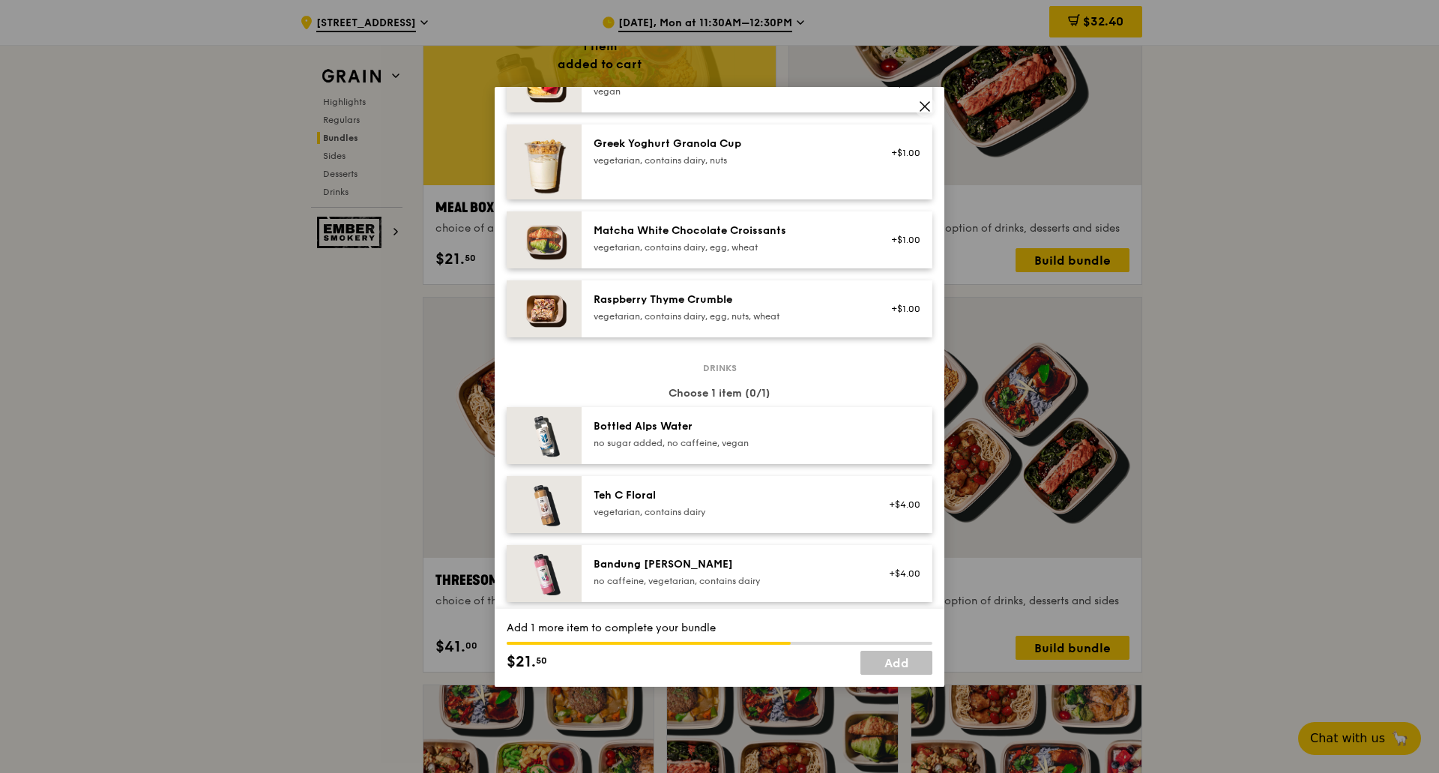
scroll to position [1424, 0]
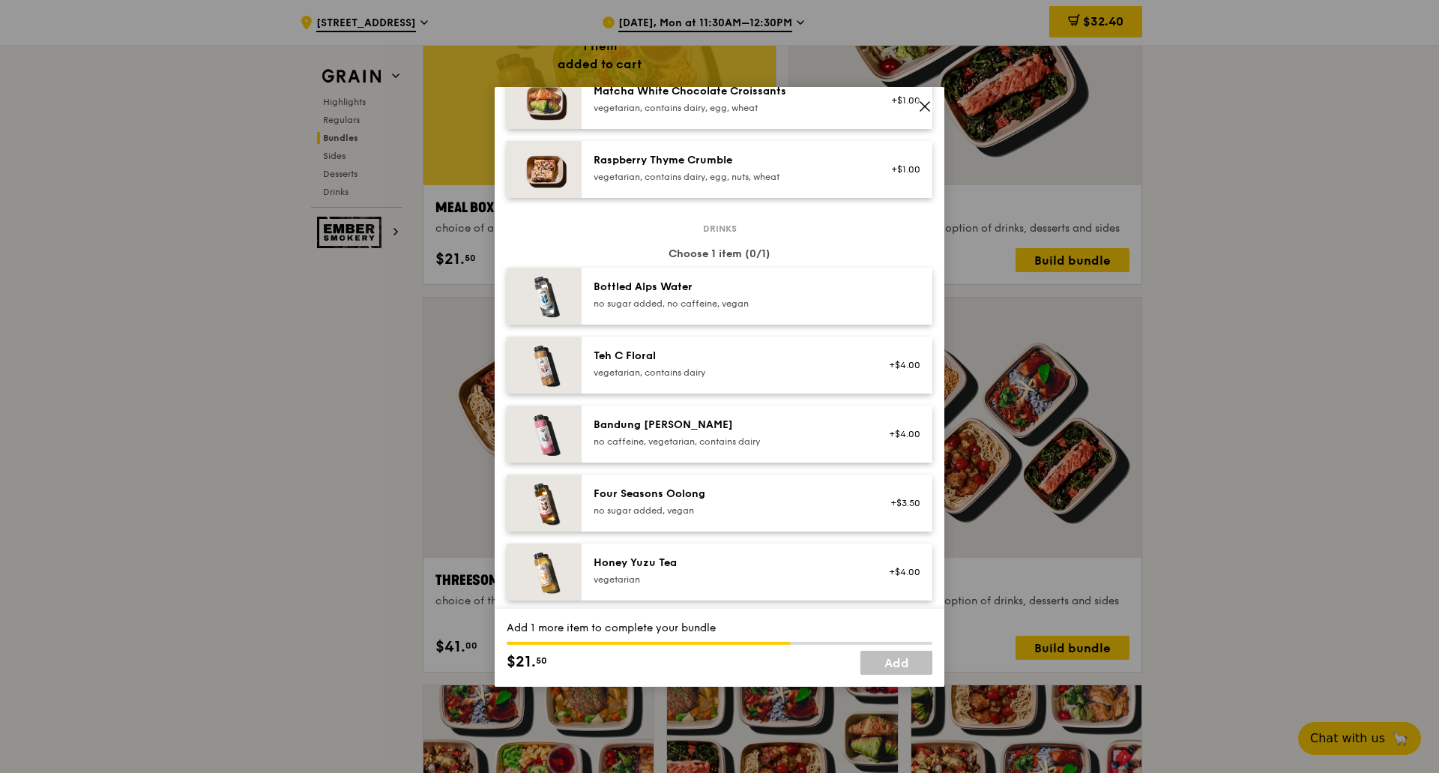
click at [708, 515] on div "Four Seasons Oolong no sugar added, vegan" at bounding box center [728, 502] width 269 height 30
click at [900, 670] on link "Add" at bounding box center [897, 663] width 72 height 24
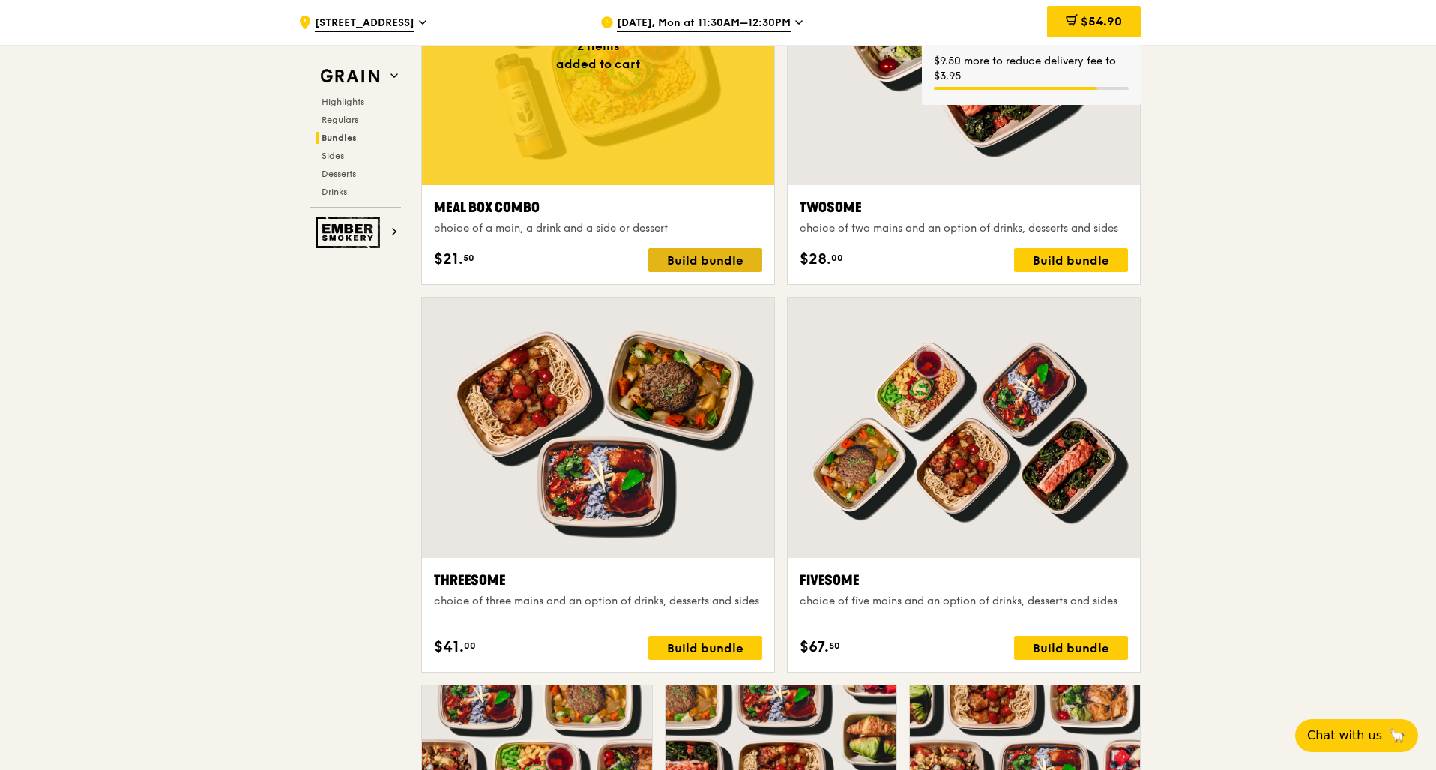
click at [684, 259] on div "Build bundle" at bounding box center [705, 260] width 114 height 24
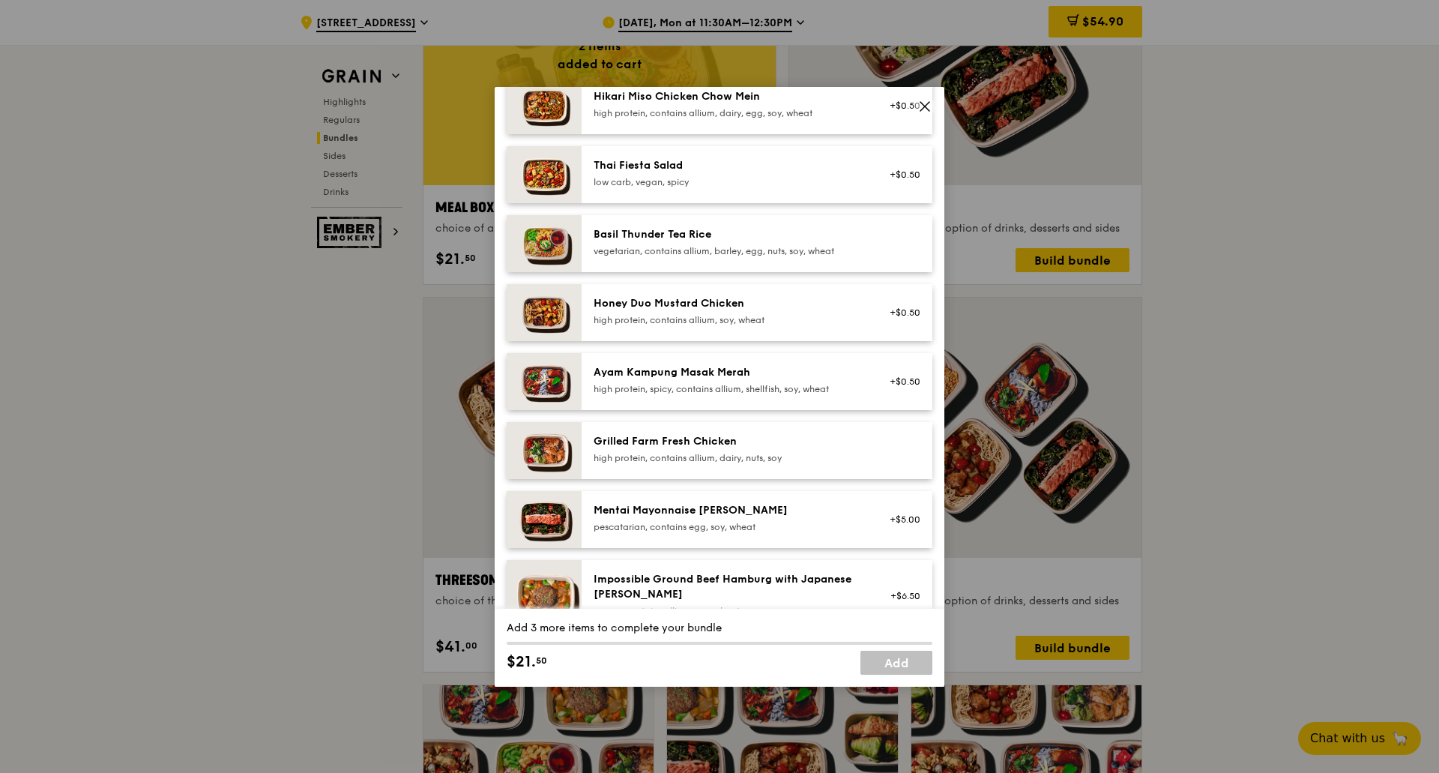
scroll to position [150, 0]
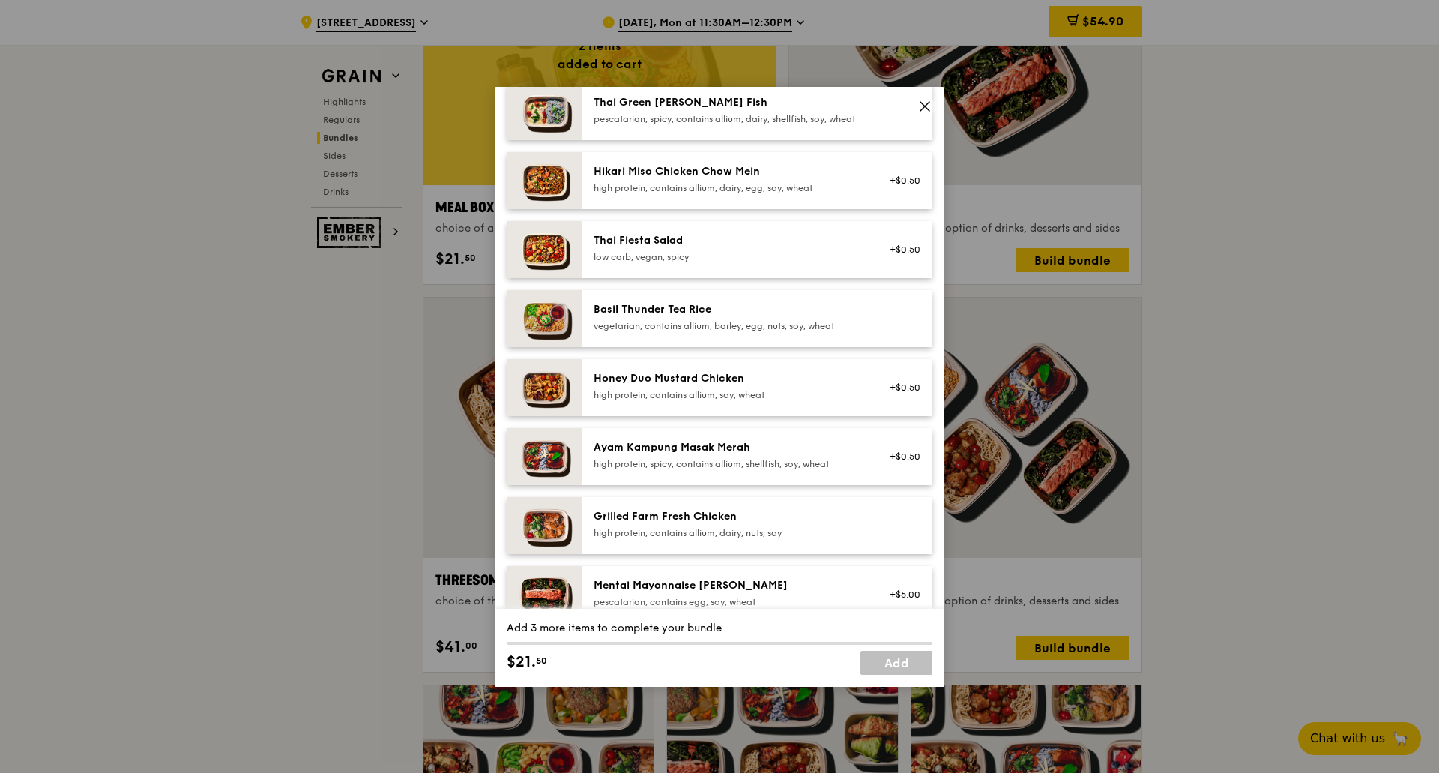
click at [711, 178] on div "Hikari Miso Chicken Chow Mein" at bounding box center [728, 171] width 269 height 15
click at [508, 178] on div "1x" at bounding box center [506, 171] width 16 height 16
click at [660, 179] on div "Hikari Miso Chicken Chow Mein" at bounding box center [728, 171] width 269 height 15
click at [900, 106] on icon at bounding box center [925, 106] width 9 height 9
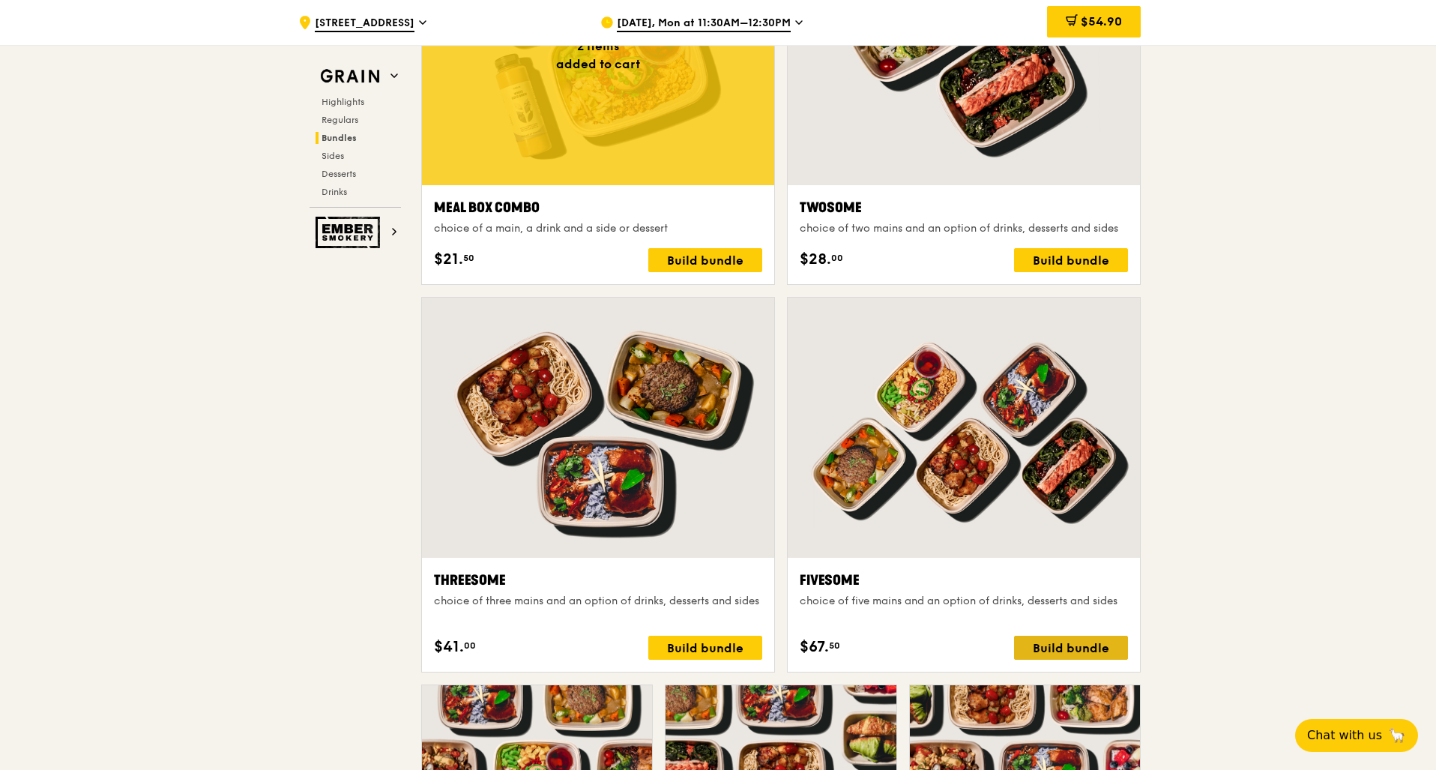
click at [900, 646] on div "Build bundle" at bounding box center [1071, 648] width 114 height 24
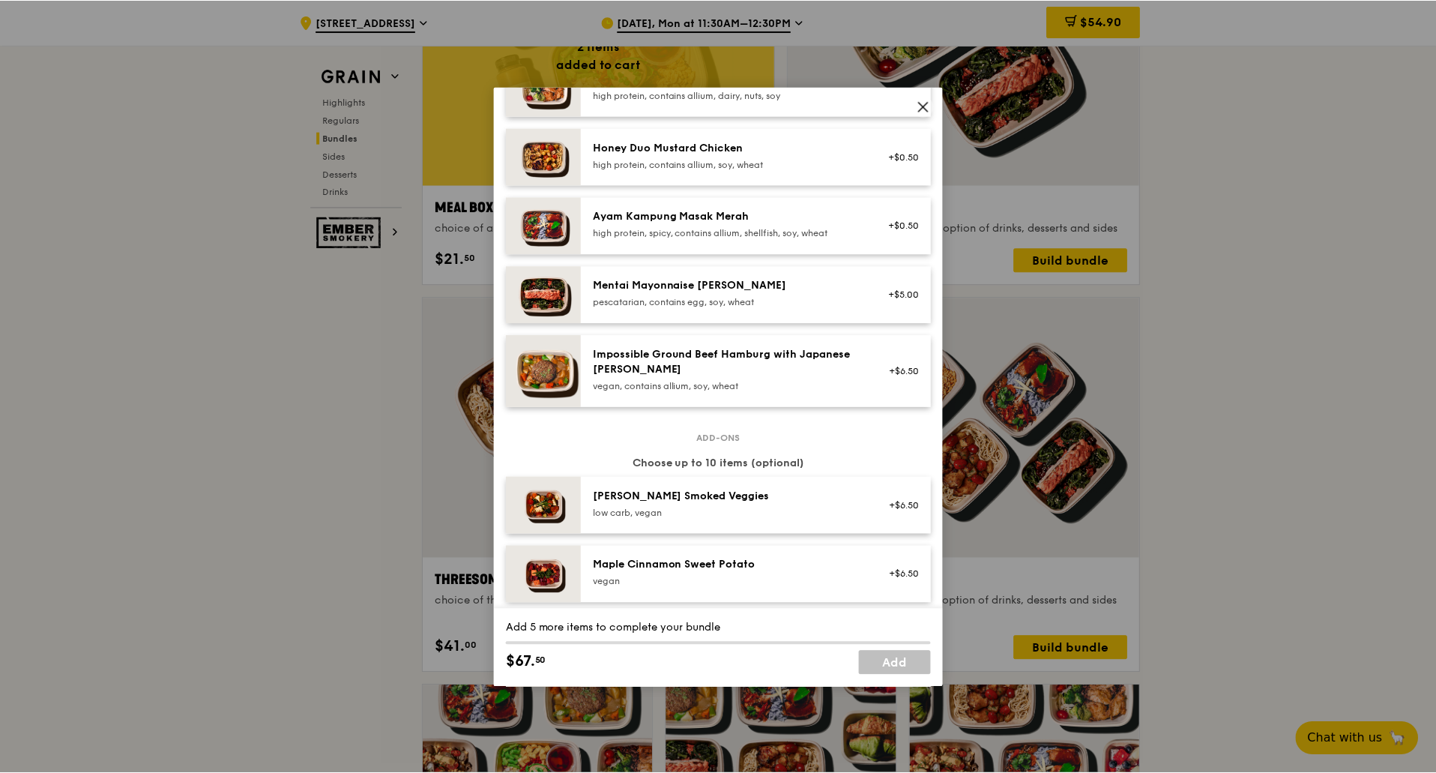
scroll to position [0, 0]
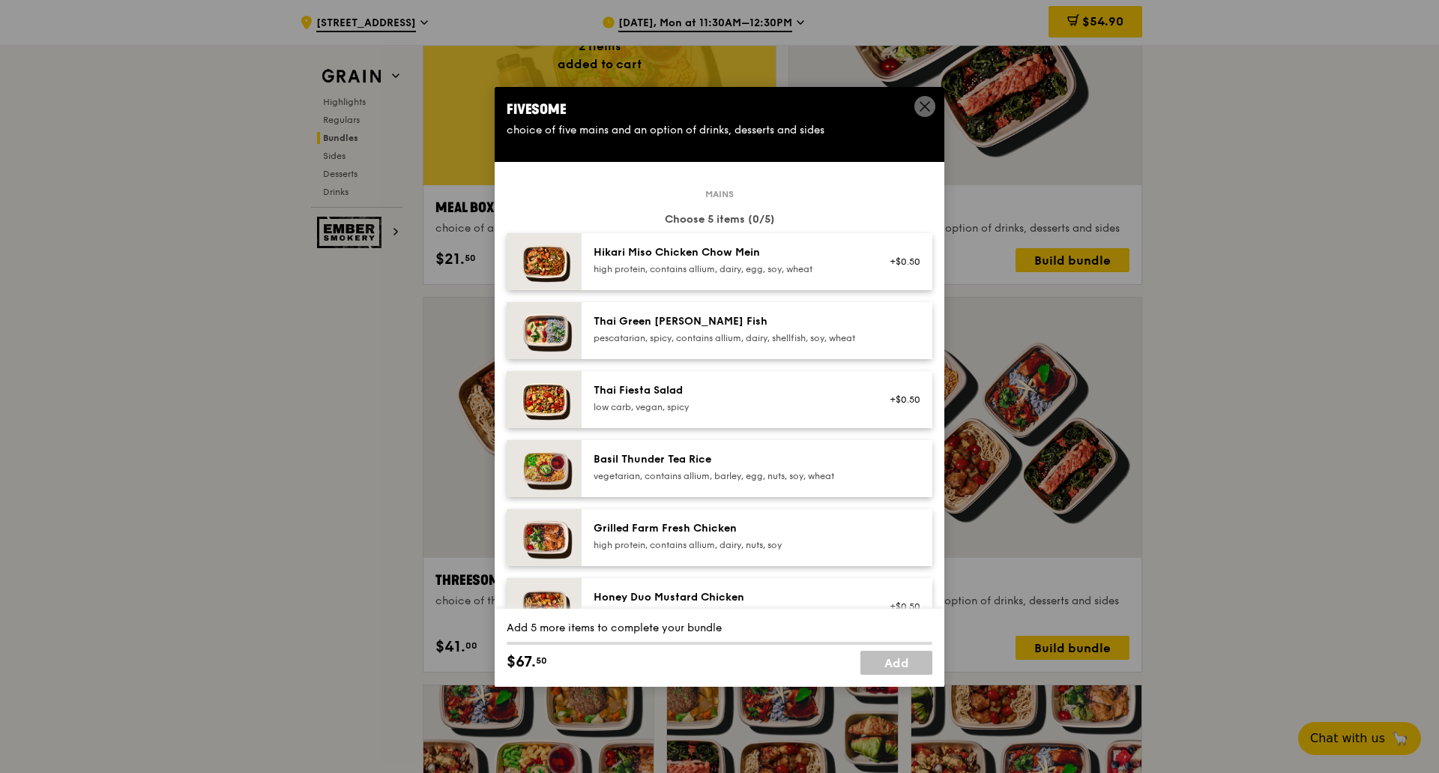
click at [900, 105] on icon at bounding box center [924, 106] width 13 height 13
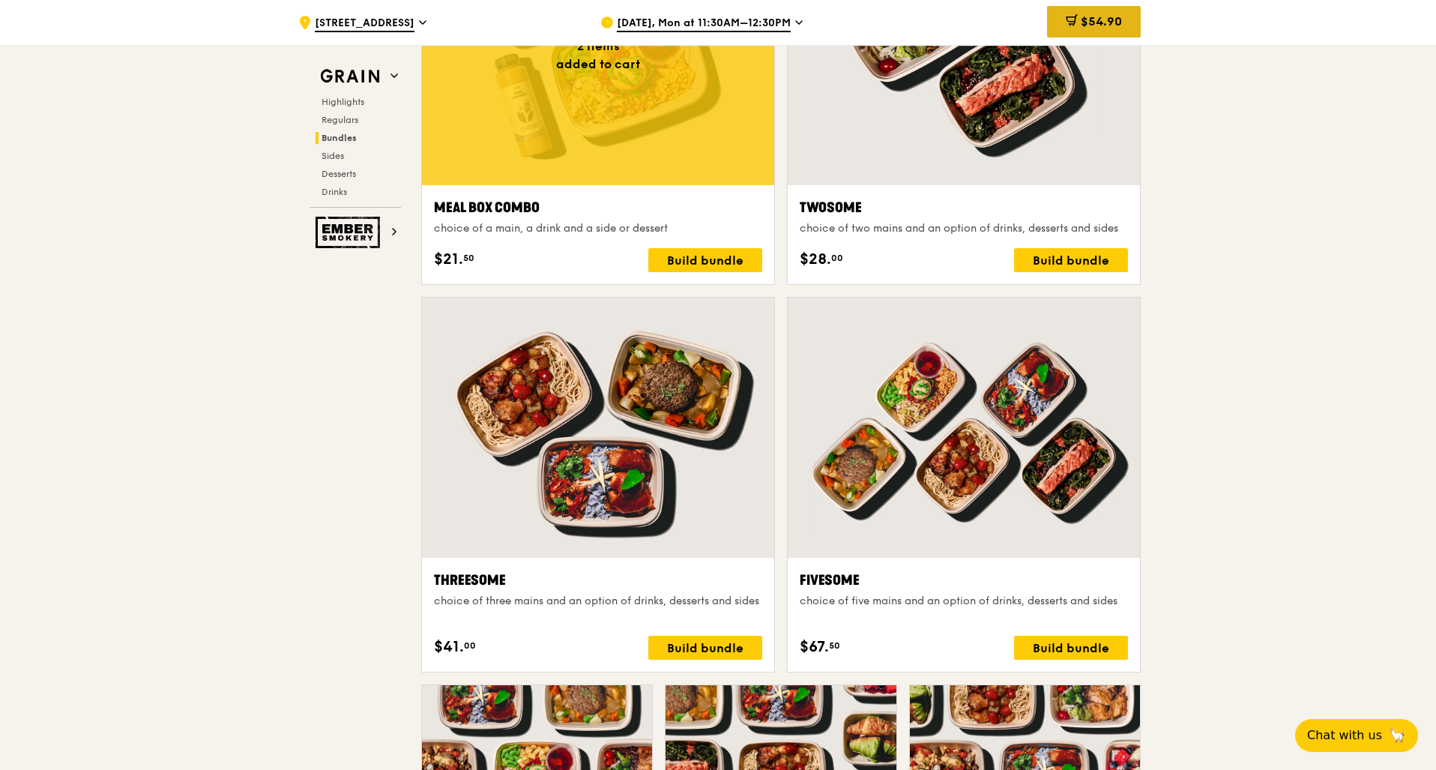
click at [900, 20] on div "$54.90" at bounding box center [1094, 21] width 94 height 31
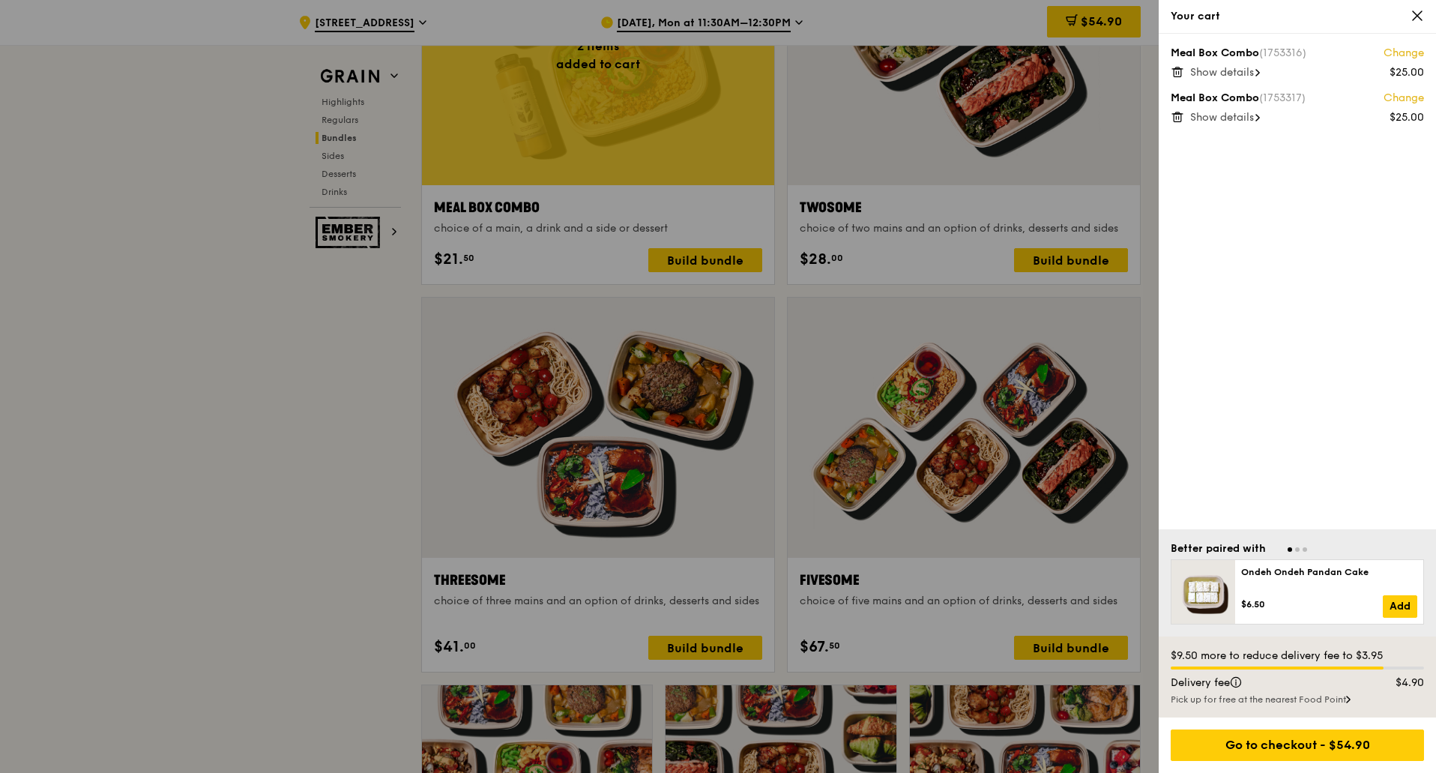
click at [900, 21] on icon at bounding box center [1417, 15] width 13 height 13
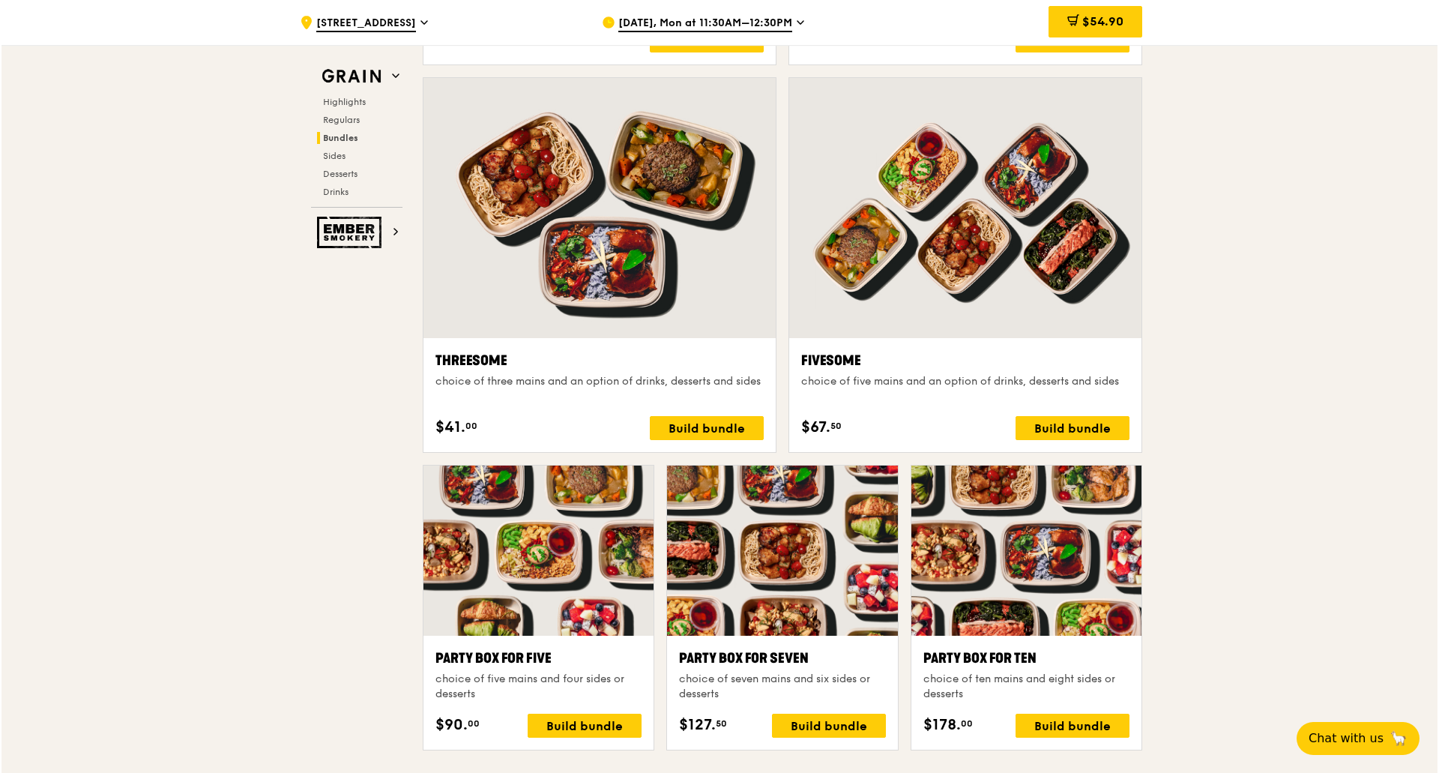
scroll to position [2568, 0]
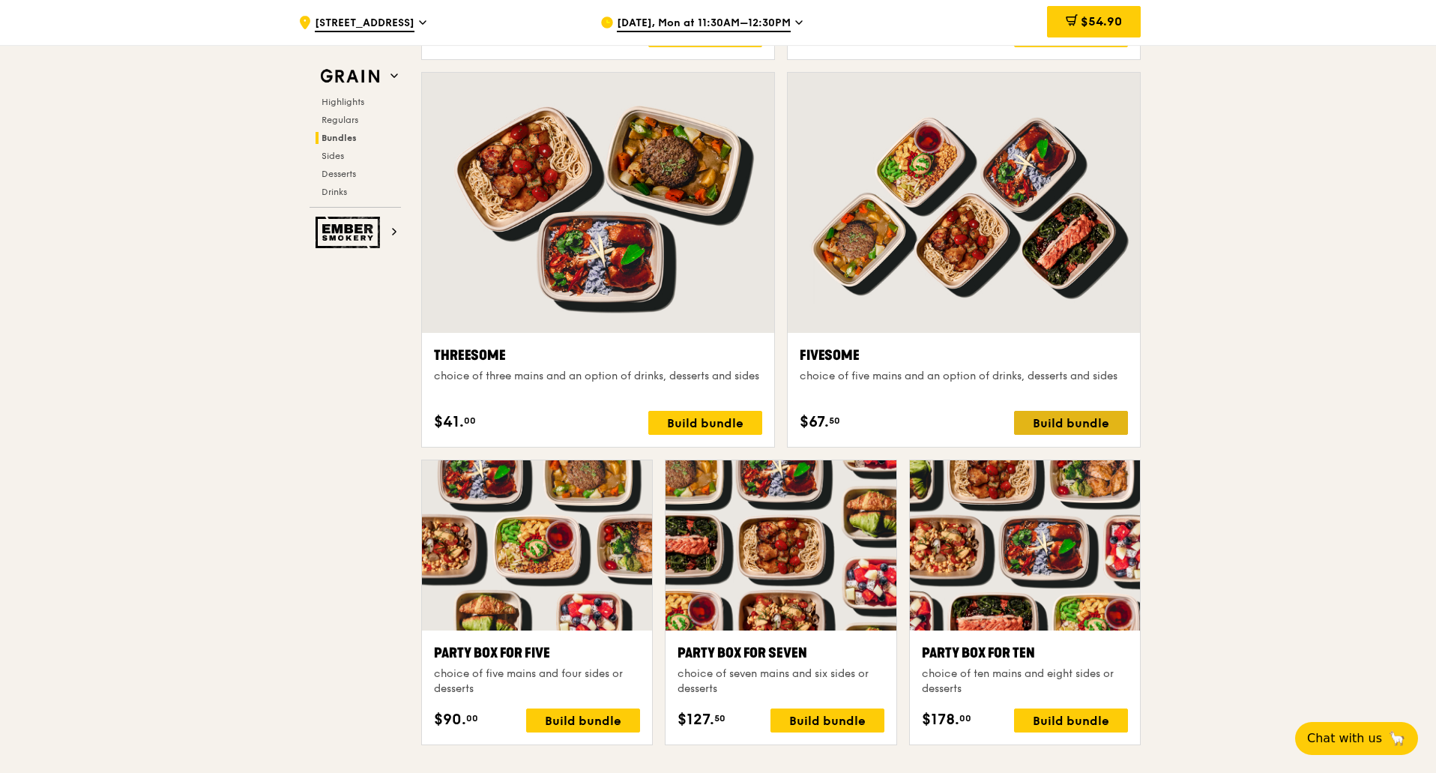
click at [900, 427] on div "Build bundle" at bounding box center [1071, 423] width 114 height 24
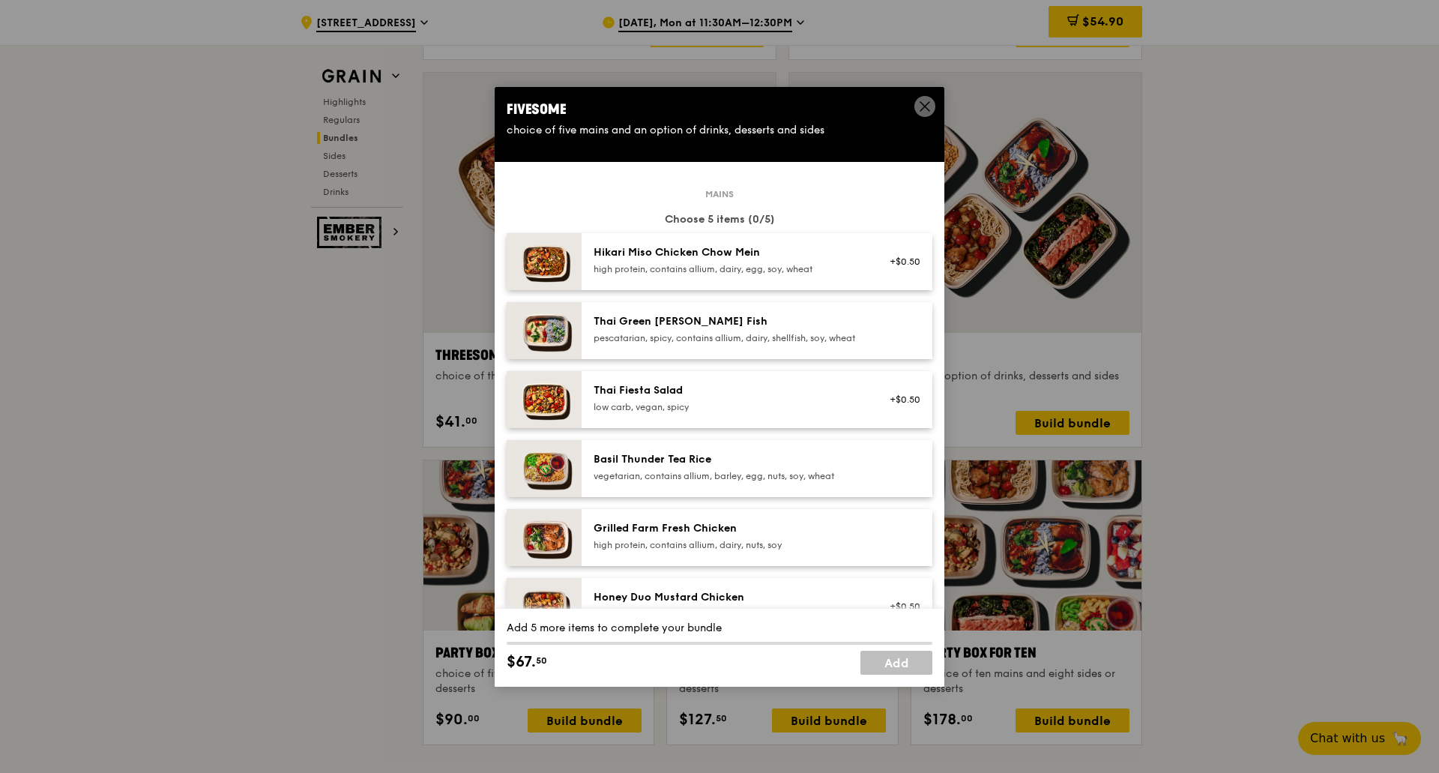
click at [805, 260] on div "Hikari Miso Chicken Chow Mein high protein, contains allium, dairy, egg, soy, w…" at bounding box center [728, 260] width 269 height 30
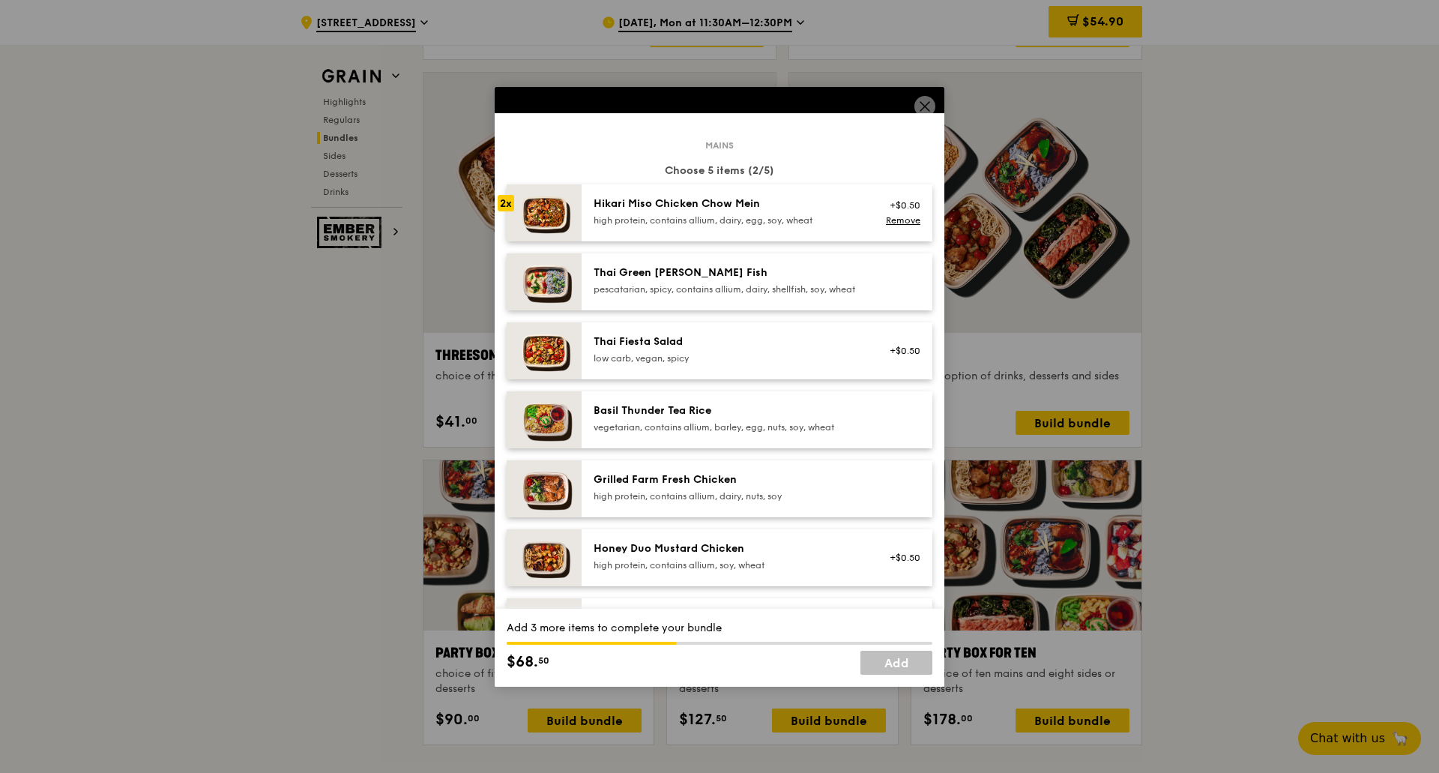
scroll to position [75, 0]
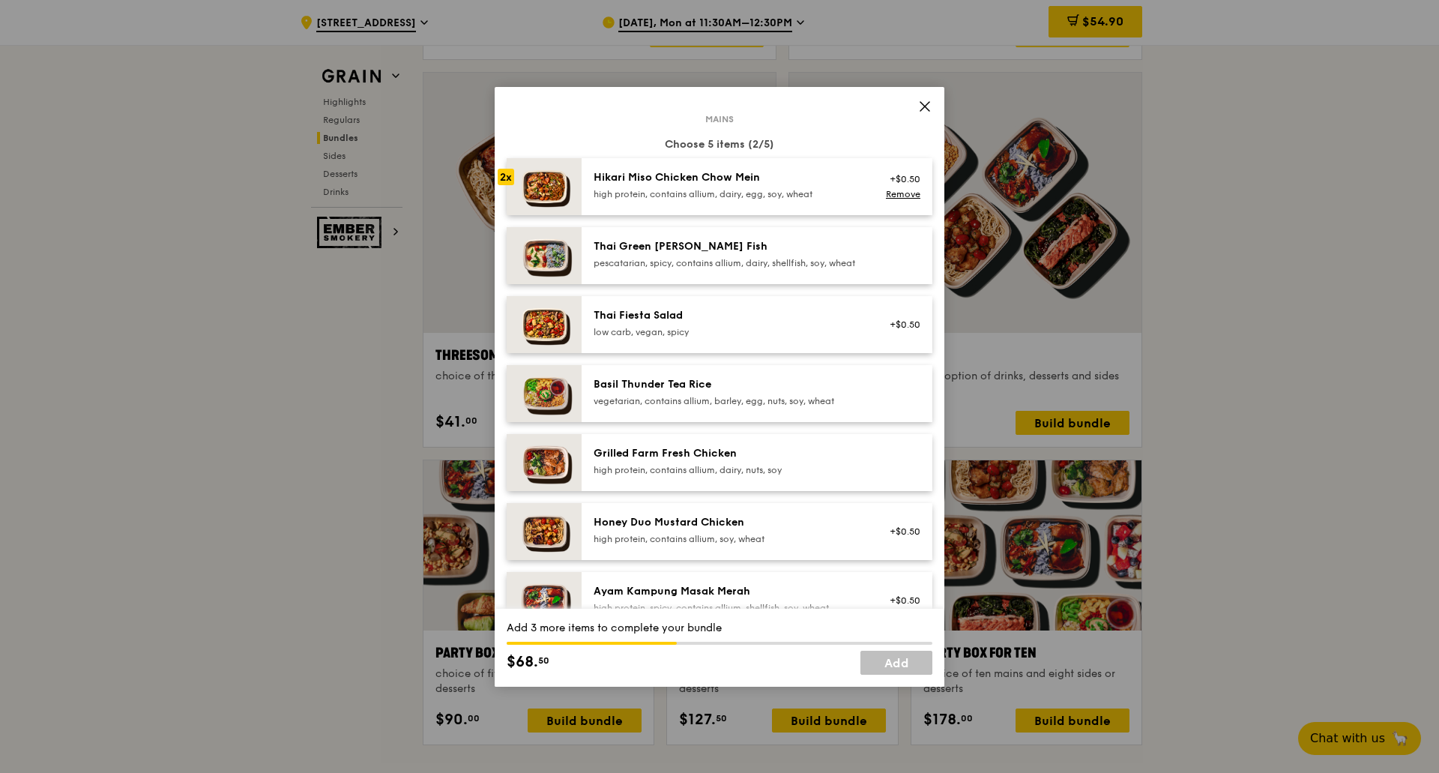
click at [774, 269] on div "pescatarian, spicy, contains allium, dairy, shellfish, soy, wheat" at bounding box center [728, 263] width 269 height 12
click at [775, 475] on div "Grilled Farm Fresh Chicken high protein, contains allium, dairy, nuts, soy" at bounding box center [728, 461] width 269 height 30
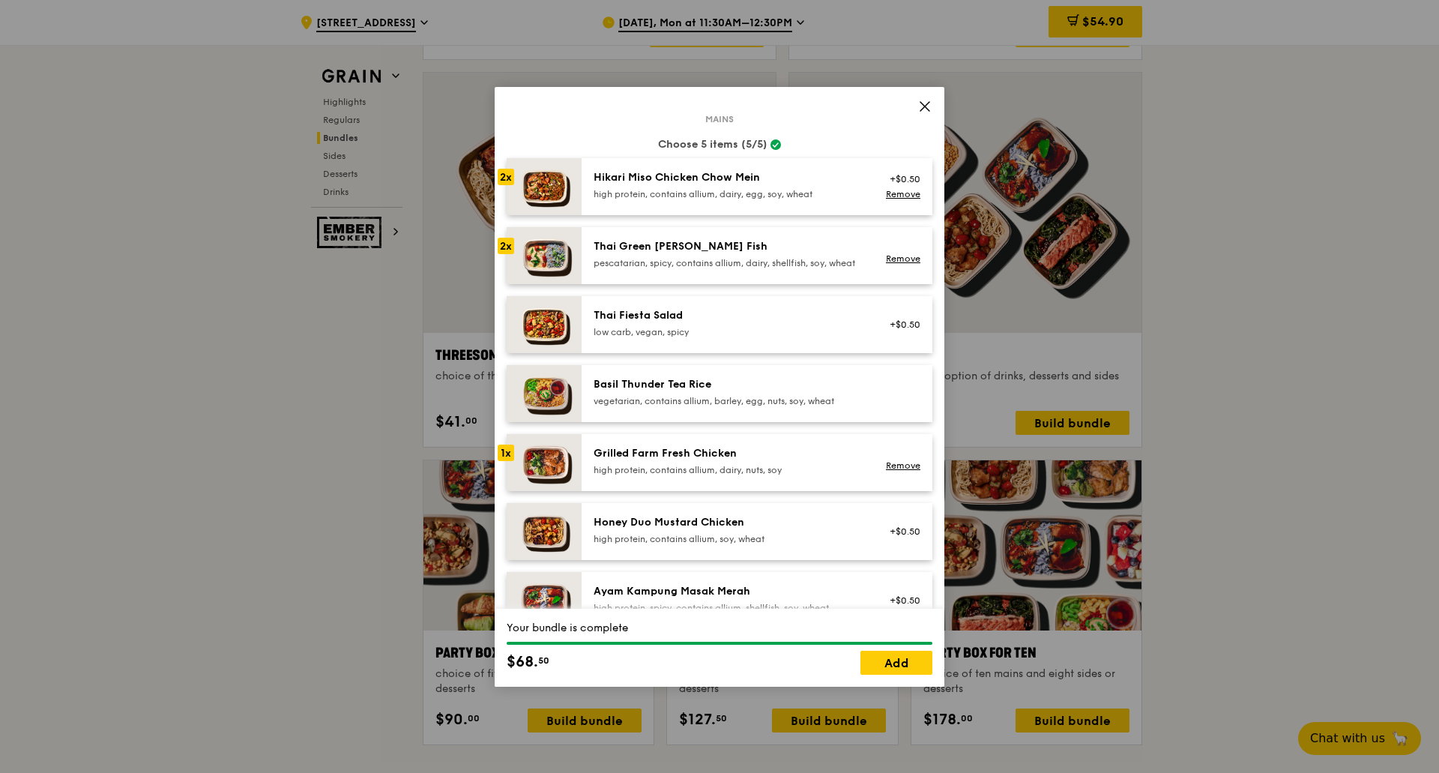
click at [775, 475] on div "Grilled Farm Fresh Chicken high protein, contains allium, dairy, nuts, soy" at bounding box center [728, 461] width 269 height 30
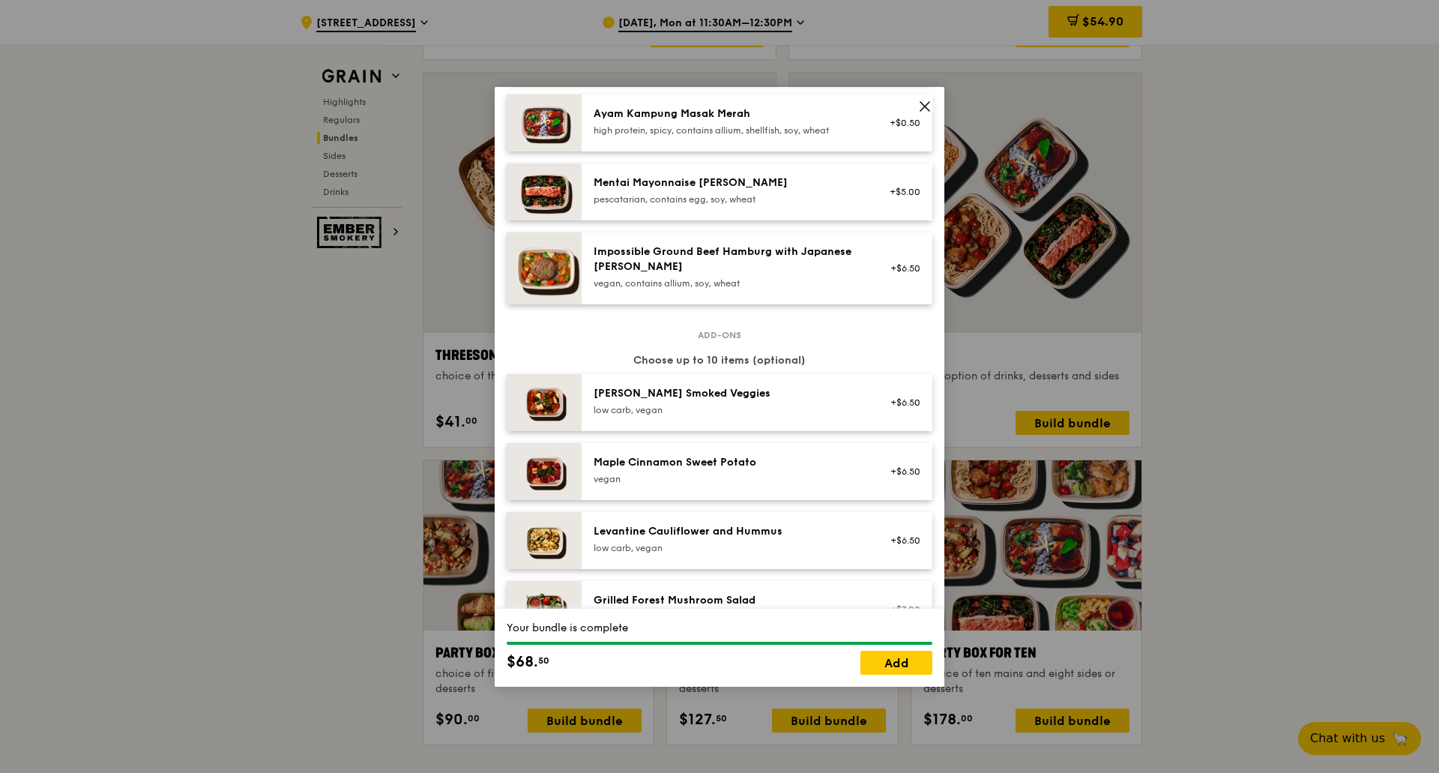
scroll to position [600, 0]
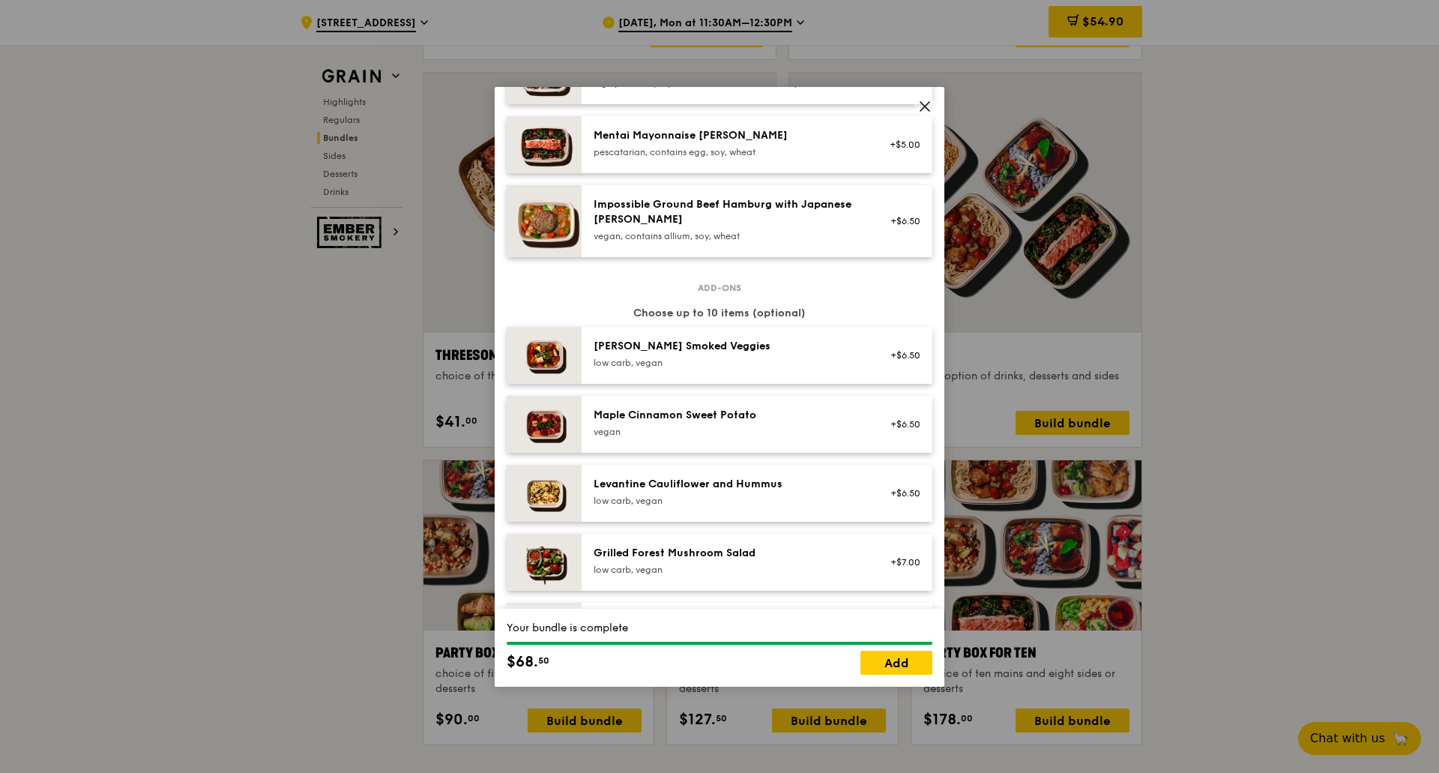
click at [766, 369] on div "low carb, vegan" at bounding box center [728, 363] width 269 height 12
click at [738, 438] on div "vegan" at bounding box center [728, 432] width 269 height 12
click at [720, 505] on div "Levantine Cauliflower and Hummus low carb, vegan" at bounding box center [728, 492] width 269 height 30
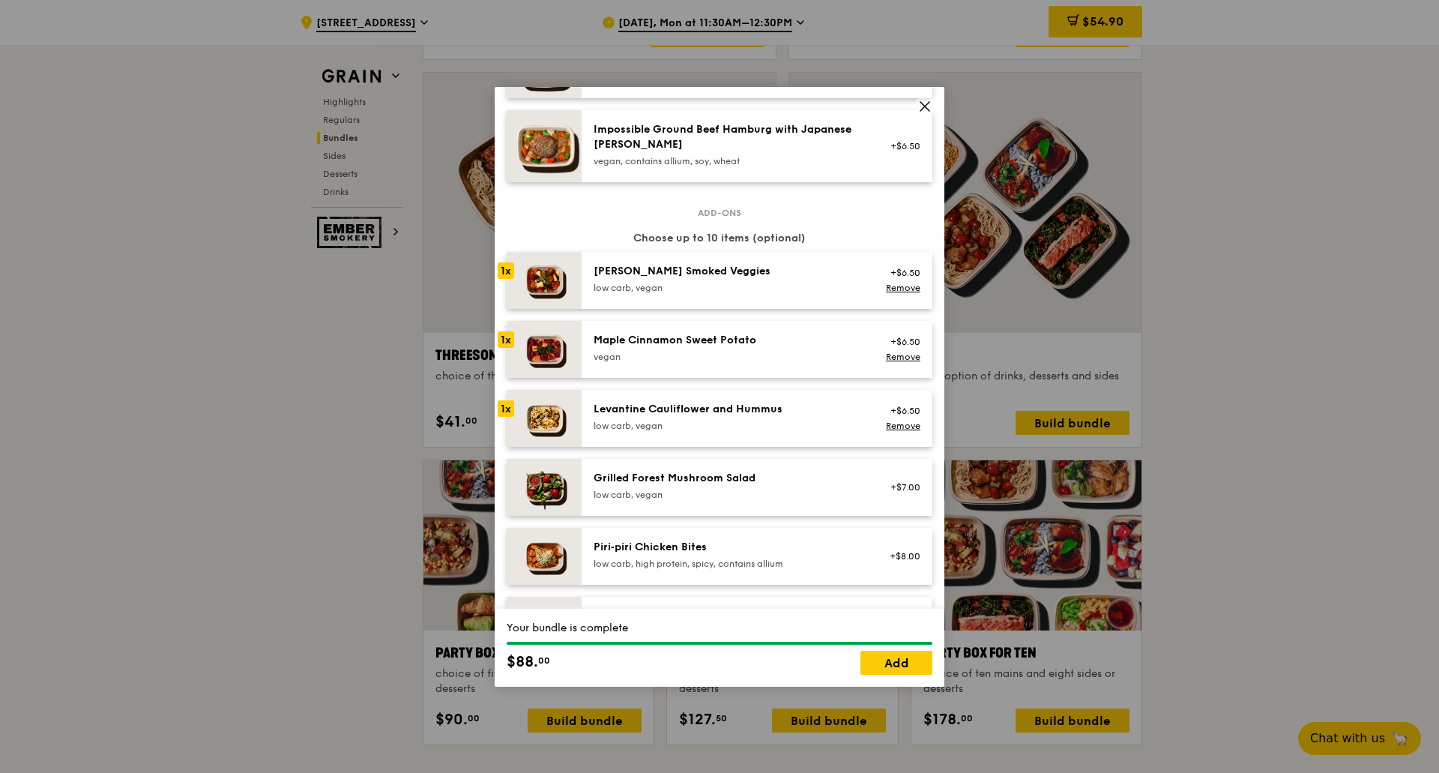
scroll to position [750, 0]
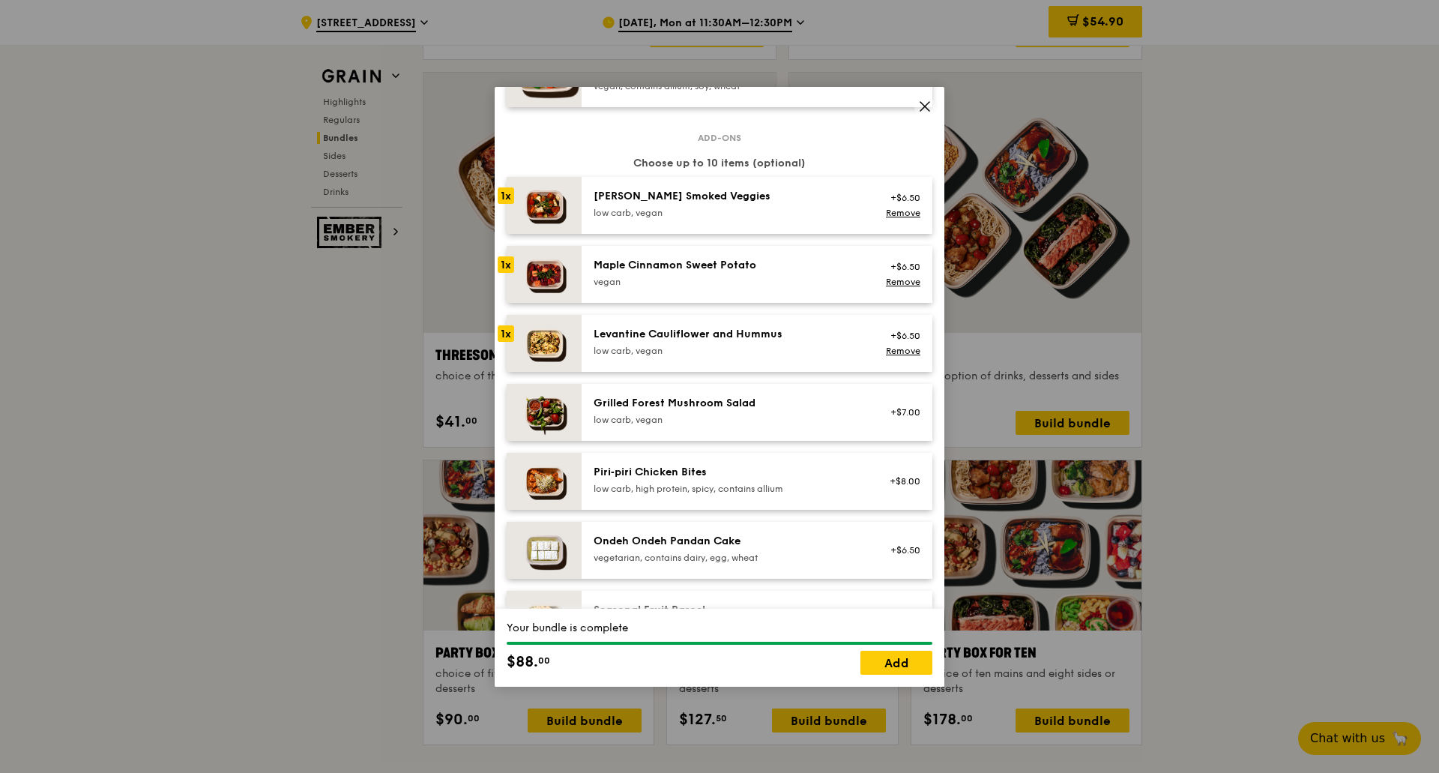
click at [720, 564] on div "vegetarian, contains dairy, egg, wheat" at bounding box center [728, 558] width 269 height 12
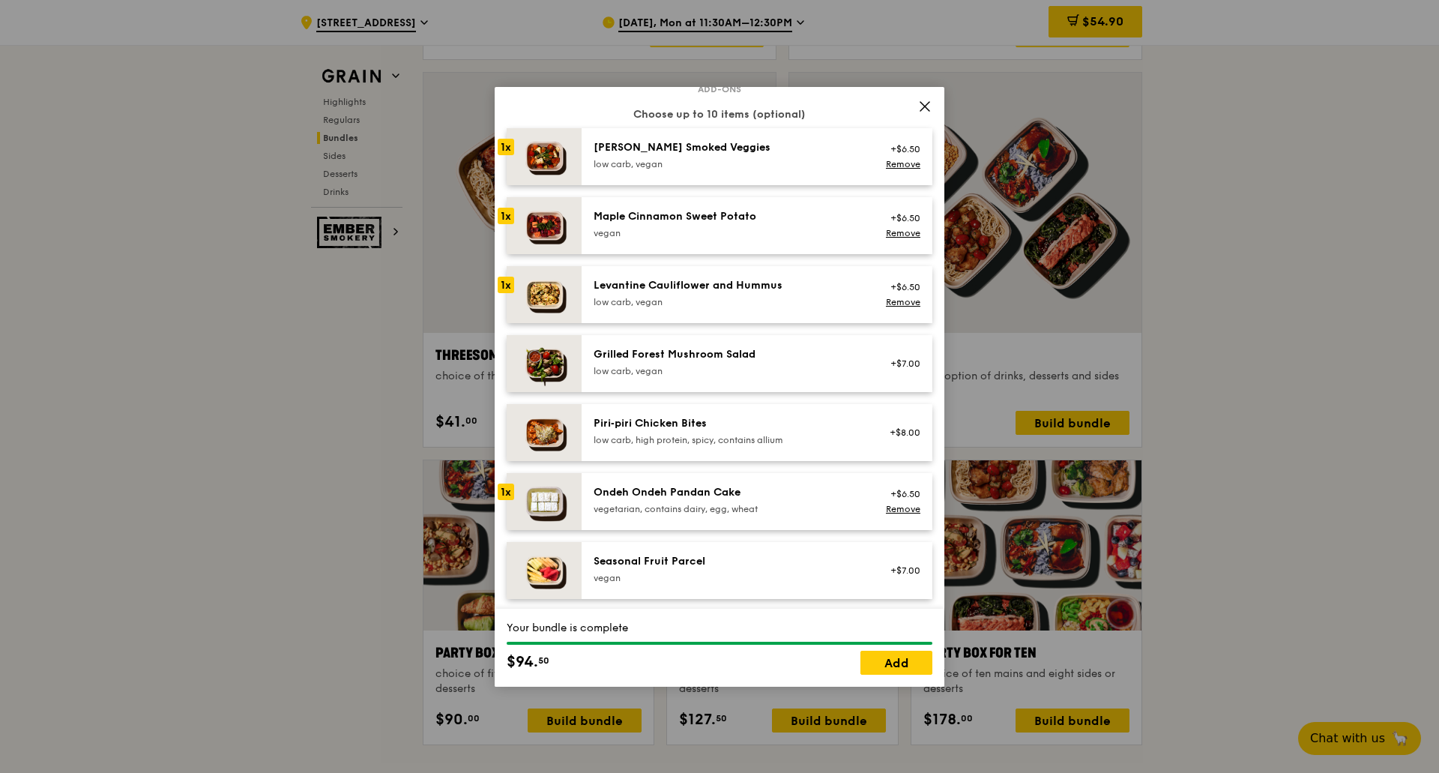
scroll to position [825, 0]
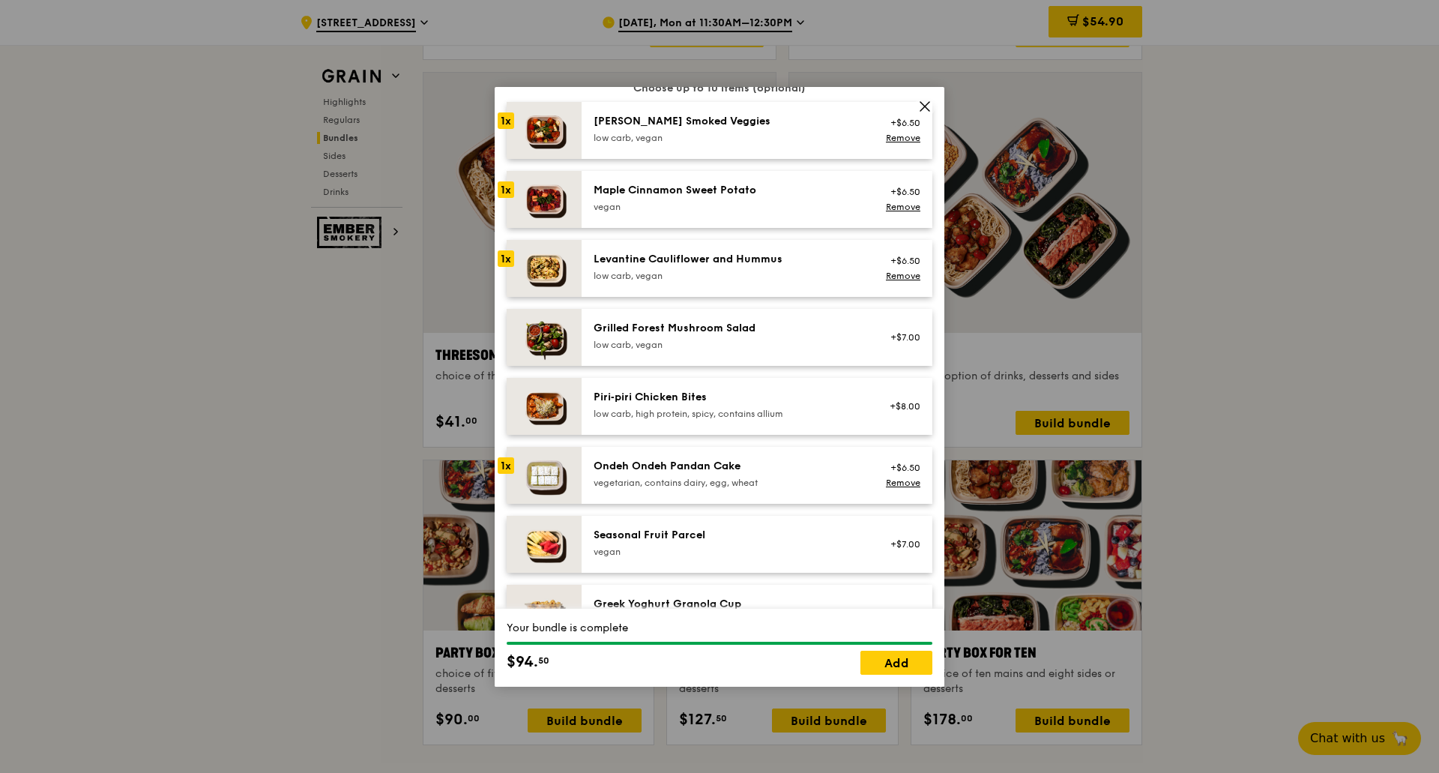
click at [684, 543] on div "Seasonal Fruit Parcel" at bounding box center [728, 535] width 269 height 15
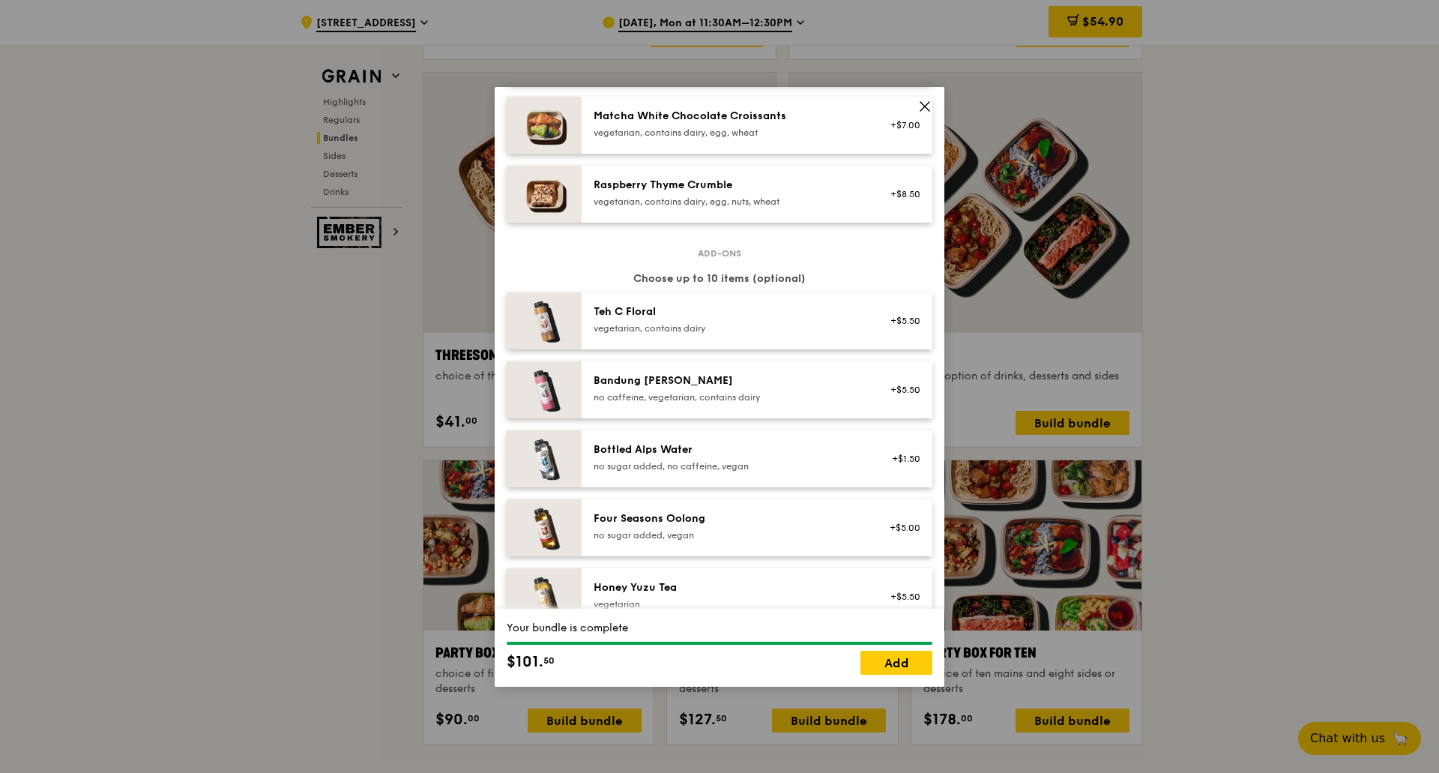
scroll to position [1424, 0]
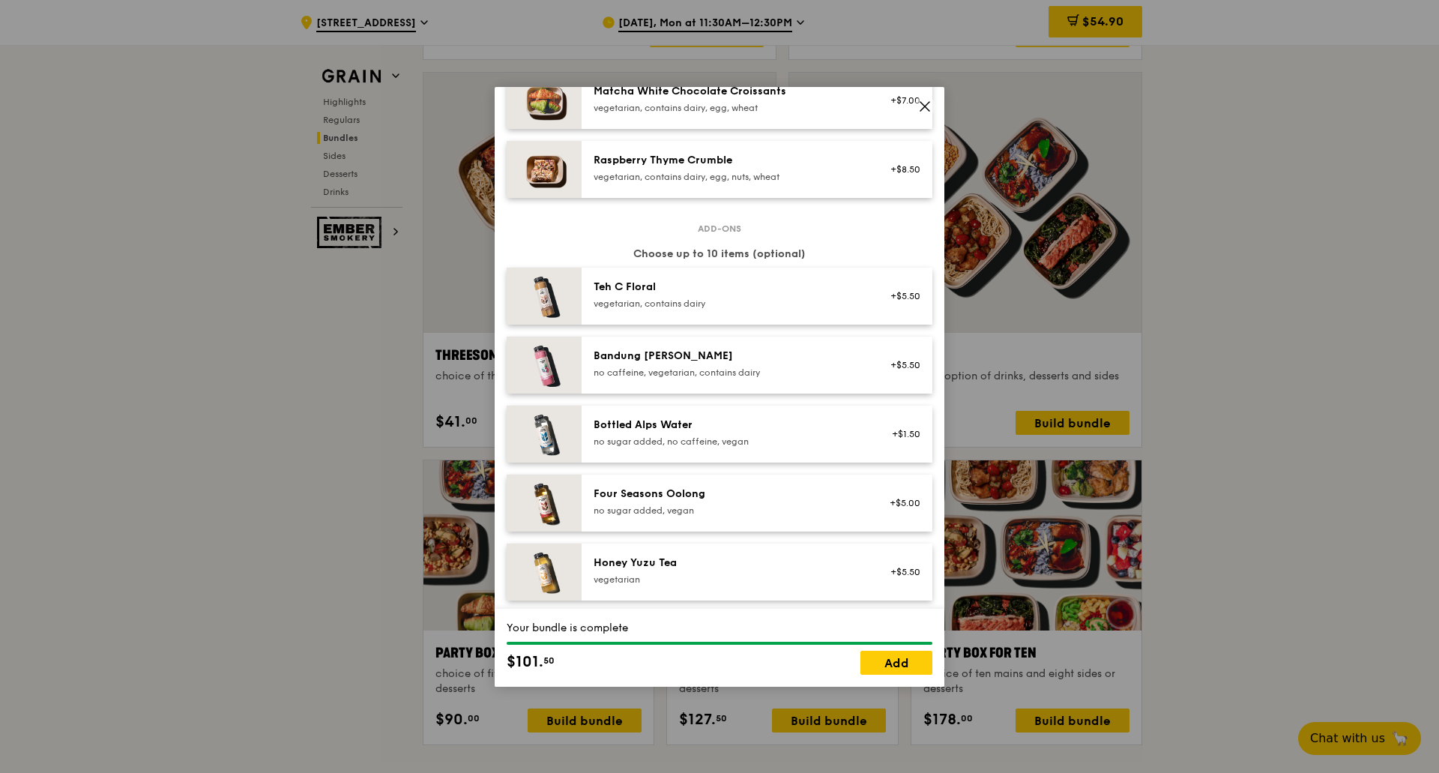
click at [713, 517] on div "no sugar added, vegan" at bounding box center [728, 511] width 269 height 12
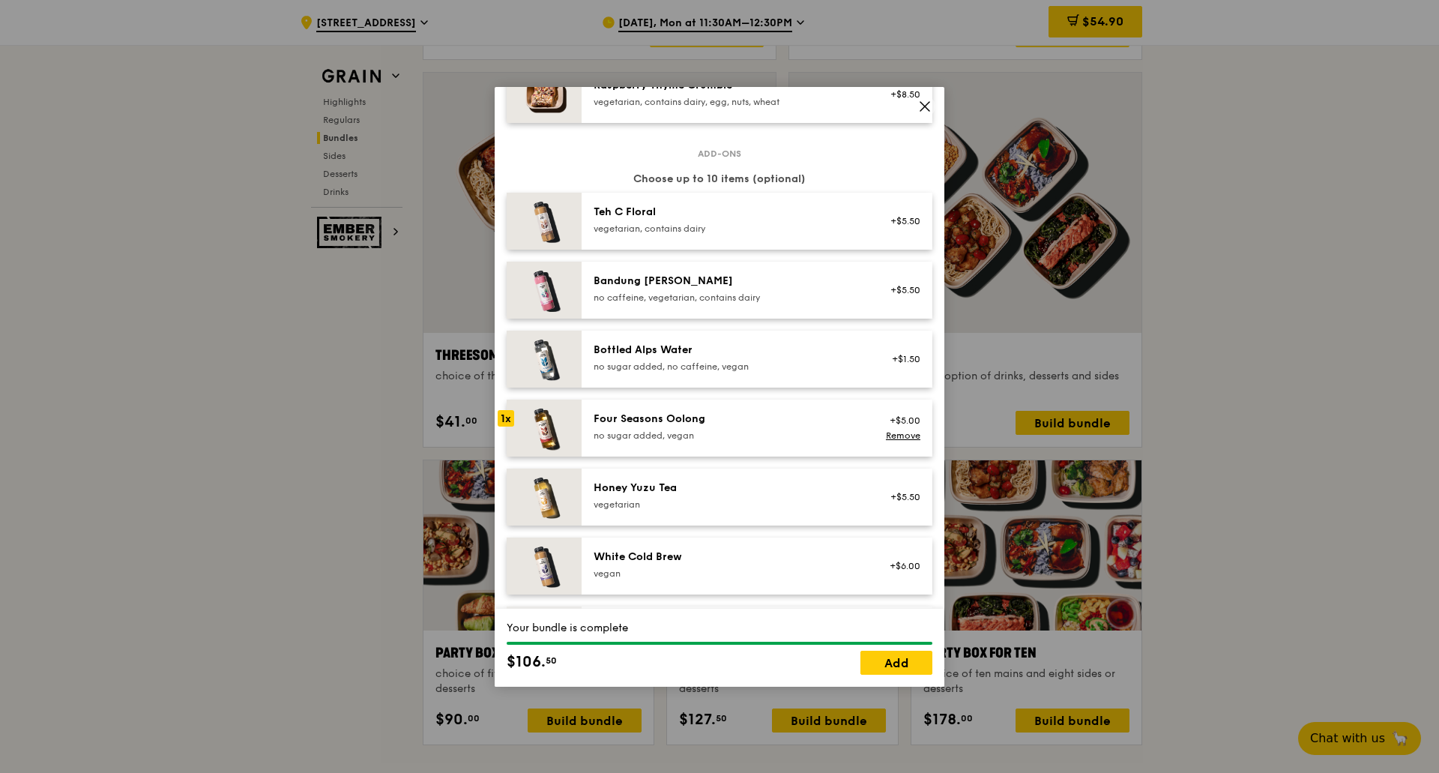
click at [621, 442] on div "no sugar added, vegan" at bounding box center [728, 436] width 269 height 12
click at [612, 496] on div "Honey Yuzu Tea" at bounding box center [728, 488] width 269 height 15
click at [891, 657] on link "Add" at bounding box center [897, 663] width 72 height 24
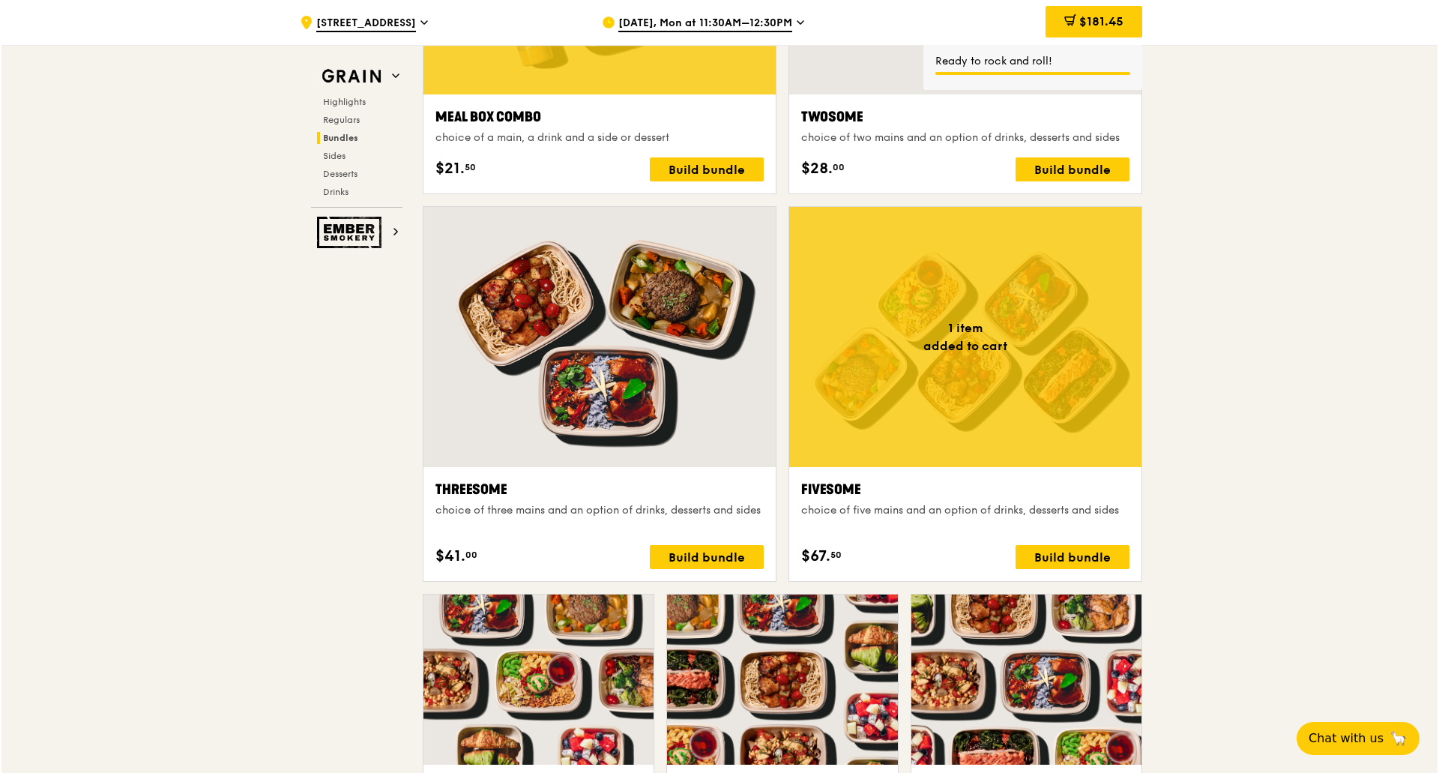
scroll to position [2418, 0]
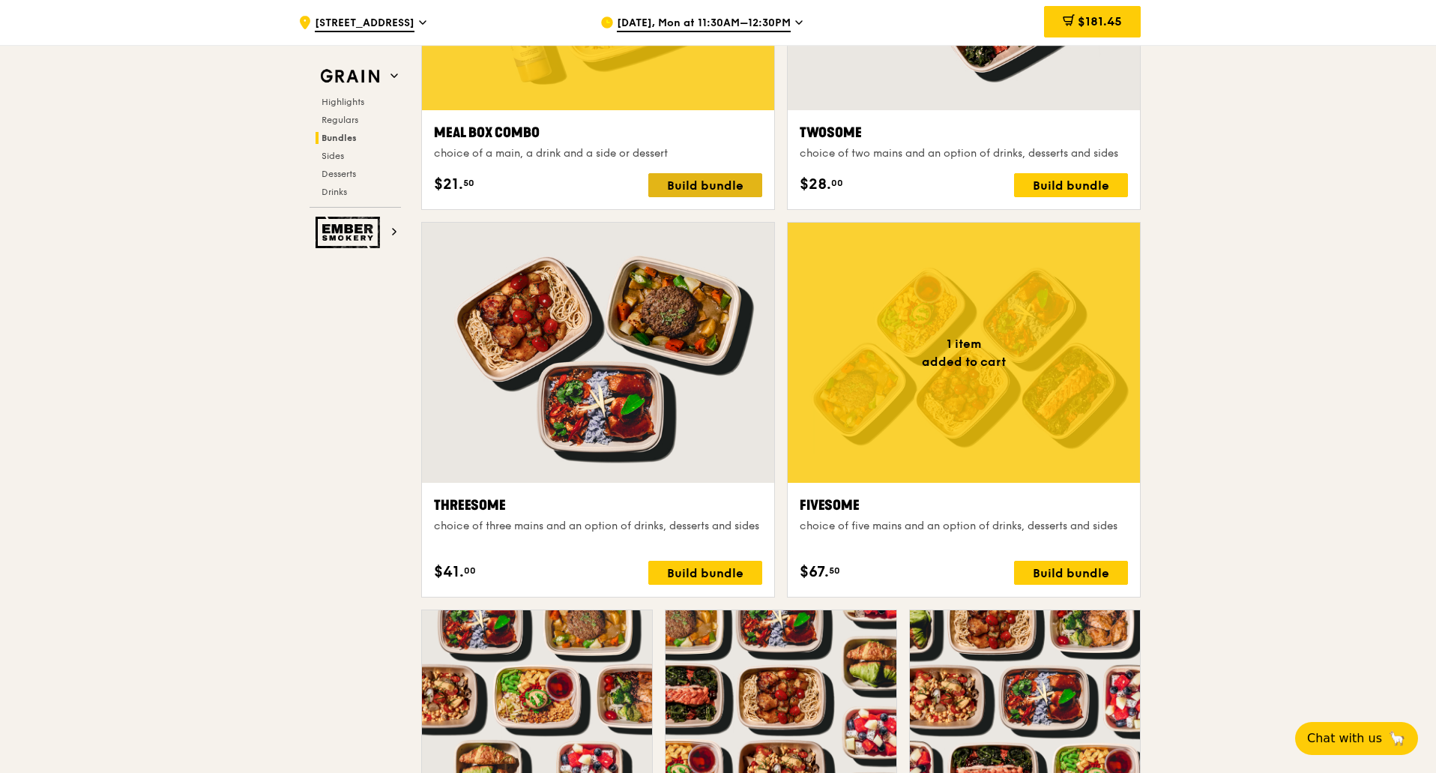
click at [705, 184] on div "Build bundle" at bounding box center [705, 185] width 114 height 24
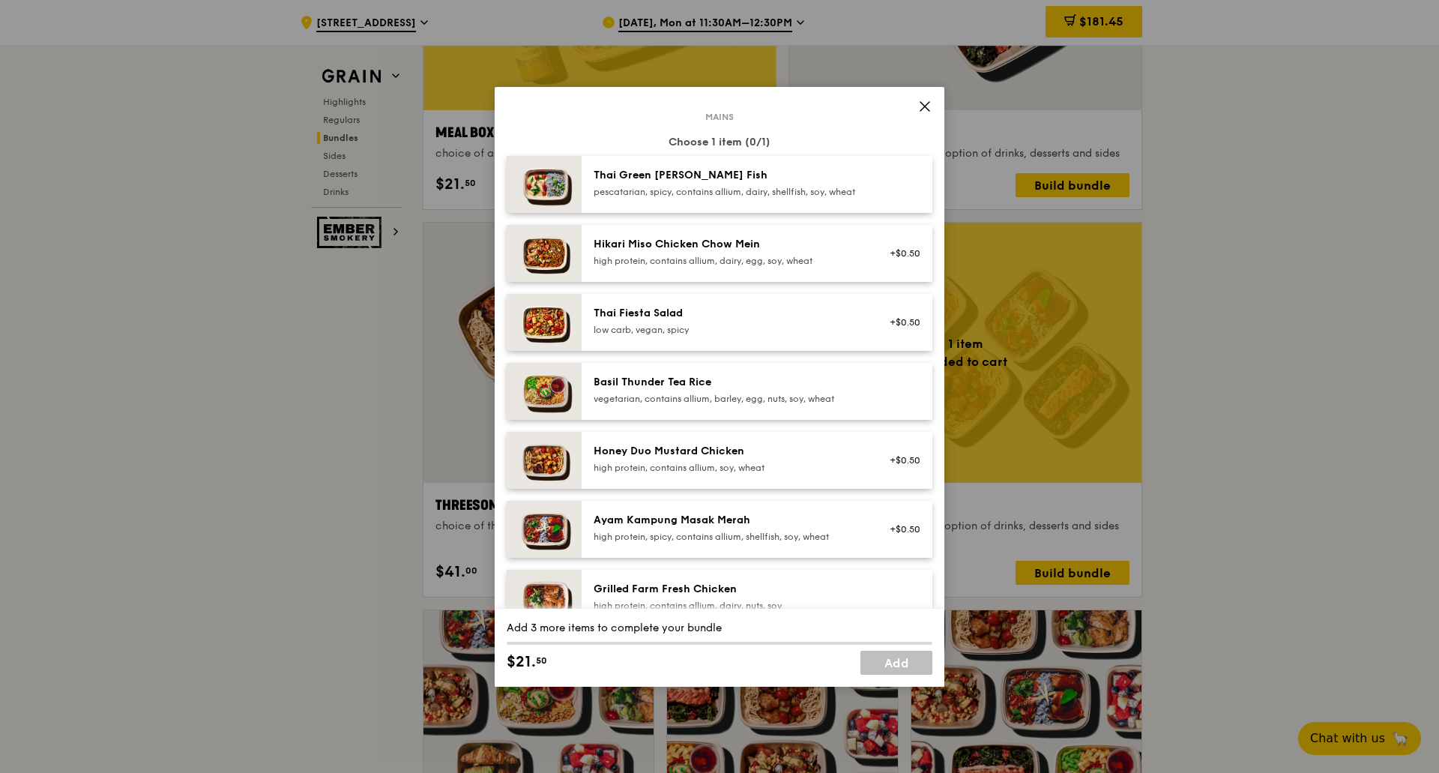
scroll to position [225, 0]
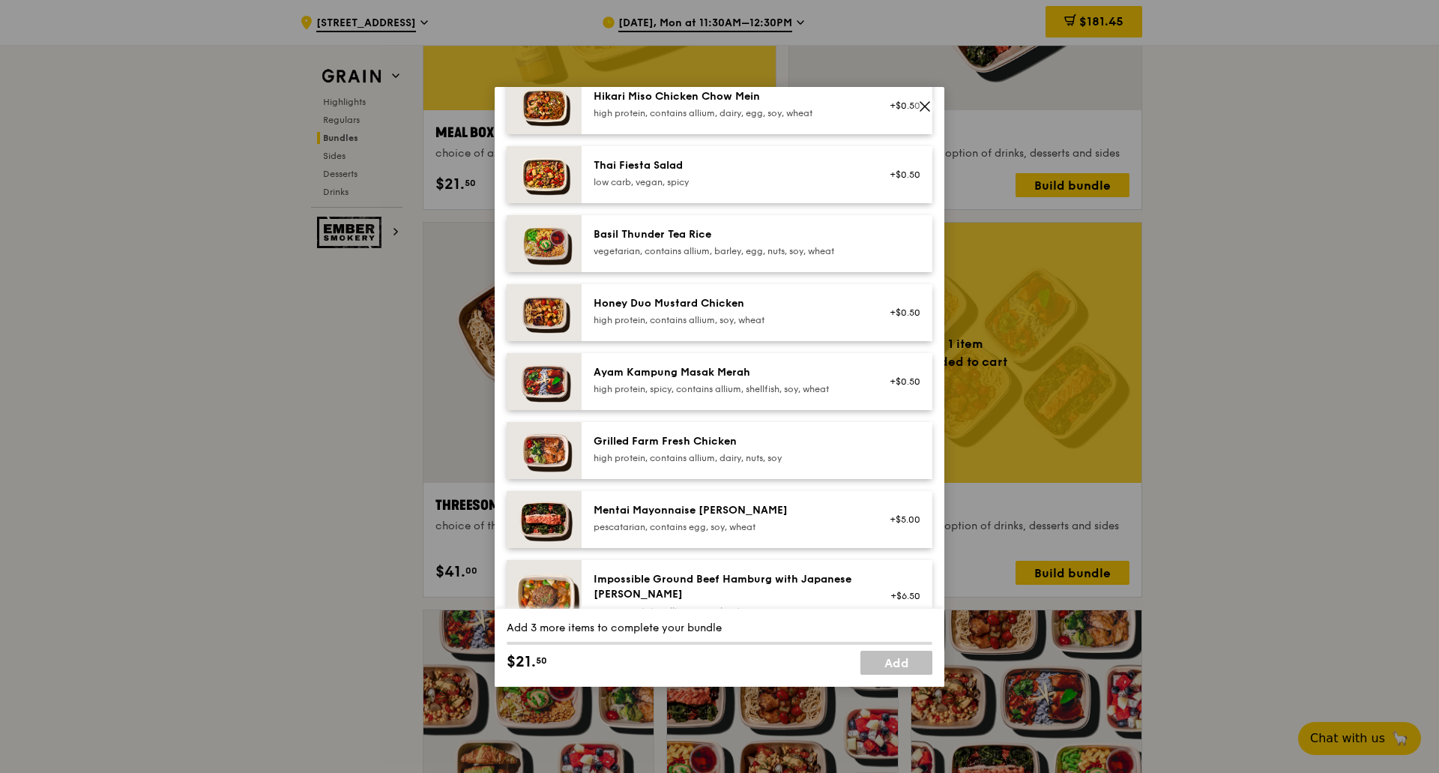
click at [711, 449] on div "Grilled Farm Fresh Chicken" at bounding box center [728, 441] width 269 height 15
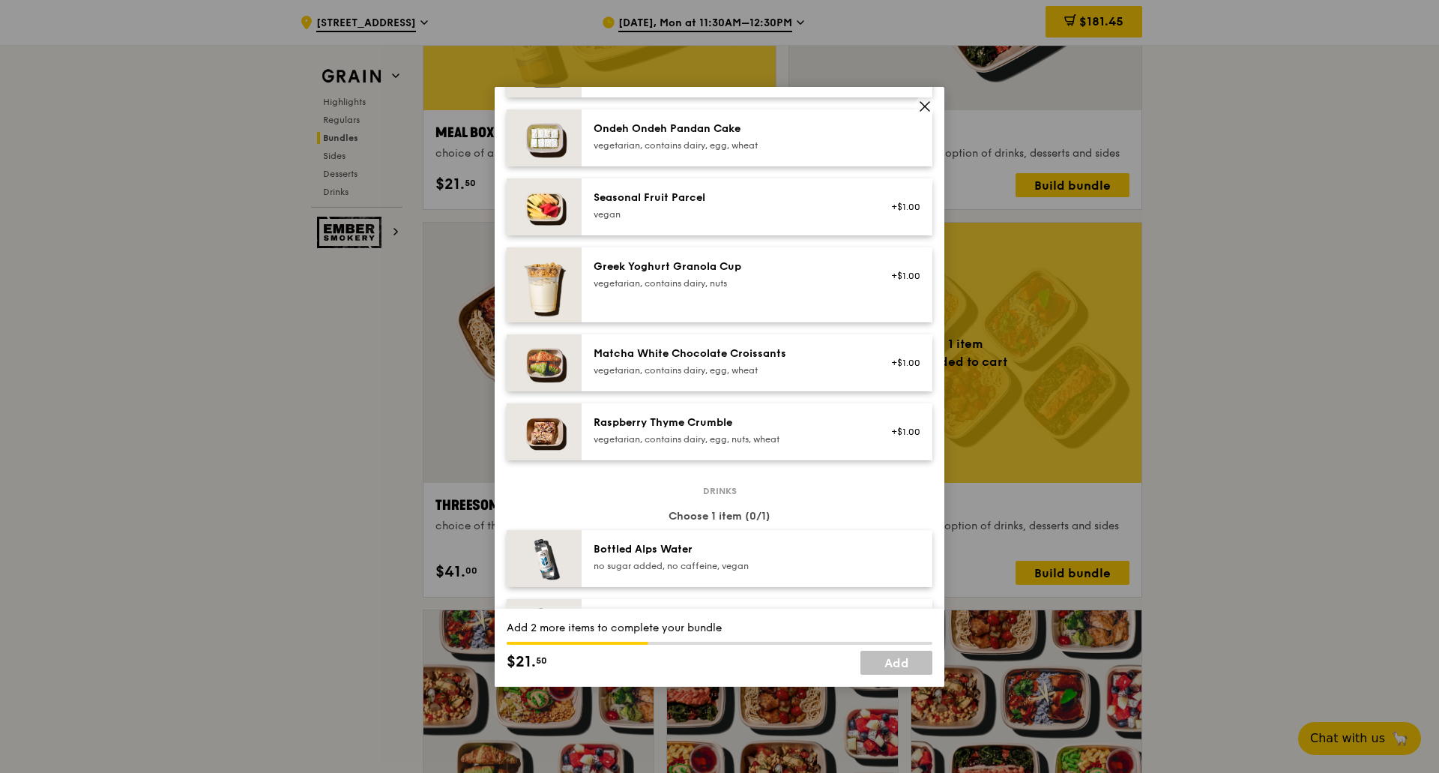
scroll to position [1199, 0]
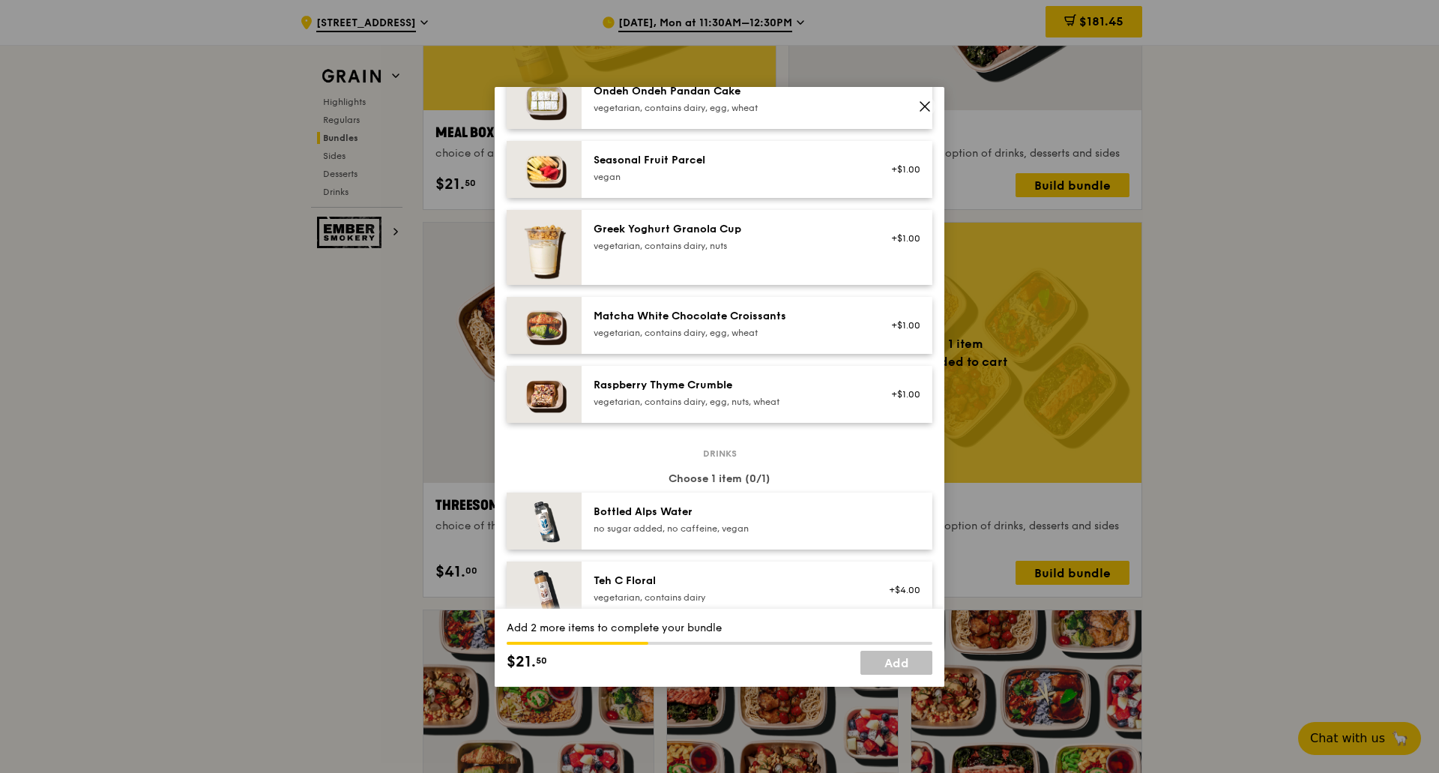
click at [806, 393] on div "Raspberry Thyme Crumble" at bounding box center [728, 385] width 269 height 15
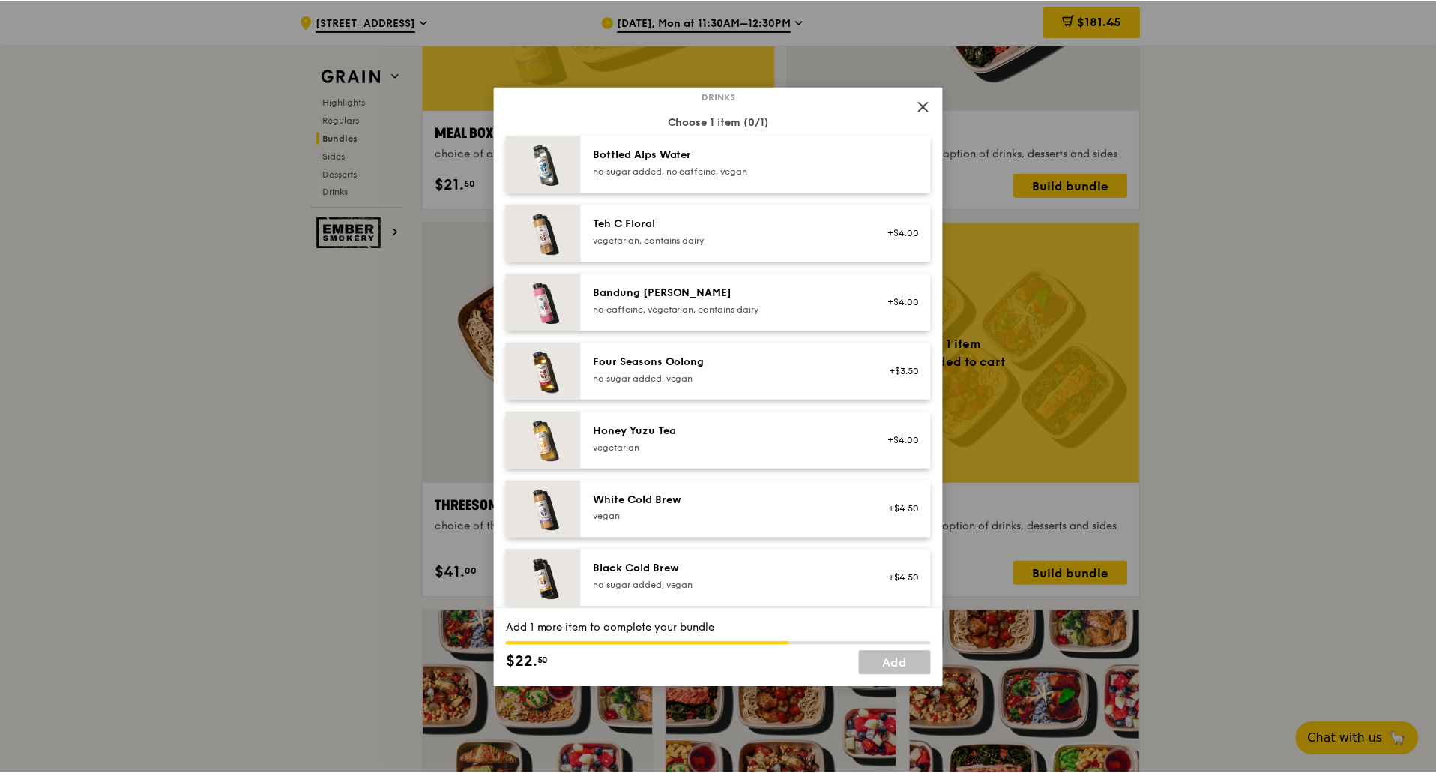
scroll to position [1574, 0]
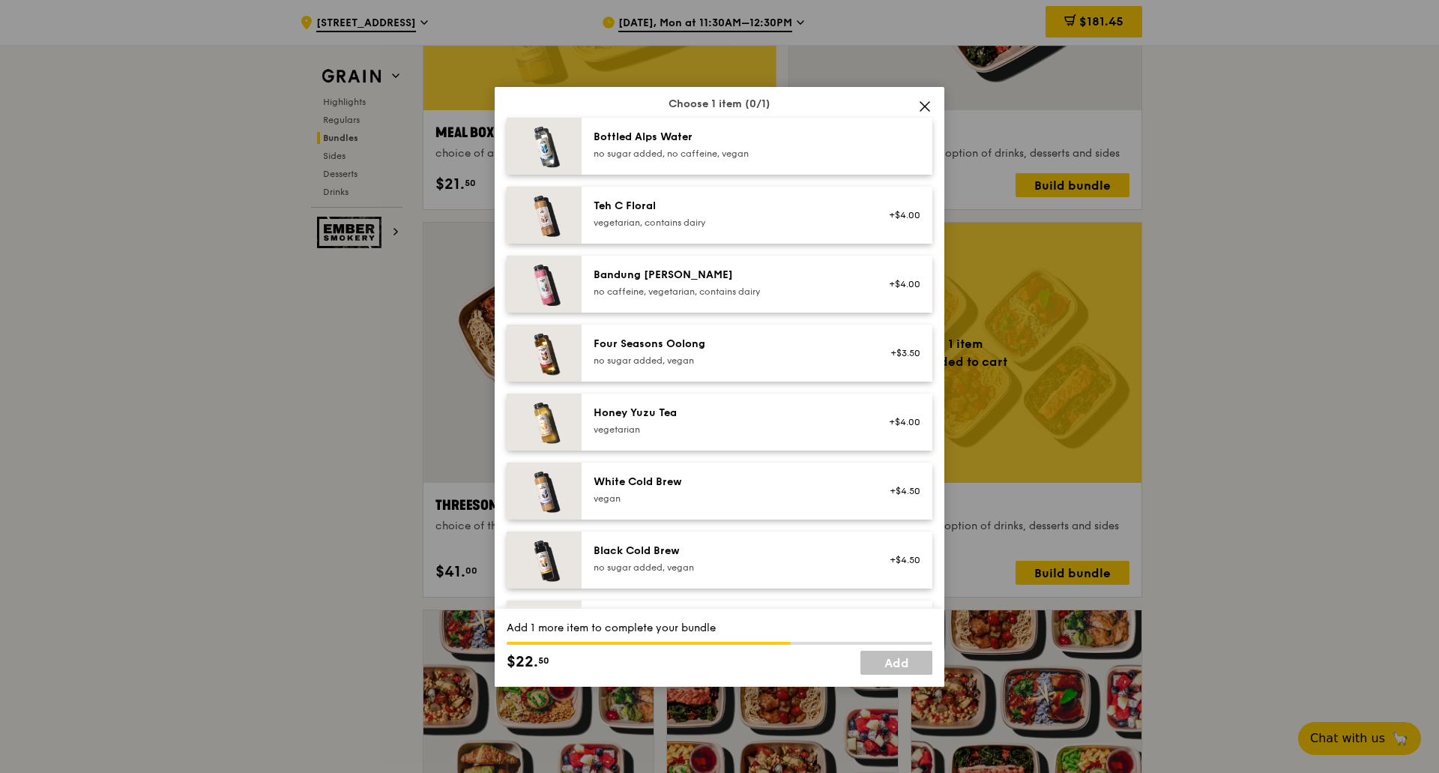
click at [782, 421] on div "Honey Yuzu Tea" at bounding box center [728, 413] width 269 height 15
click at [900, 654] on link "Add" at bounding box center [897, 663] width 72 height 24
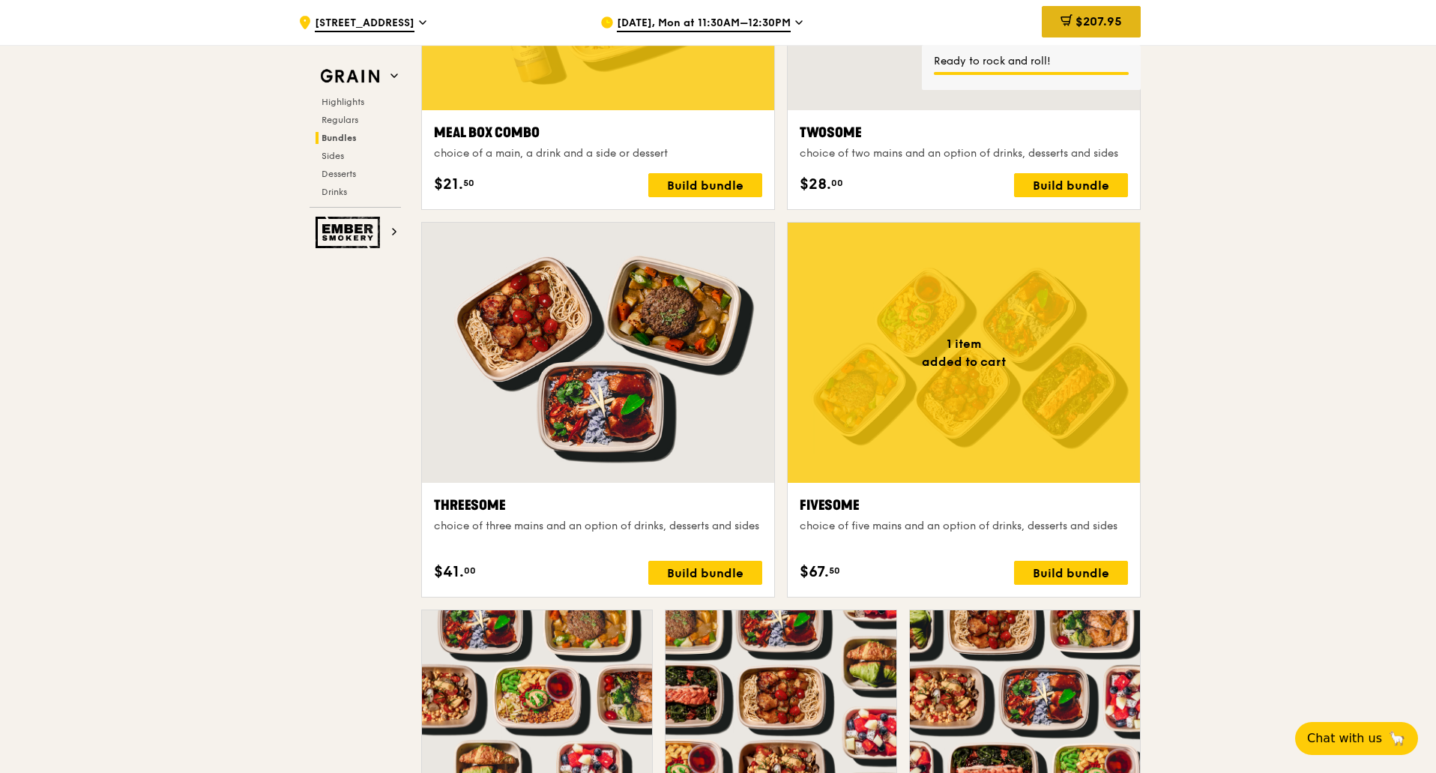
click at [900, 22] on span "$207.95" at bounding box center [1099, 21] width 46 height 14
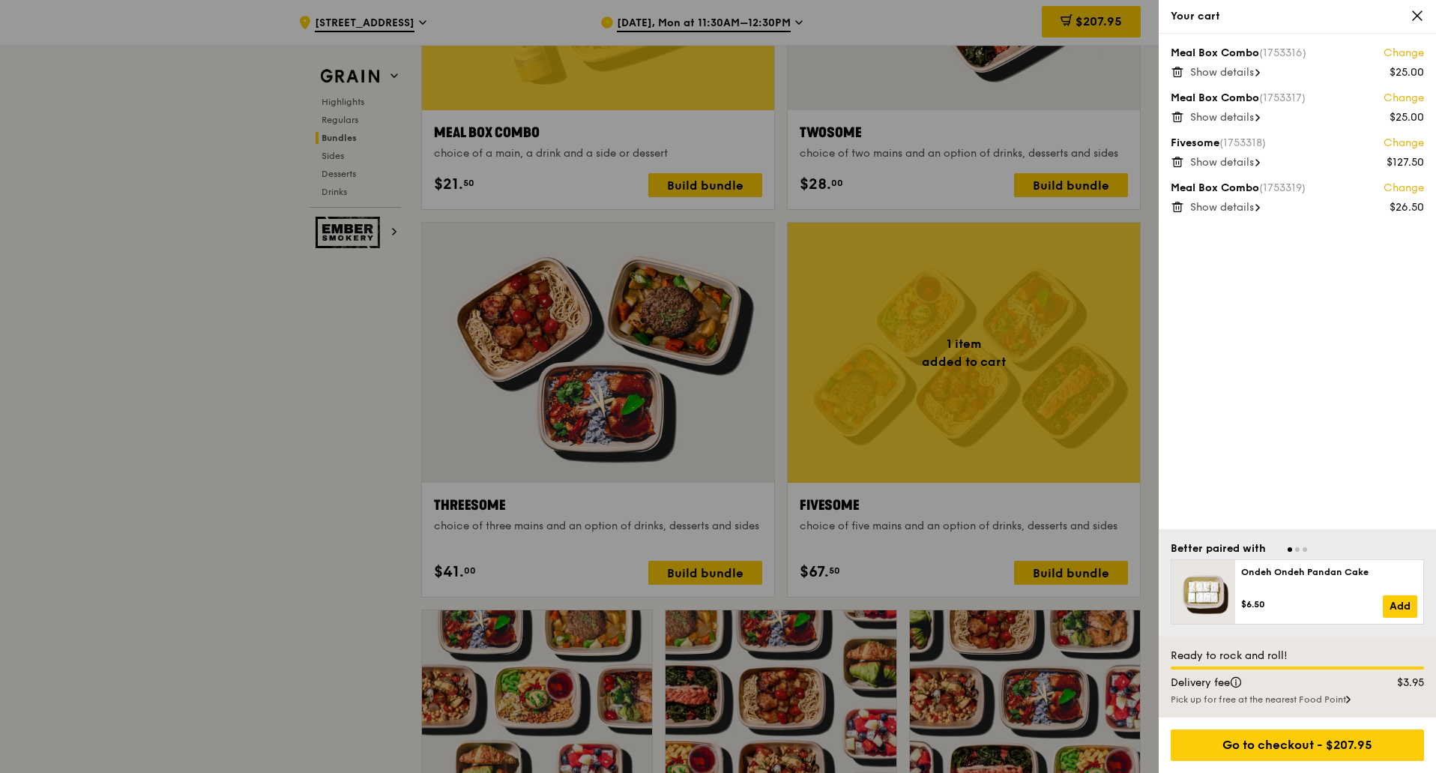
click at [900, 76] on span "Show details" at bounding box center [1222, 72] width 64 height 13
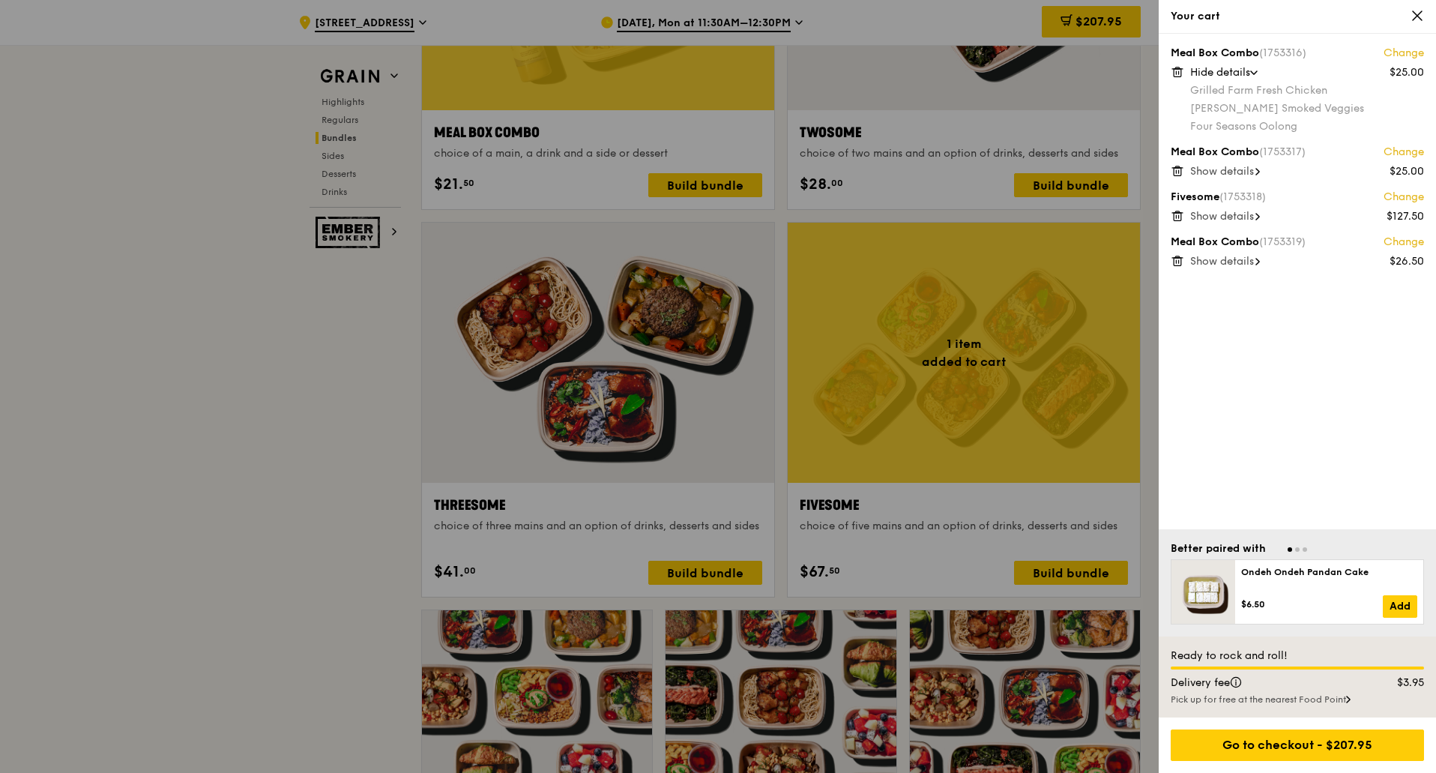
click at [900, 174] on span "Show details" at bounding box center [1222, 171] width 64 height 13
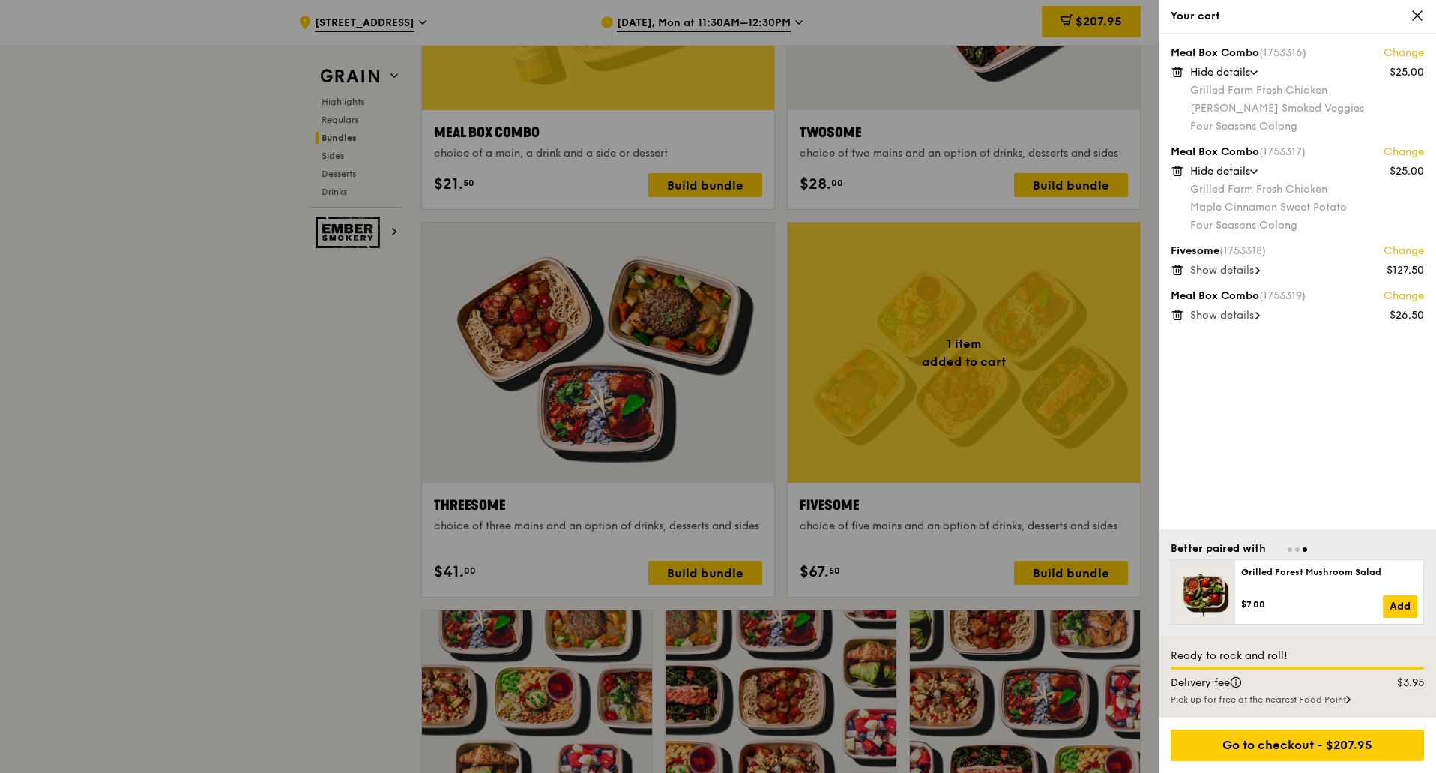
click at [900, 272] on span "Show details" at bounding box center [1222, 270] width 64 height 13
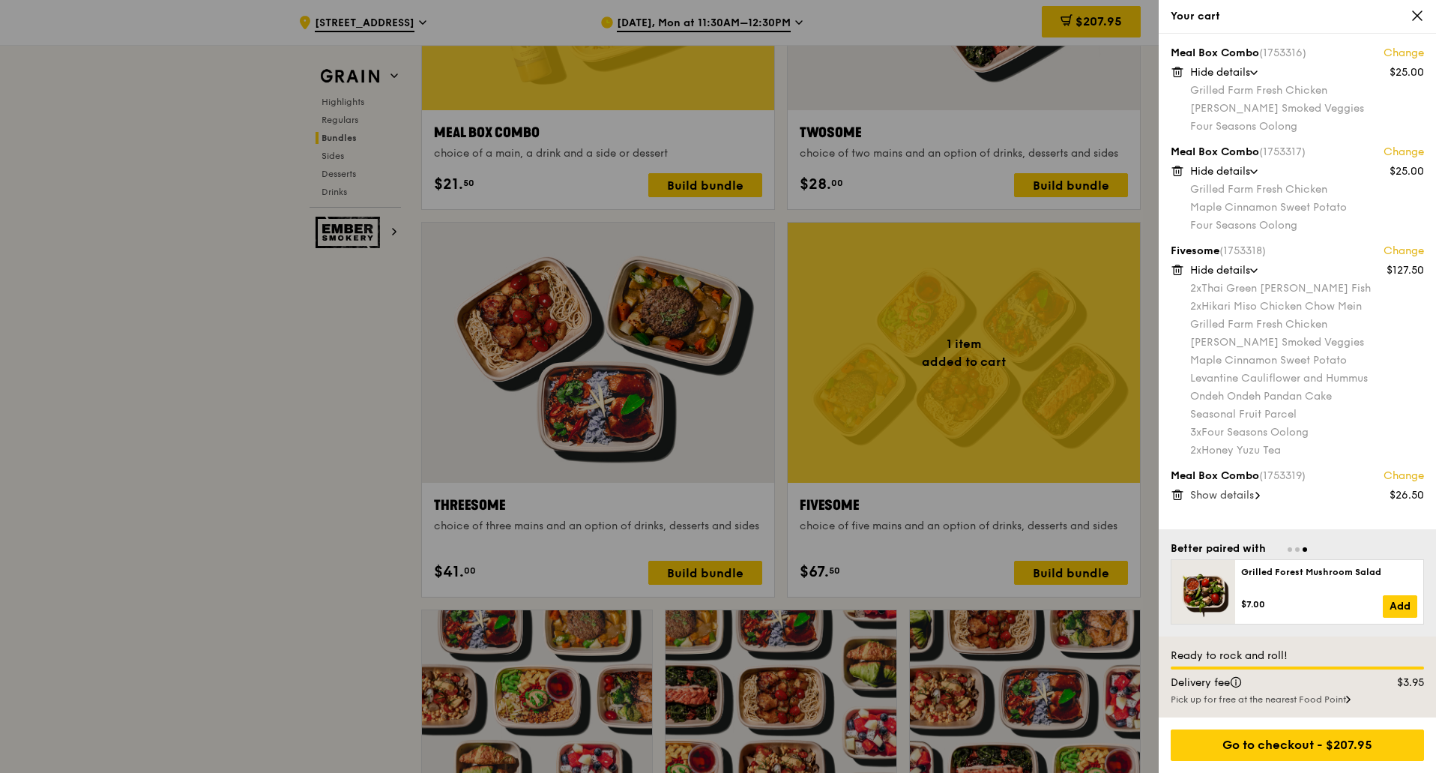
click at [900, 67] on icon at bounding box center [1178, 67] width 4 height 1
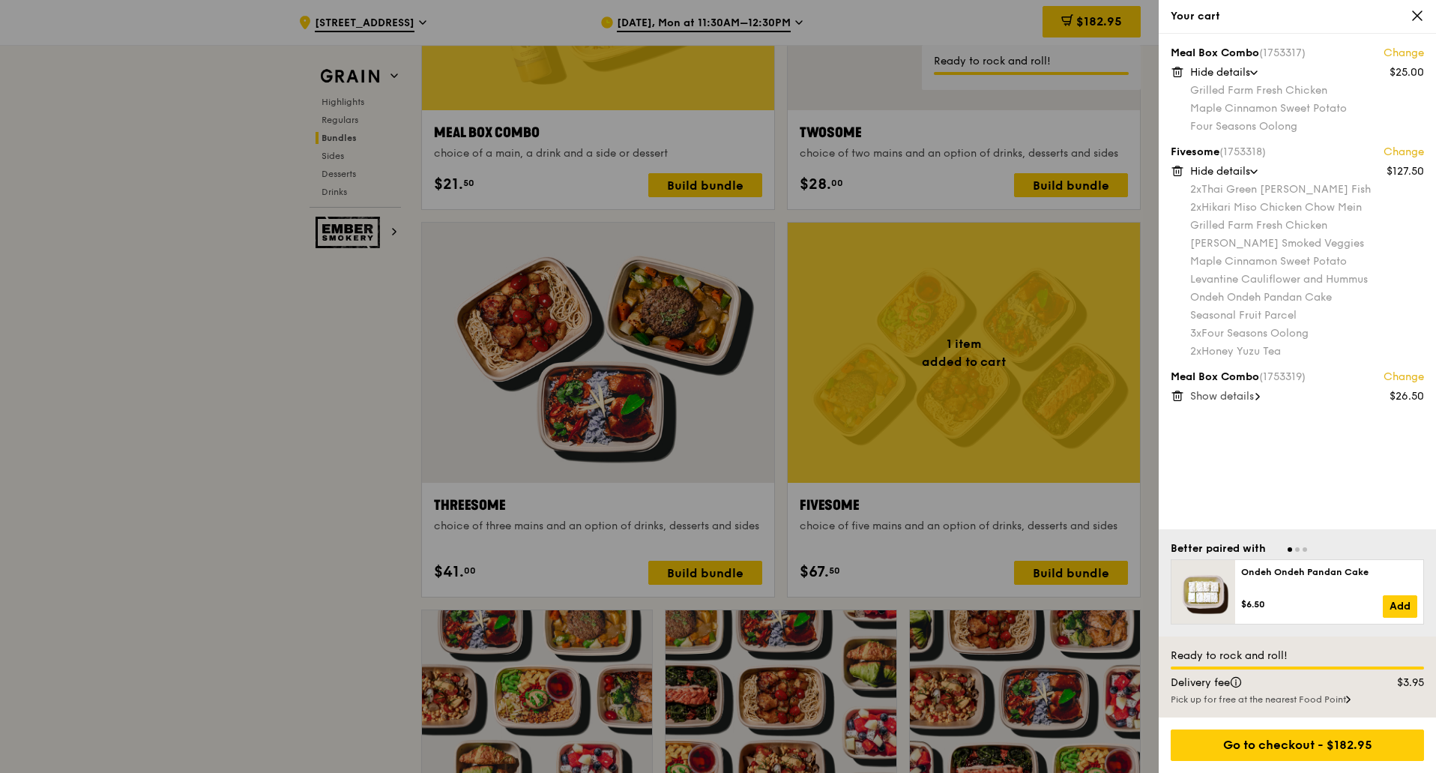
click at [900, 76] on icon at bounding box center [1177, 72] width 7 height 7
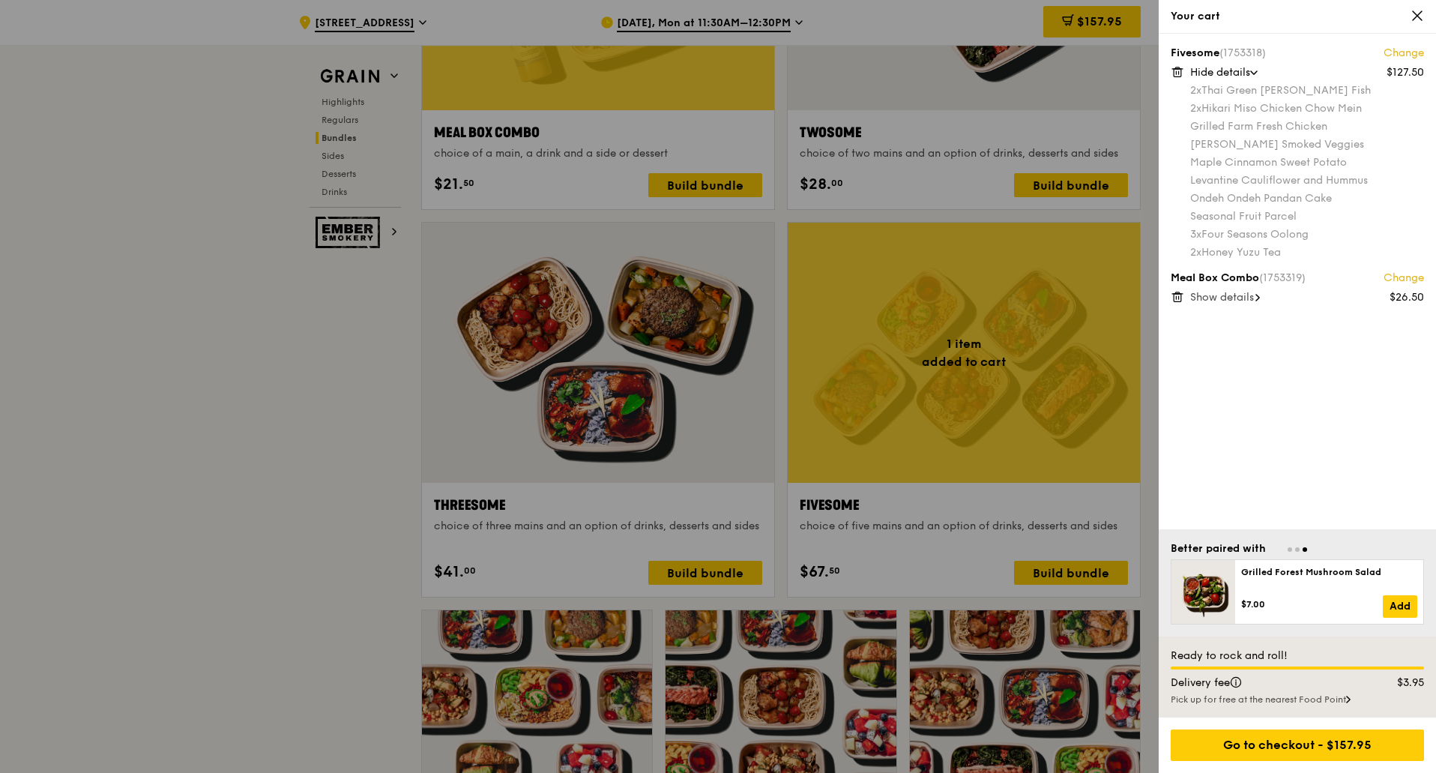
click at [900, 298] on span "Show details" at bounding box center [1222, 297] width 64 height 13
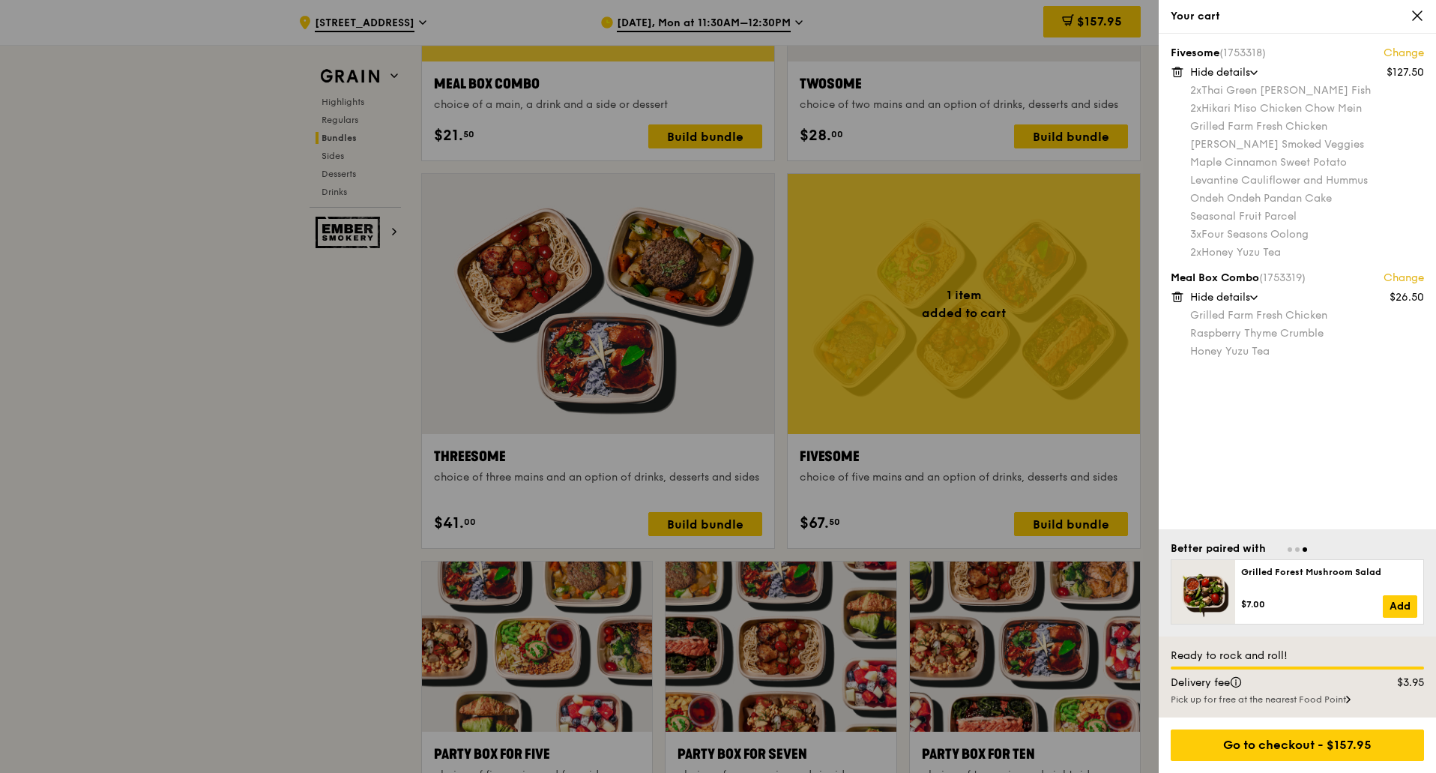
scroll to position [2493, 0]
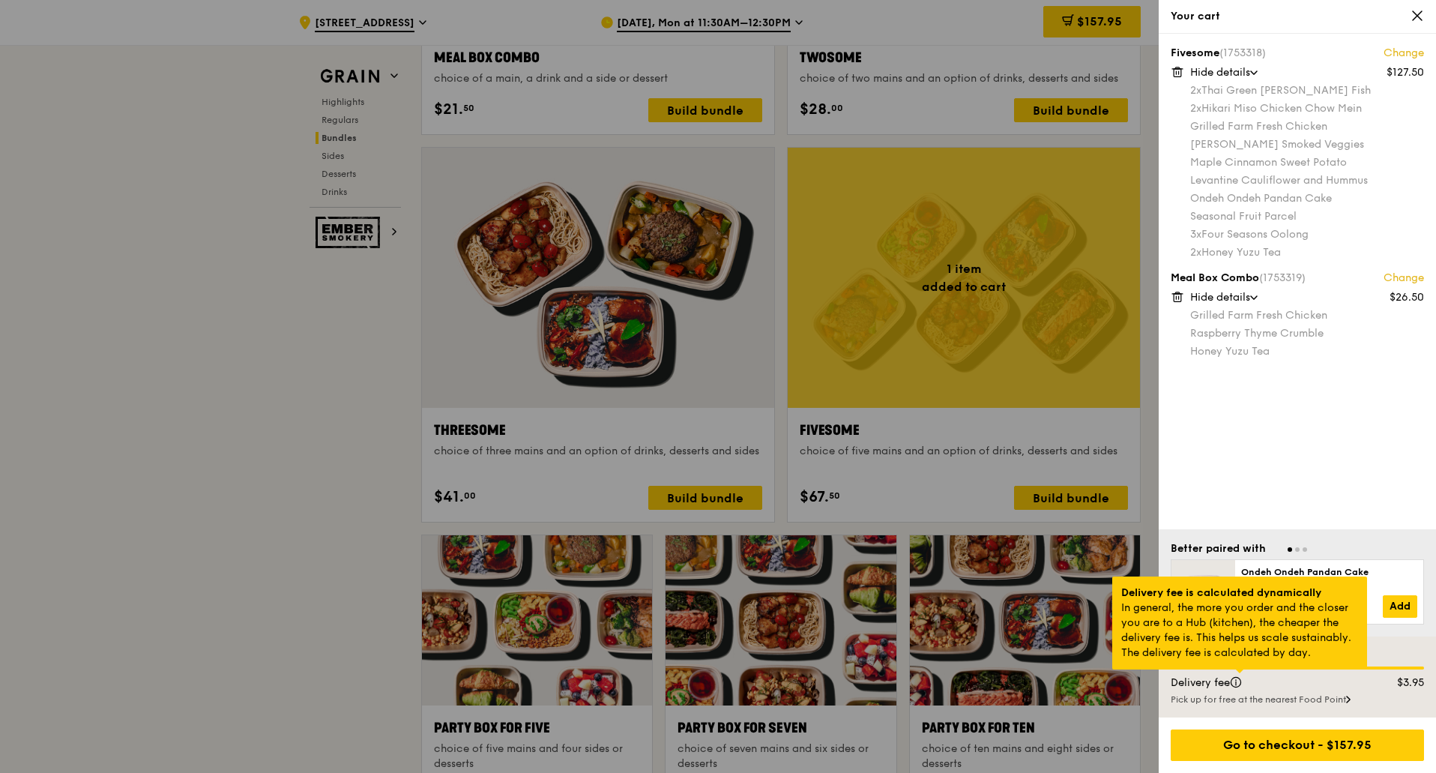
click at [900, 673] on div at bounding box center [1239, 671] width 7 height 4
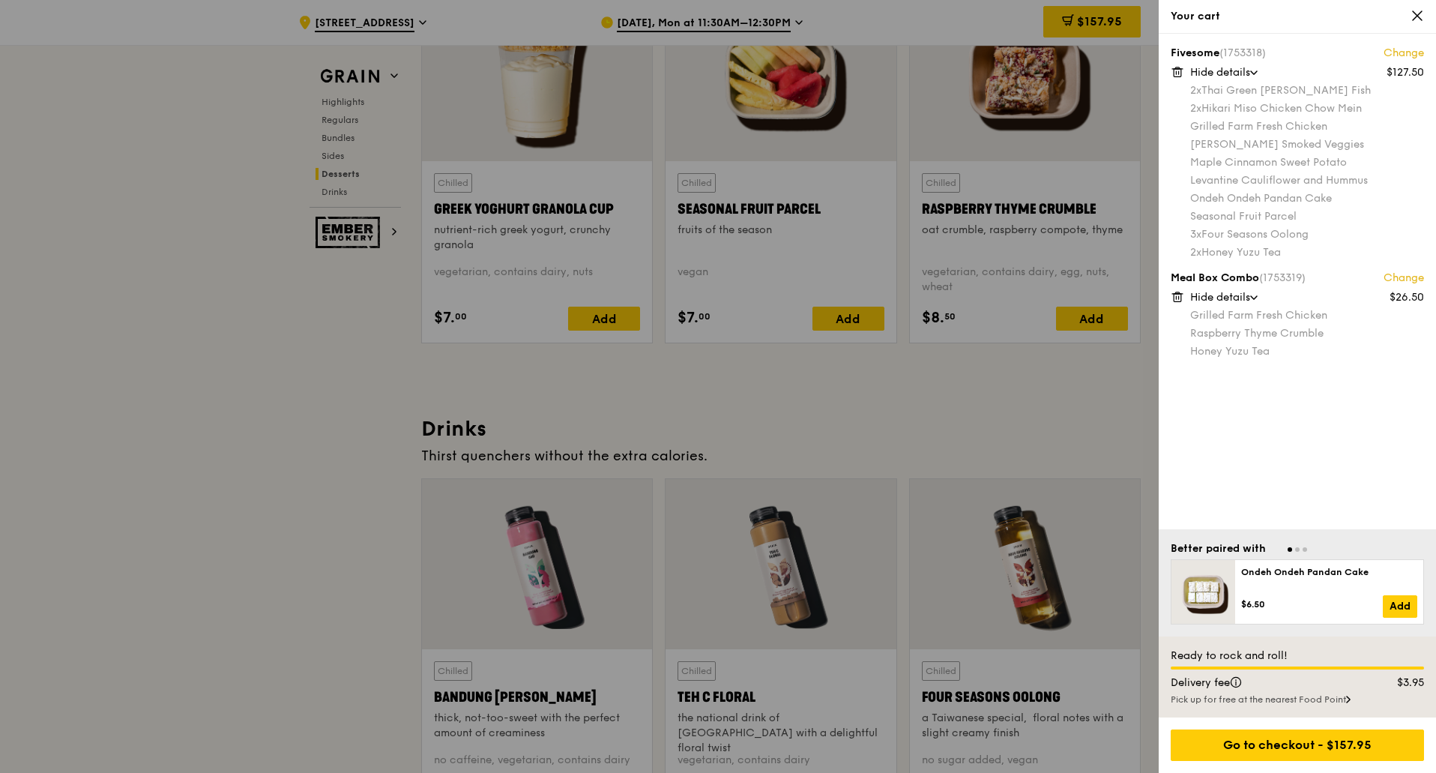
scroll to position [5117, 0]
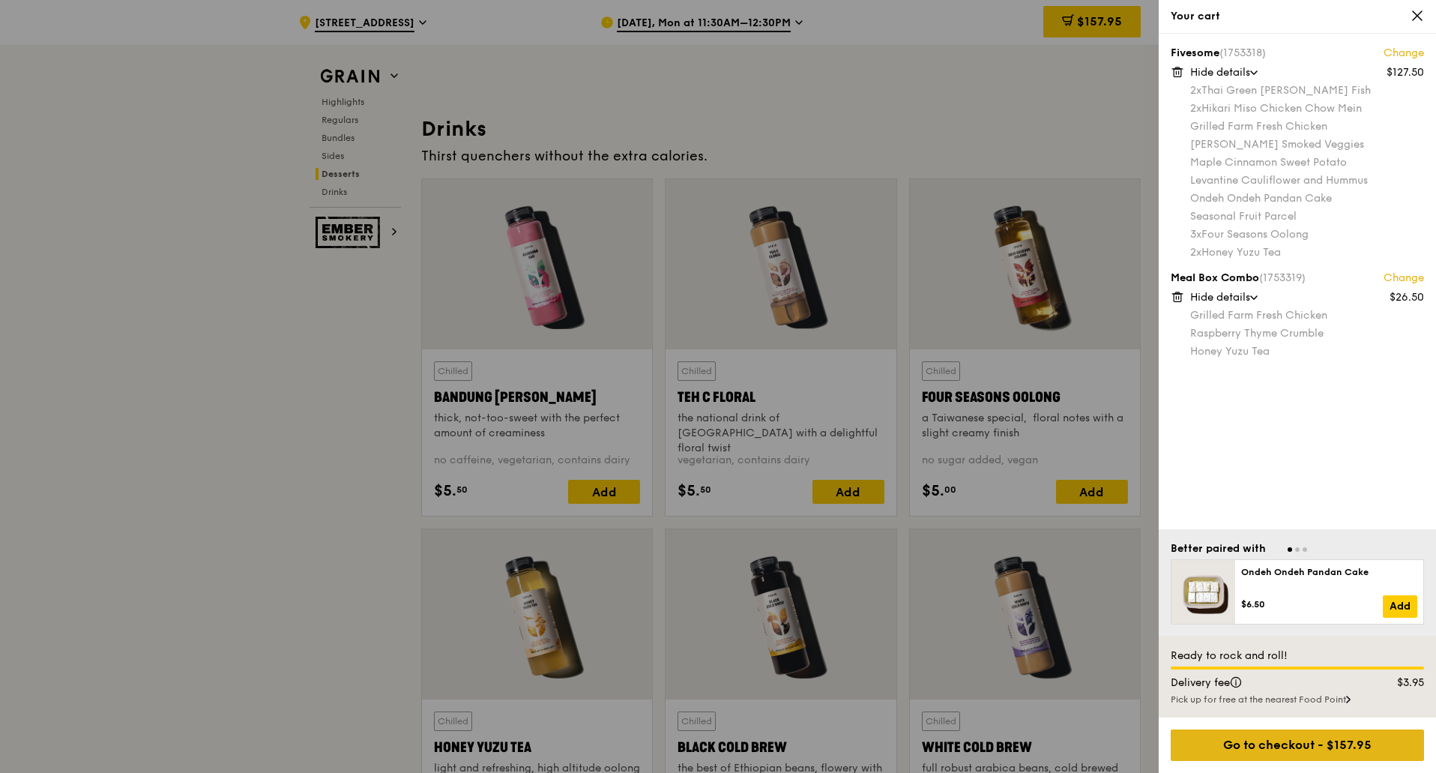
click at [900, 742] on div "Go to checkout - $157.95" at bounding box center [1297, 744] width 253 height 31
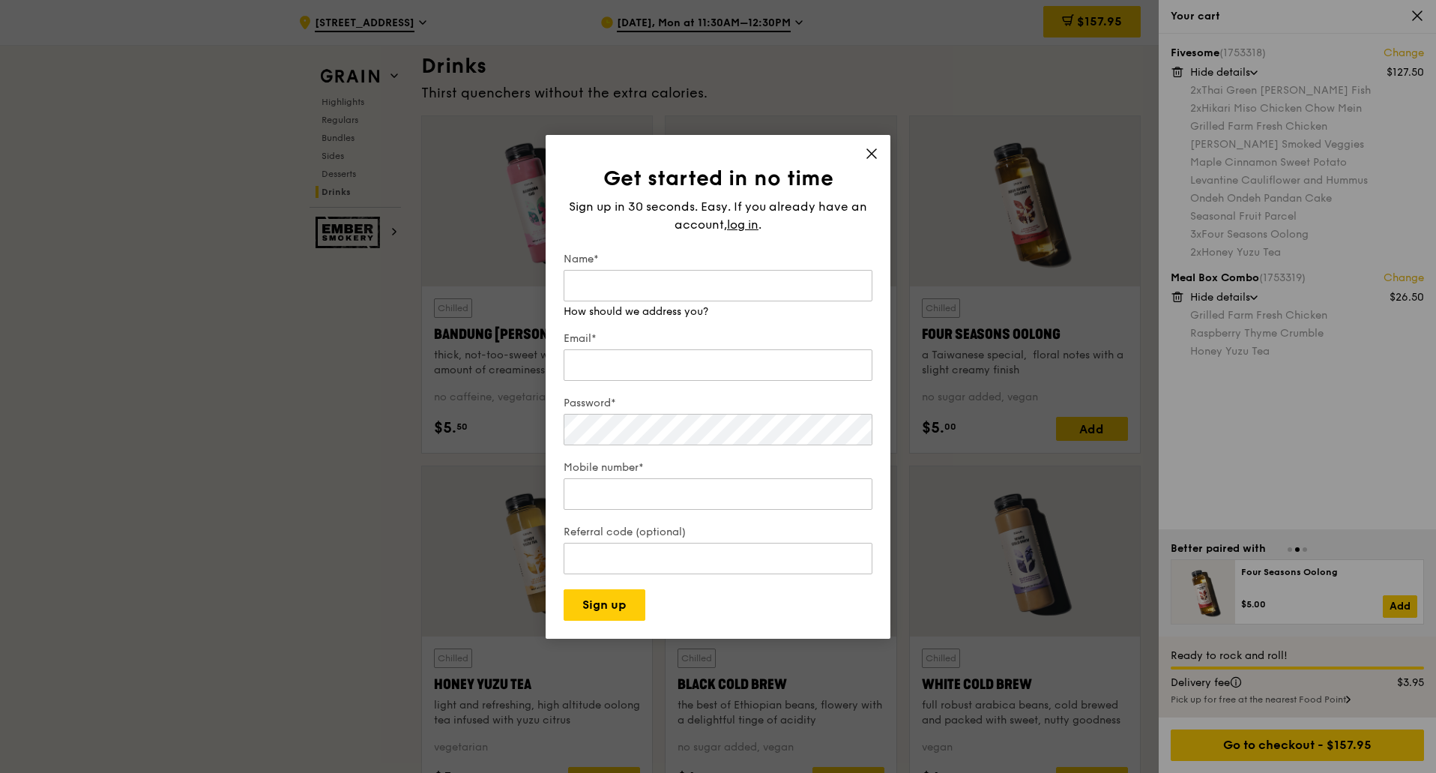
scroll to position [5192, 0]
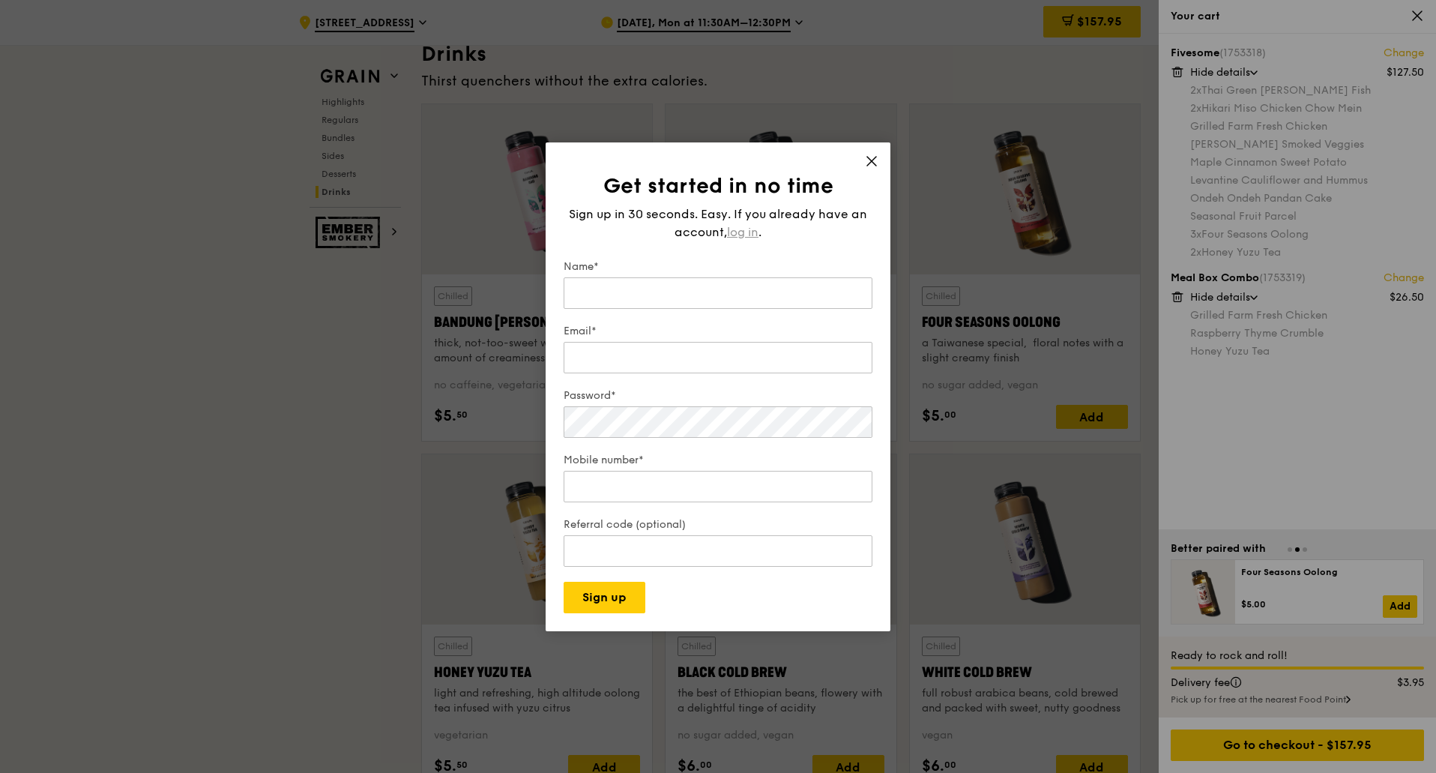
click at [758, 224] on span "log in" at bounding box center [742, 232] width 31 height 18
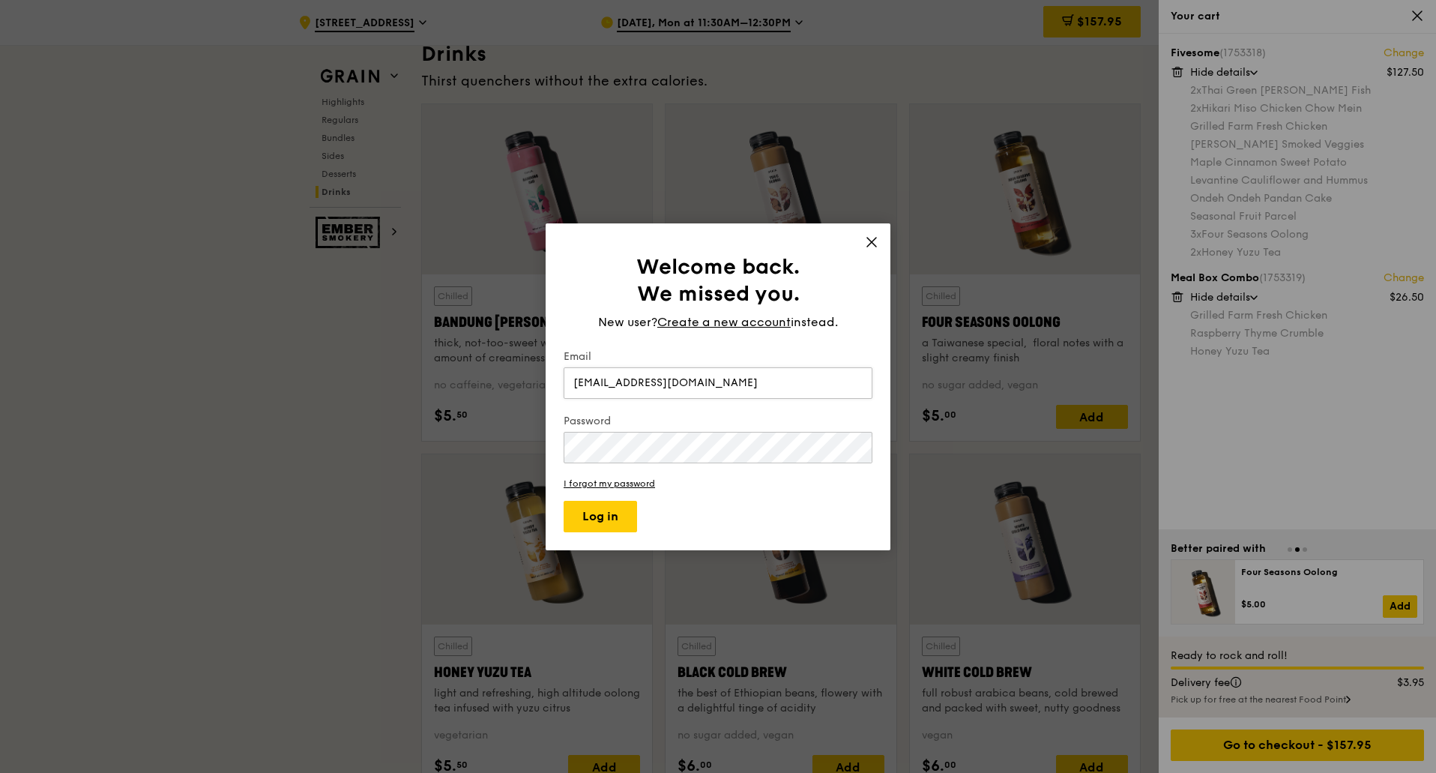
type input "eangullia@micron.com"
click at [603, 525] on button "Log in" at bounding box center [600, 516] width 73 height 31
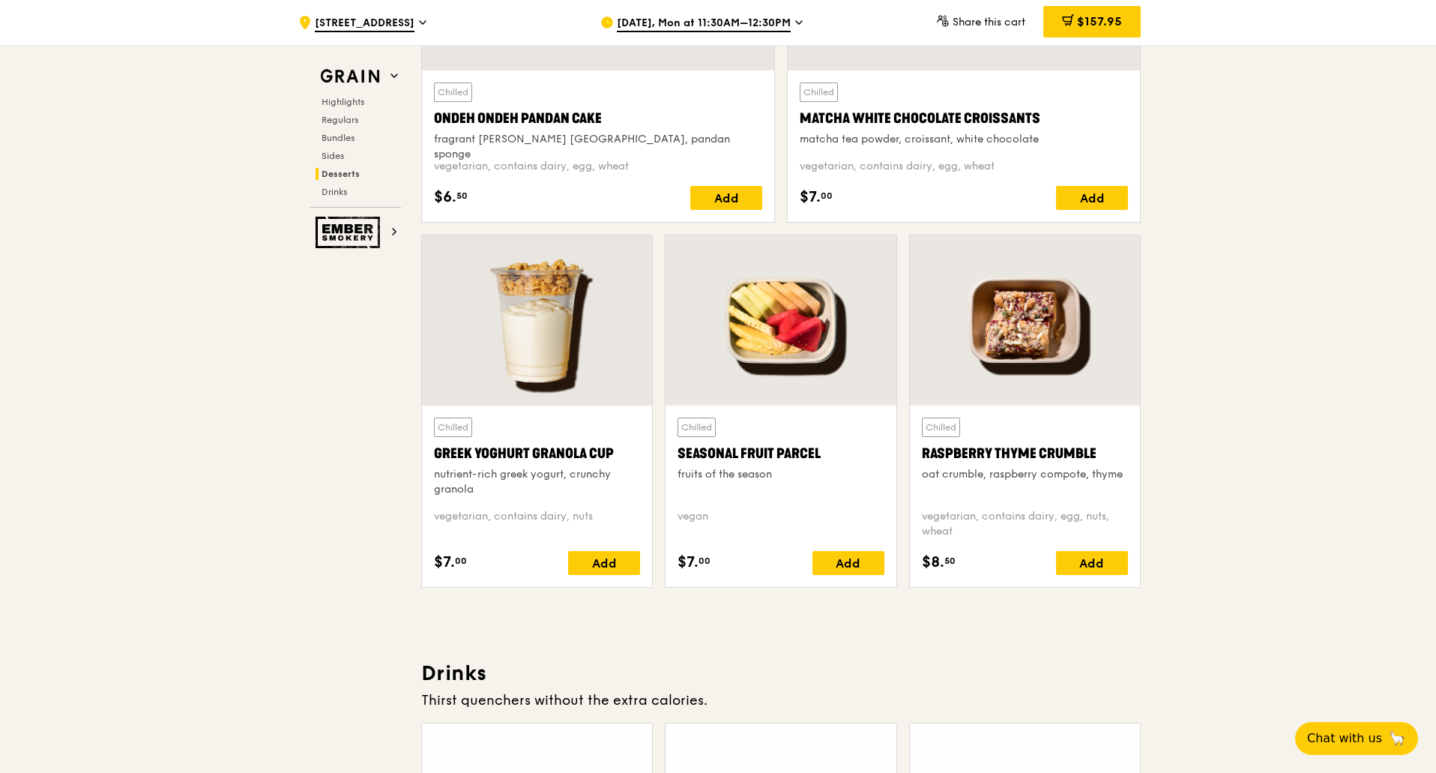
scroll to position [4723, 0]
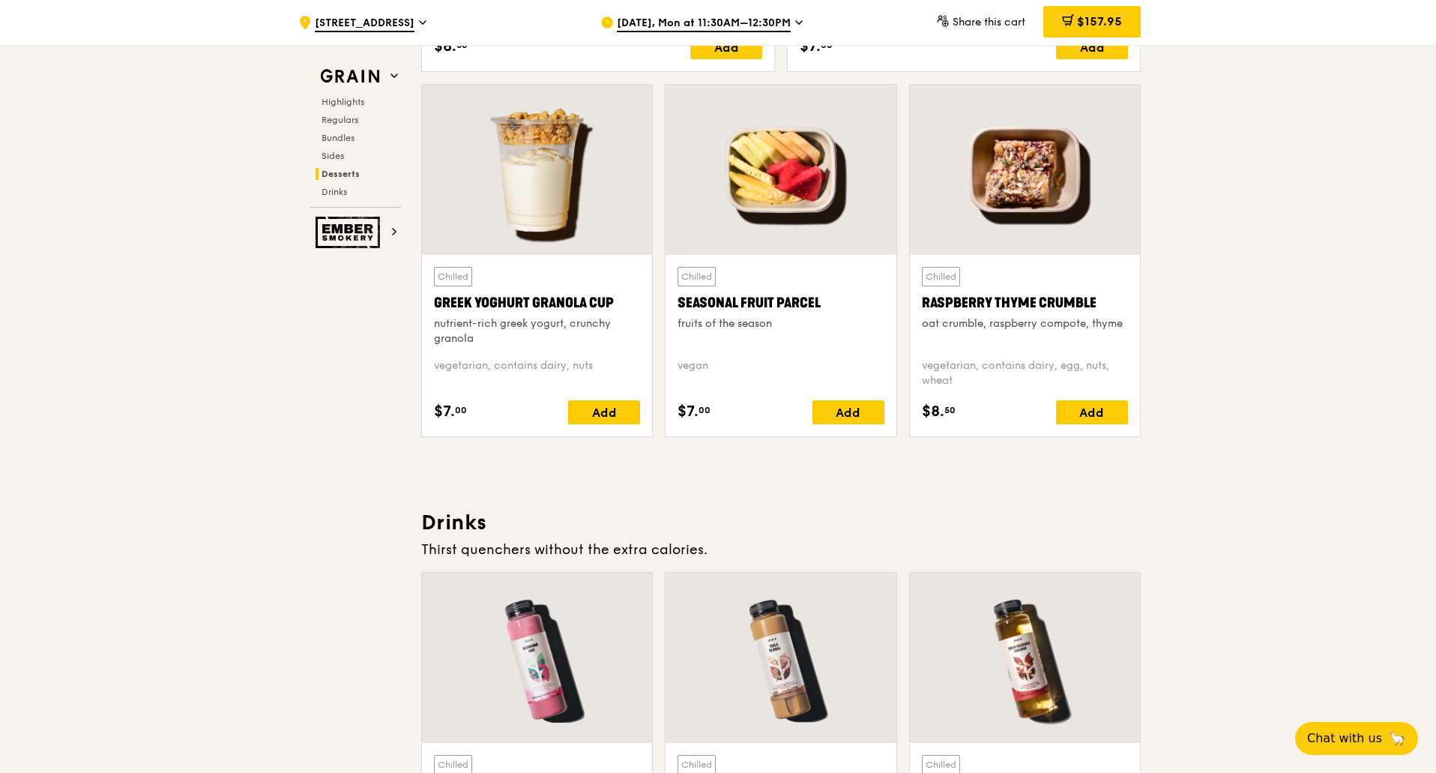
drag, startPoint x: 1394, startPoint y: 614, endPoint x: 1340, endPoint y: 587, distance: 60.3
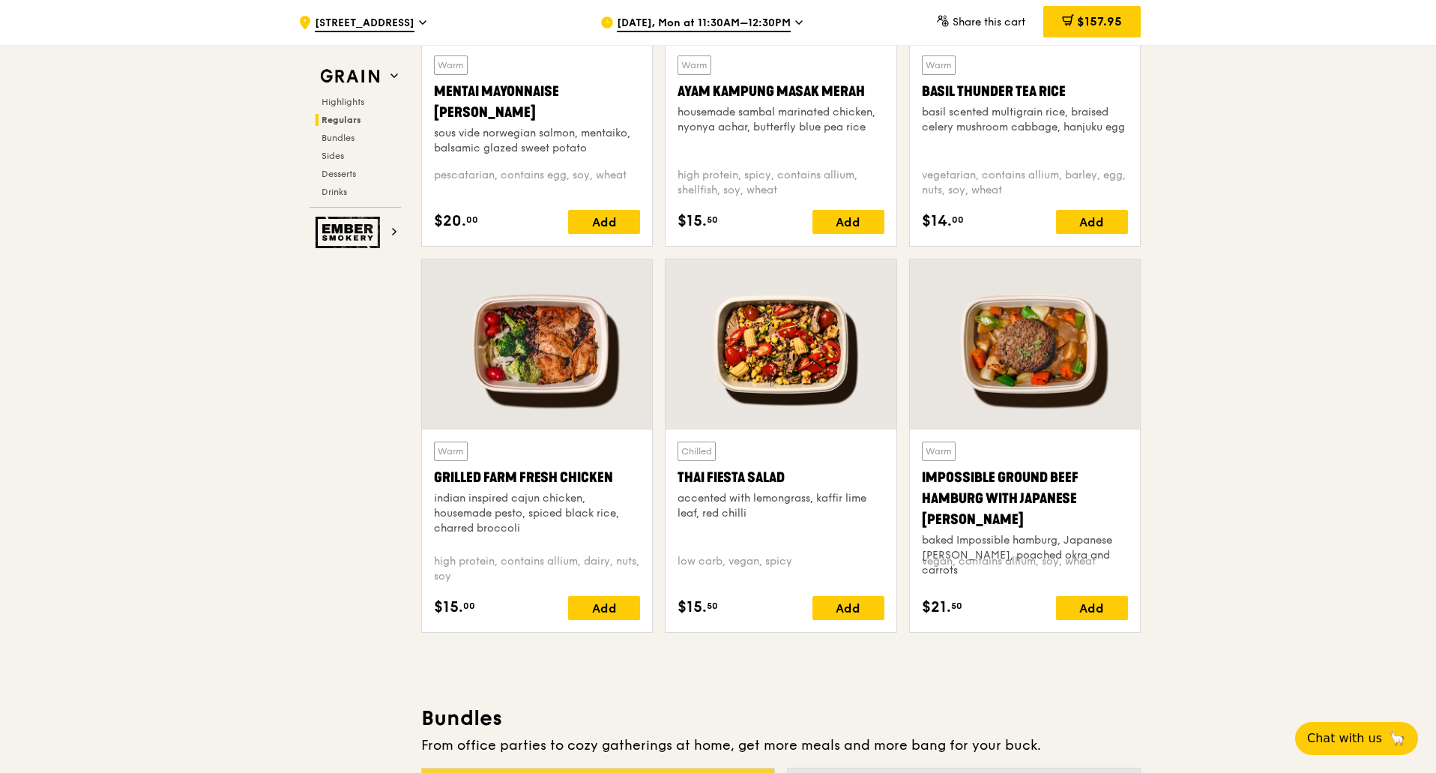
scroll to position [1050, 0]
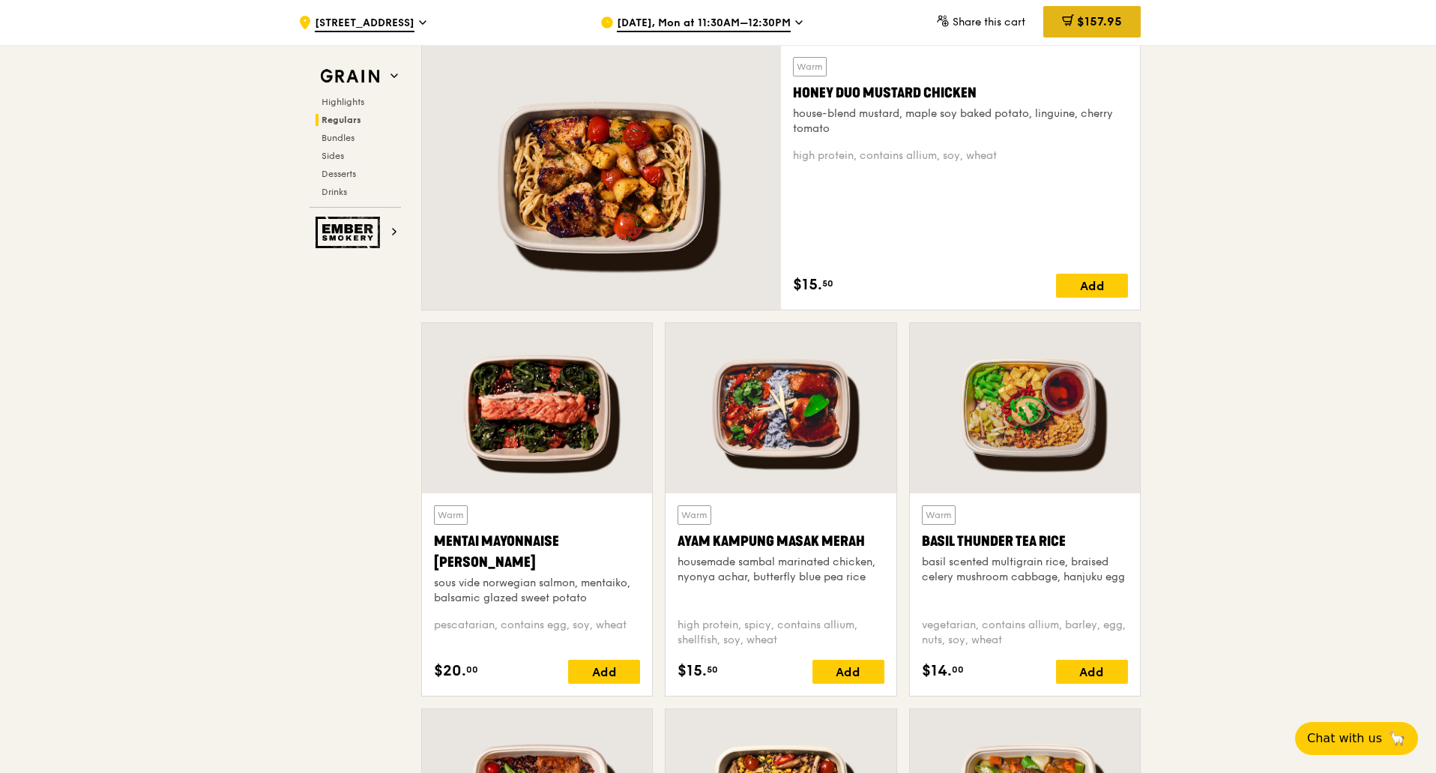
click at [1074, 26] on div "$157.95" at bounding box center [1092, 21] width 97 height 31
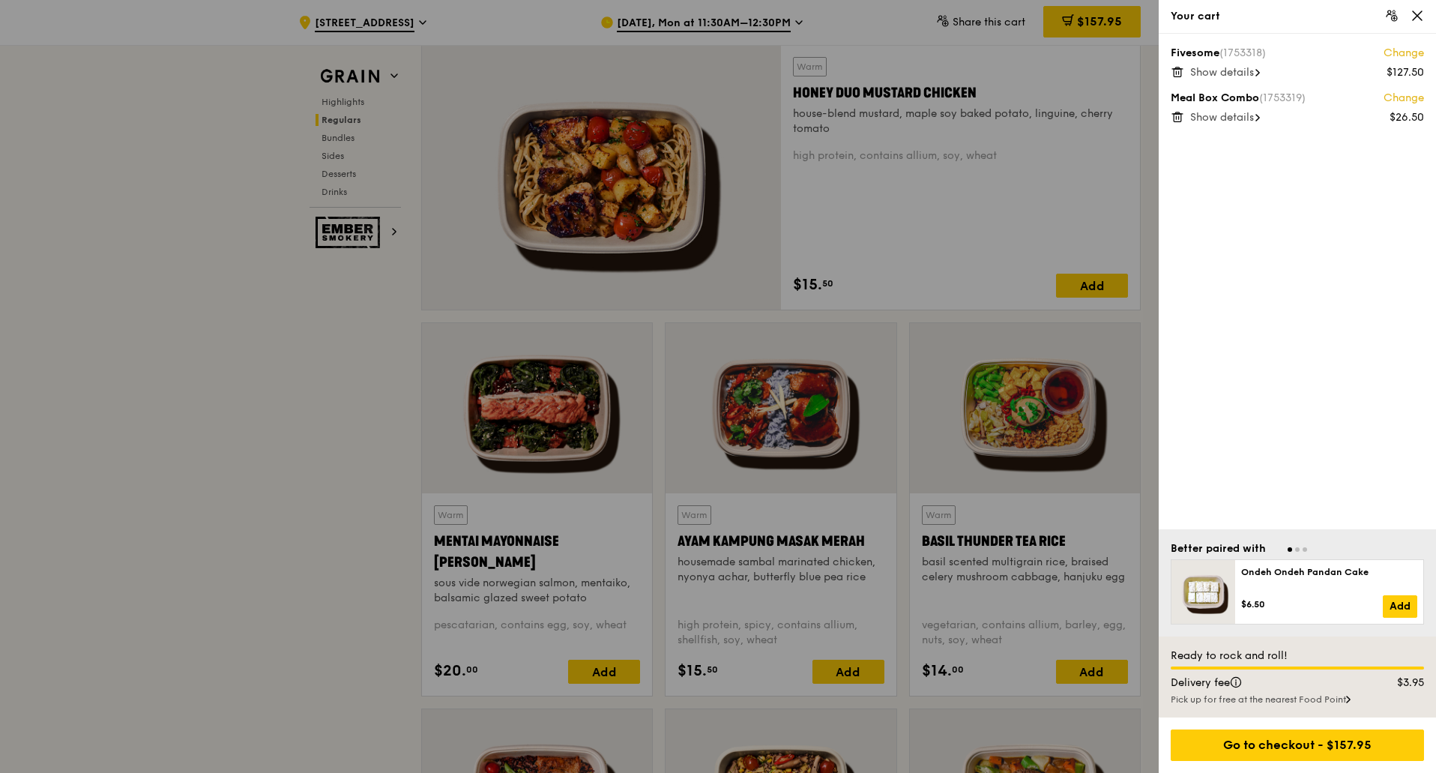
click at [1219, 117] on span "Show details" at bounding box center [1222, 117] width 64 height 13
click at [1228, 81] on div "Fivesome (1753318) Change $127.50 Show details Meal Box Combo (1753319) Change …" at bounding box center [1297, 282] width 277 height 496
click at [1231, 70] on span "Show details" at bounding box center [1222, 72] width 64 height 13
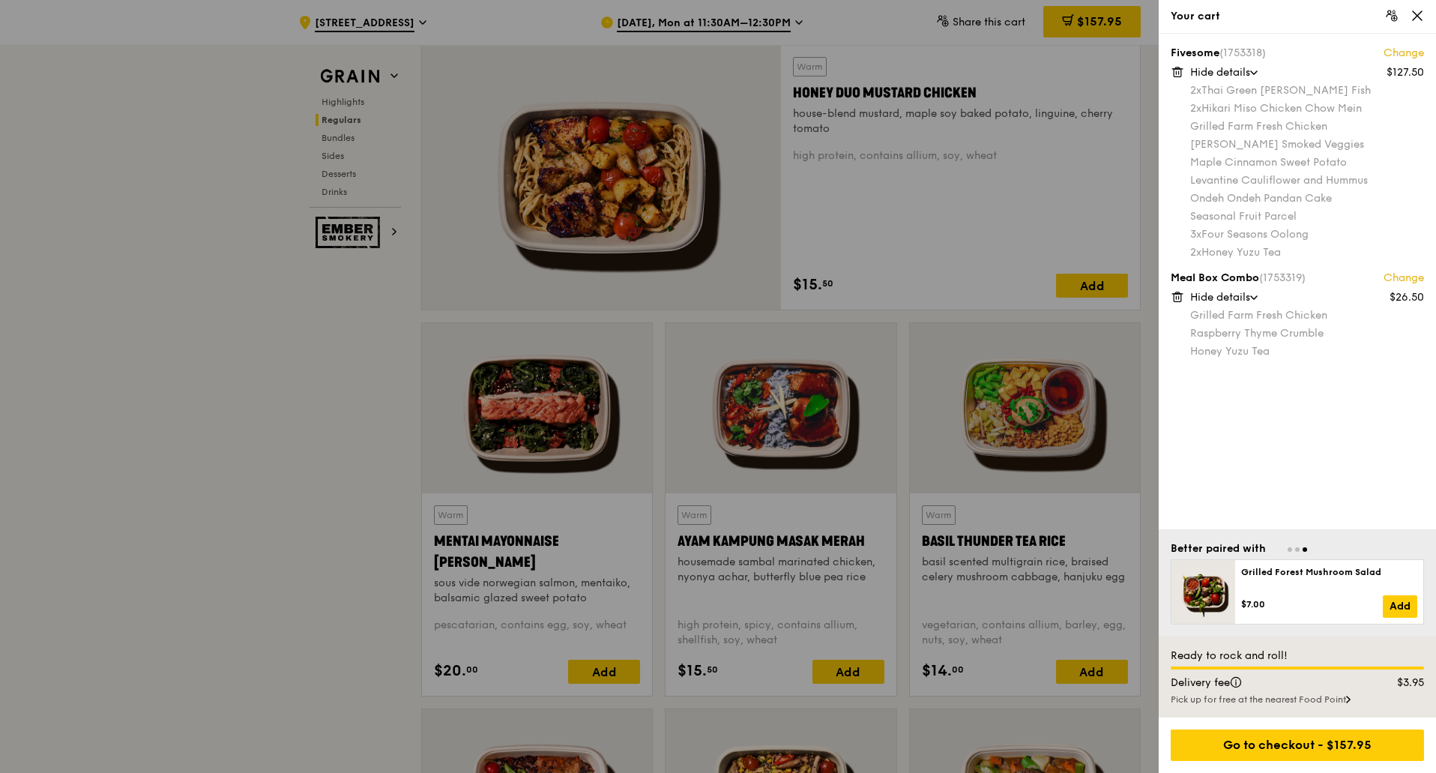
click at [123, 464] on div at bounding box center [718, 386] width 1436 height 773
